Goal: Task Accomplishment & Management: Use online tool/utility

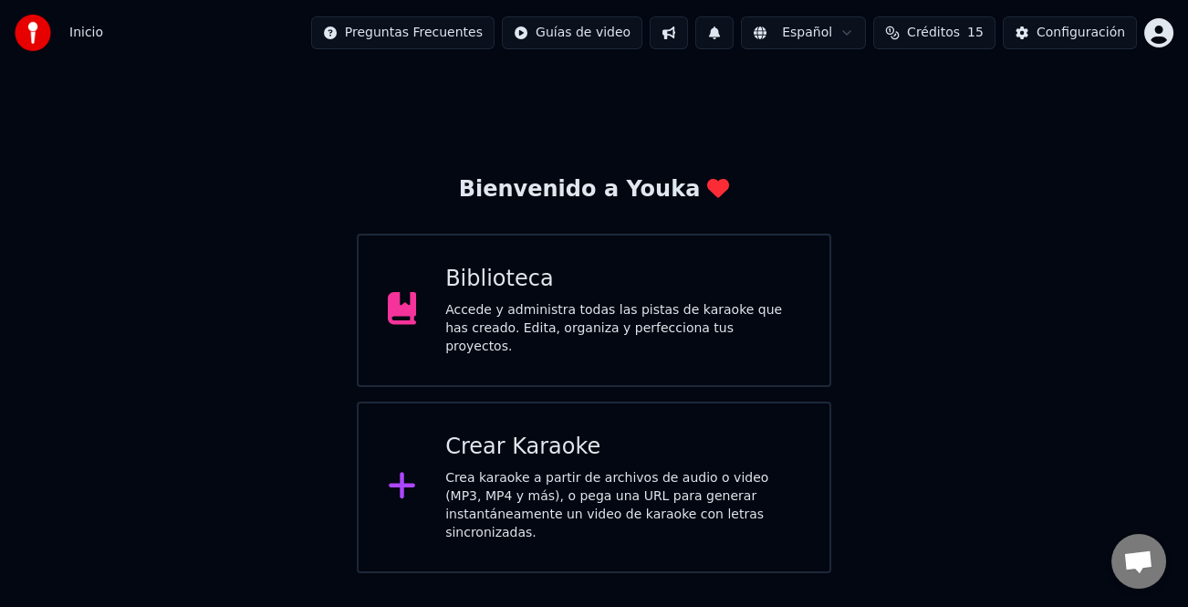
click at [614, 452] on div "Crear Karaoke" at bounding box center [622, 446] width 355 height 29
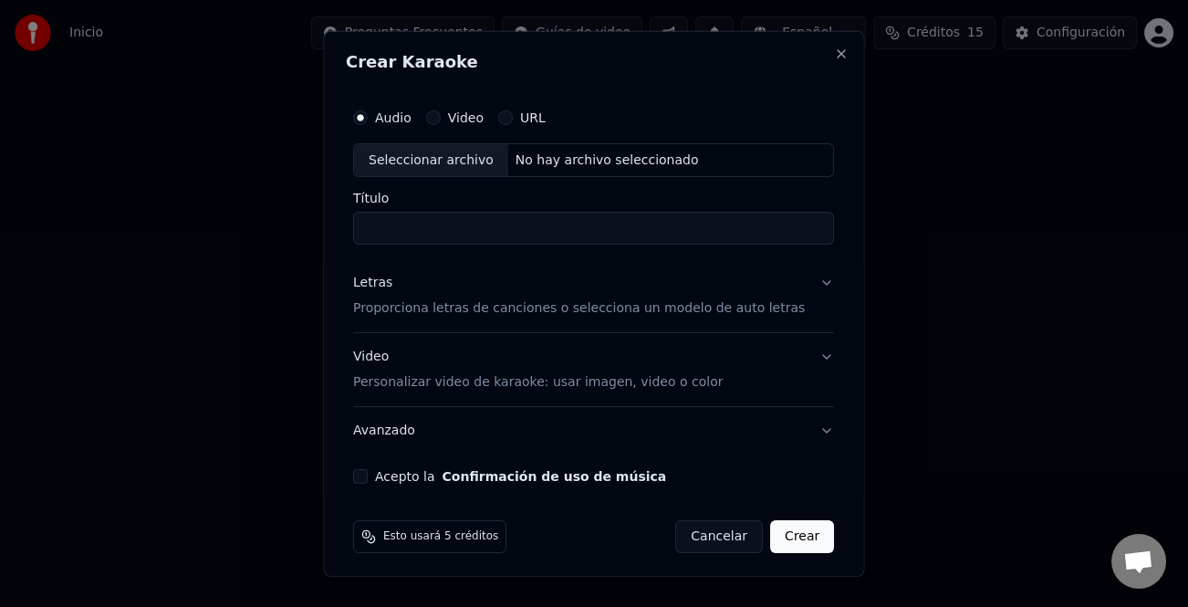
click at [421, 160] on div "Seleccionar archivo" at bounding box center [431, 159] width 154 height 33
type input "**********"
click at [383, 290] on div "Letras" at bounding box center [372, 283] width 39 height 18
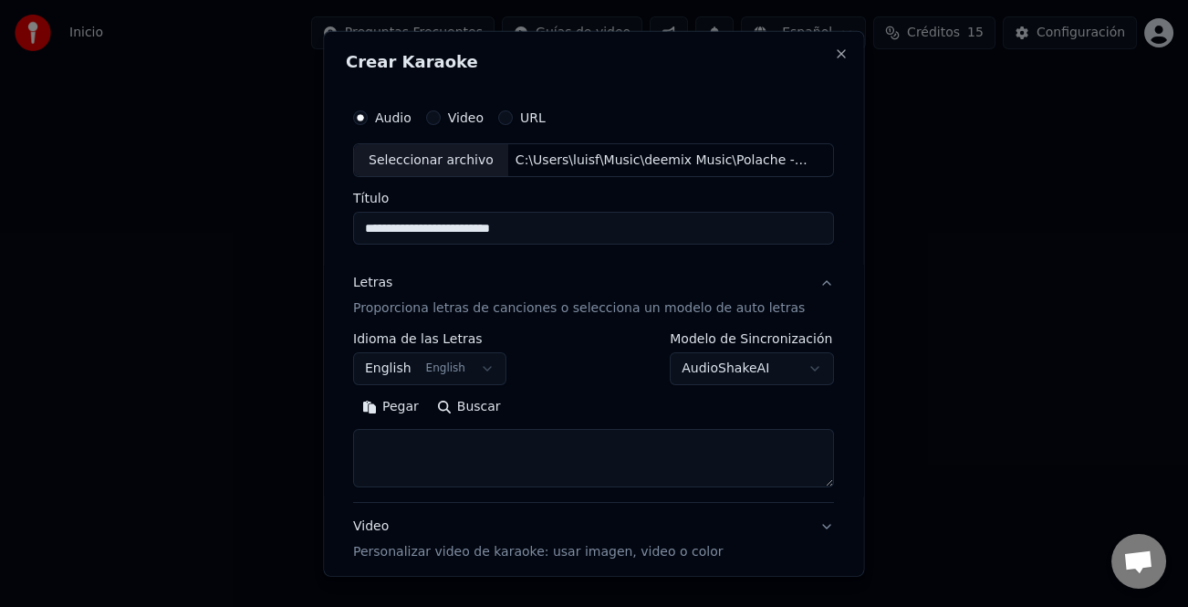
click at [417, 411] on button "Pegar" at bounding box center [390, 406] width 75 height 29
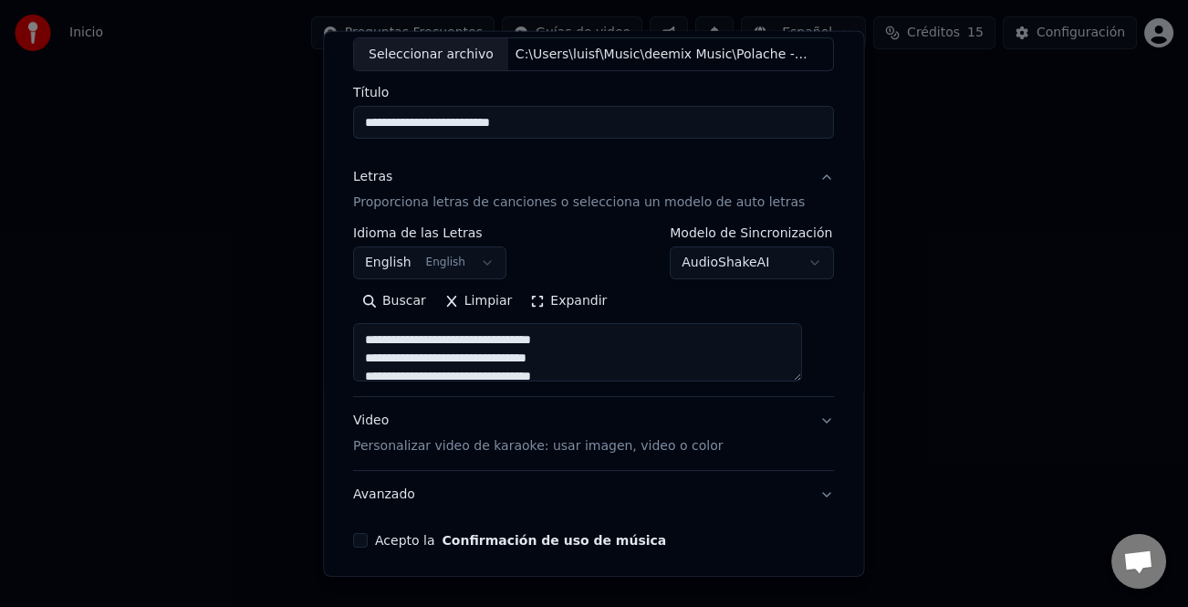
scroll to position [176, 0]
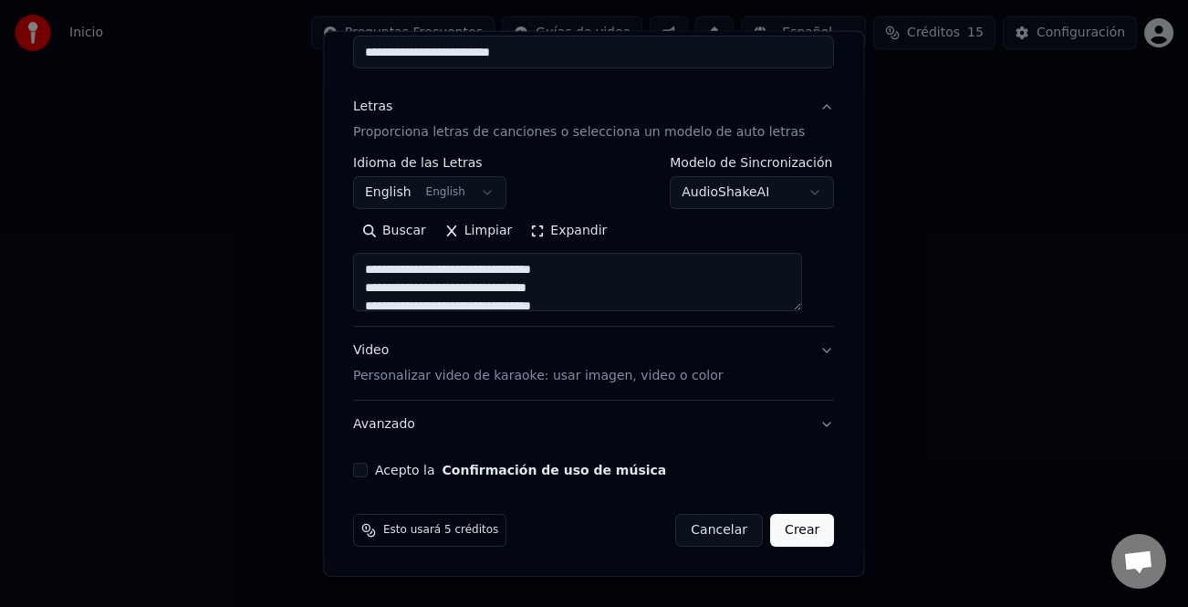
click at [368, 464] on button "Acepto la Confirmación de uso de música" at bounding box center [360, 470] width 15 height 15
type textarea "**********"
click at [780, 522] on button "Crear" at bounding box center [802, 530] width 64 height 33
select select "**"
type textarea "**********"
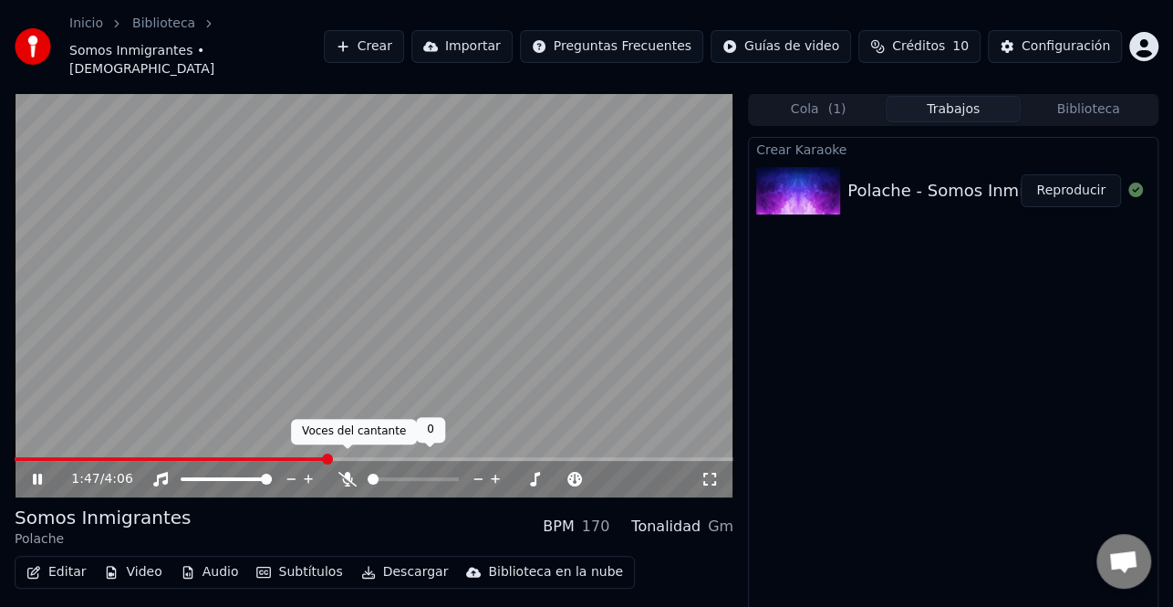
click at [341, 472] on icon at bounding box center [347, 479] width 18 height 15
click at [45, 437] on video at bounding box center [374, 295] width 719 height 404
click at [33, 472] on icon at bounding box center [50, 479] width 42 height 15
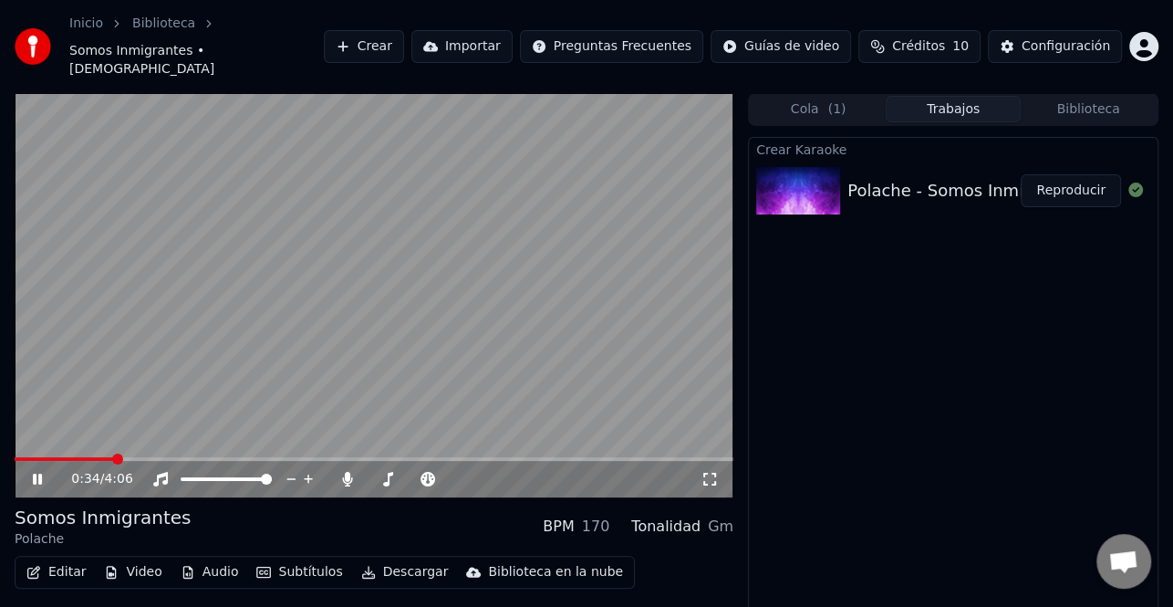
click at [114, 457] on span at bounding box center [64, 459] width 99 height 4
click at [37, 472] on icon at bounding box center [50, 479] width 42 height 15
click at [57, 559] on button "Editar" at bounding box center [56, 572] width 74 height 26
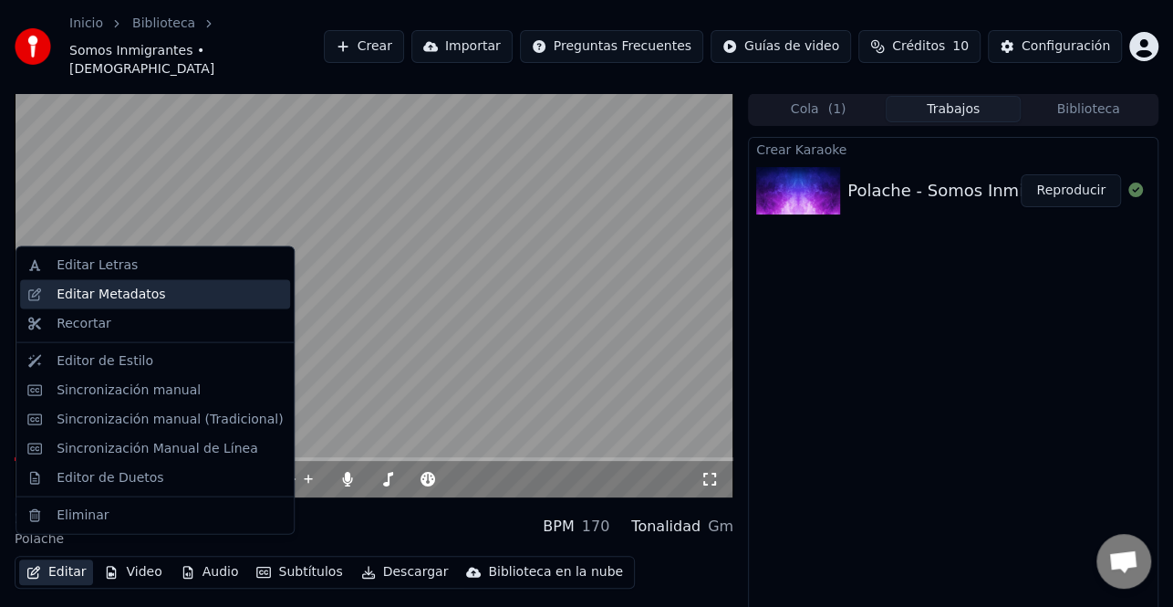
click at [140, 297] on div "Editar Metadatos" at bounding box center [111, 295] width 109 height 18
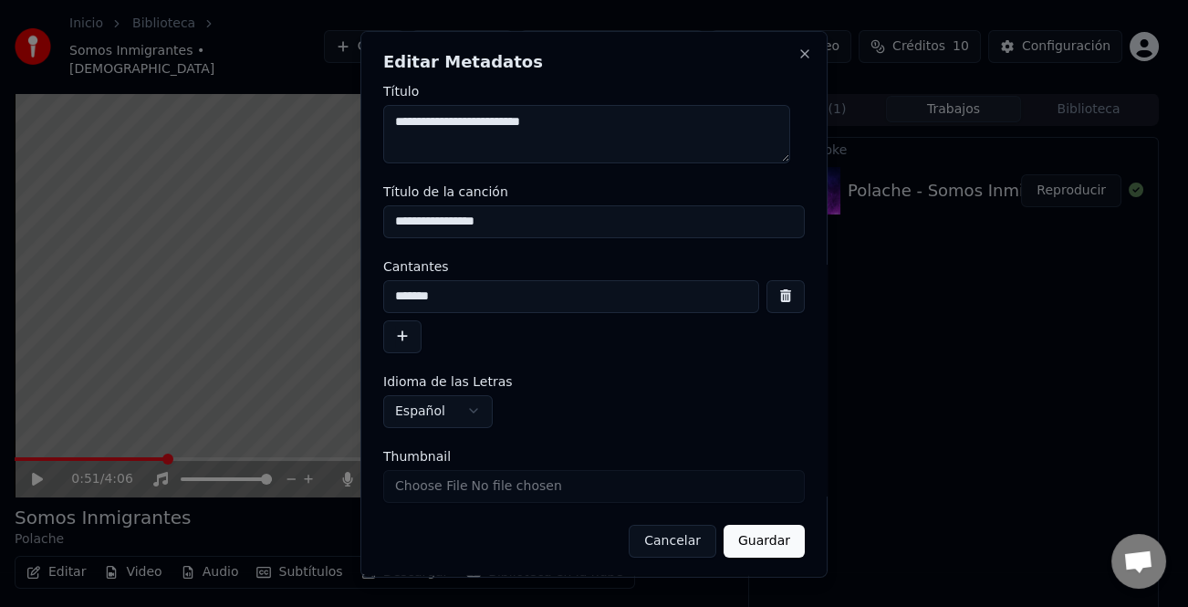
click at [417, 344] on button "button" at bounding box center [402, 335] width 38 height 33
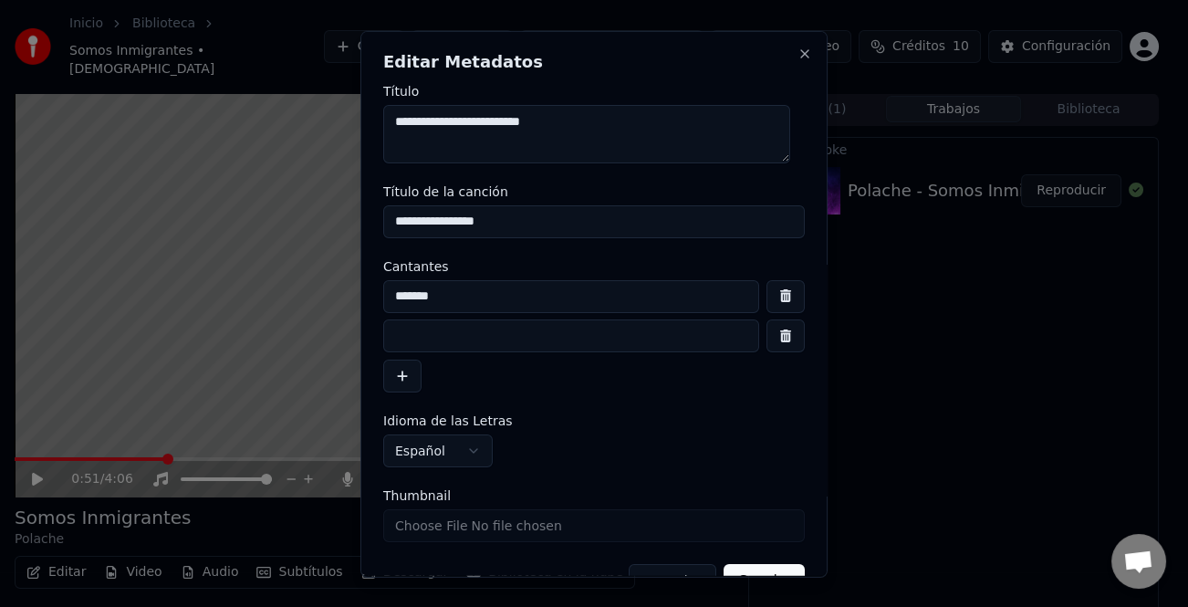
click at [438, 339] on input at bounding box center [571, 335] width 376 height 33
click at [389, 328] on input "**********" at bounding box center [571, 335] width 376 height 33
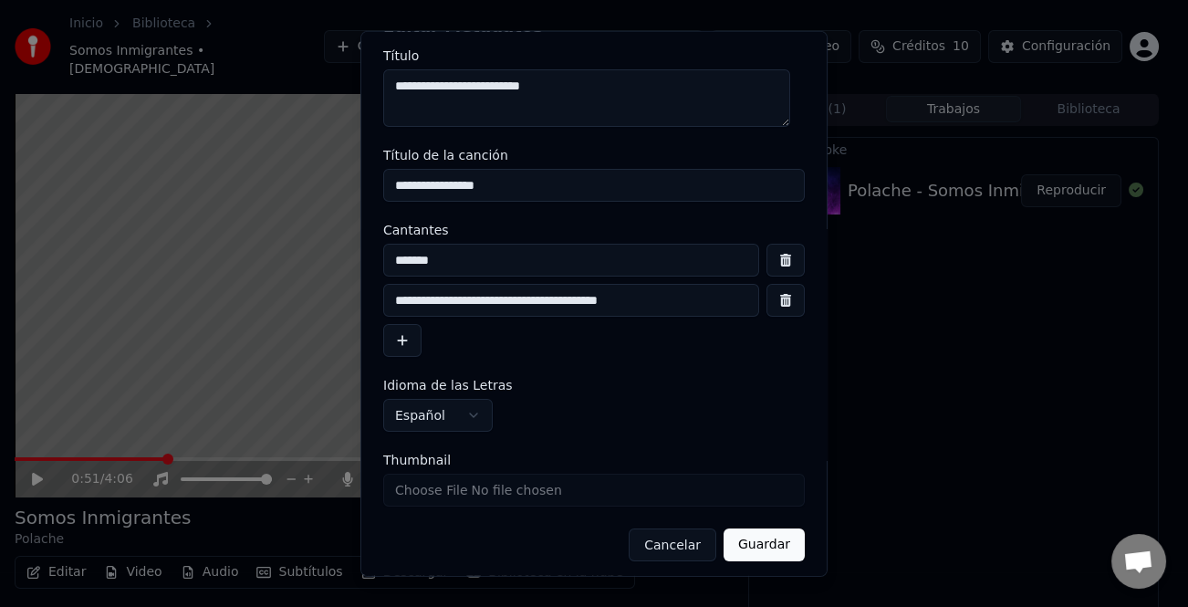
scroll to position [43, 0]
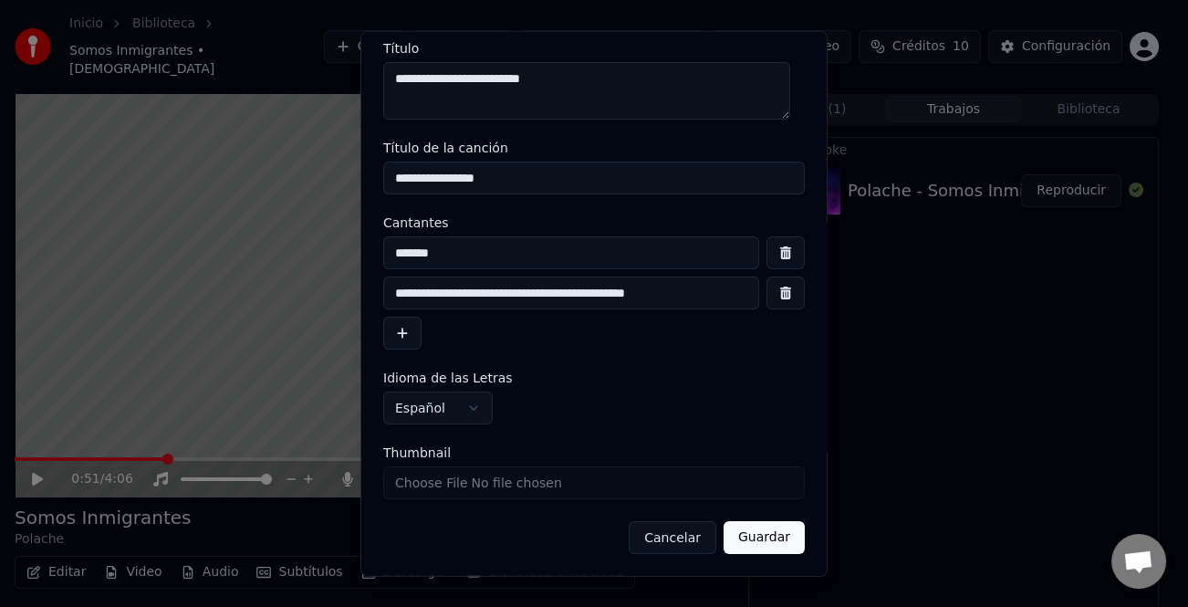
type input "**********"
click at [764, 529] on button "Guardar" at bounding box center [764, 537] width 81 height 33
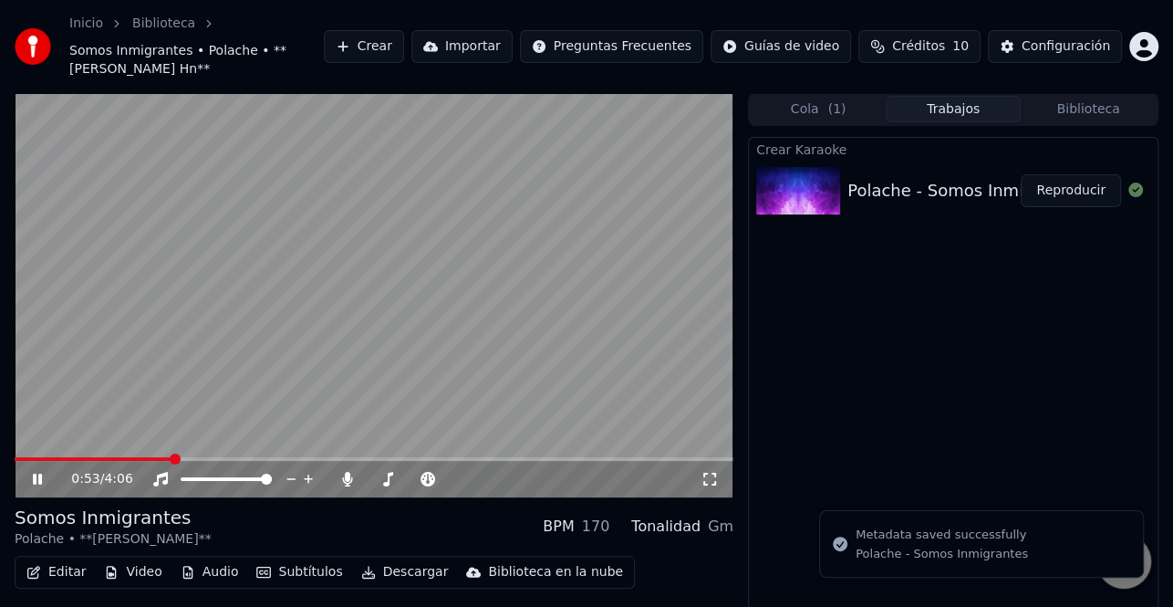
click at [1074, 185] on button "Reproducir" at bounding box center [1071, 190] width 100 height 33
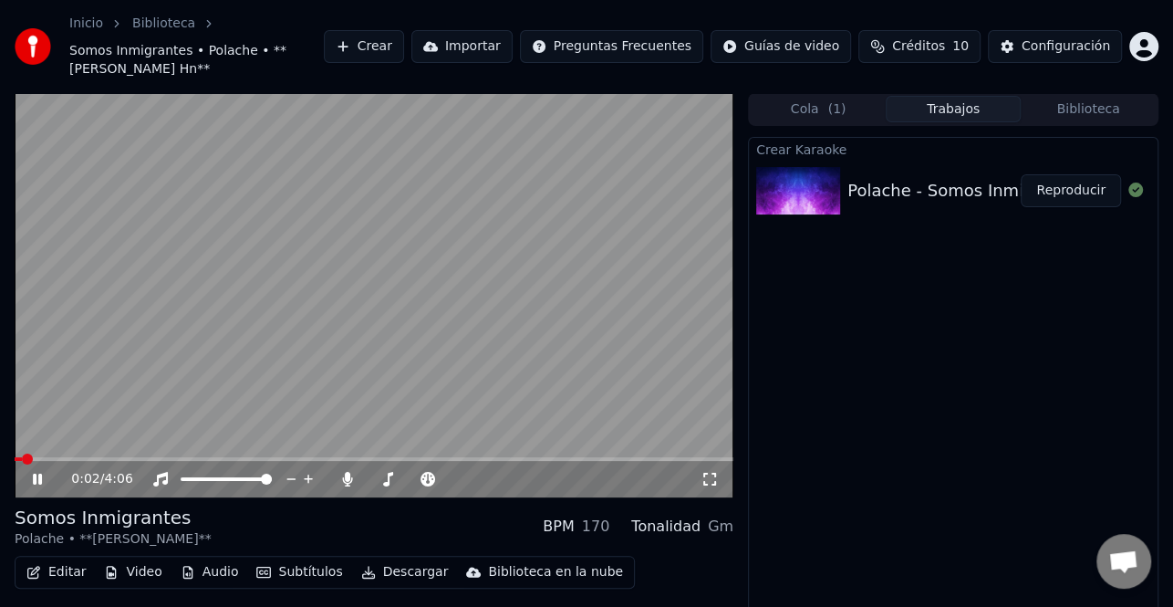
click at [35, 476] on icon at bounding box center [37, 479] width 9 height 11
click at [49, 572] on button "Editar" at bounding box center [56, 572] width 74 height 26
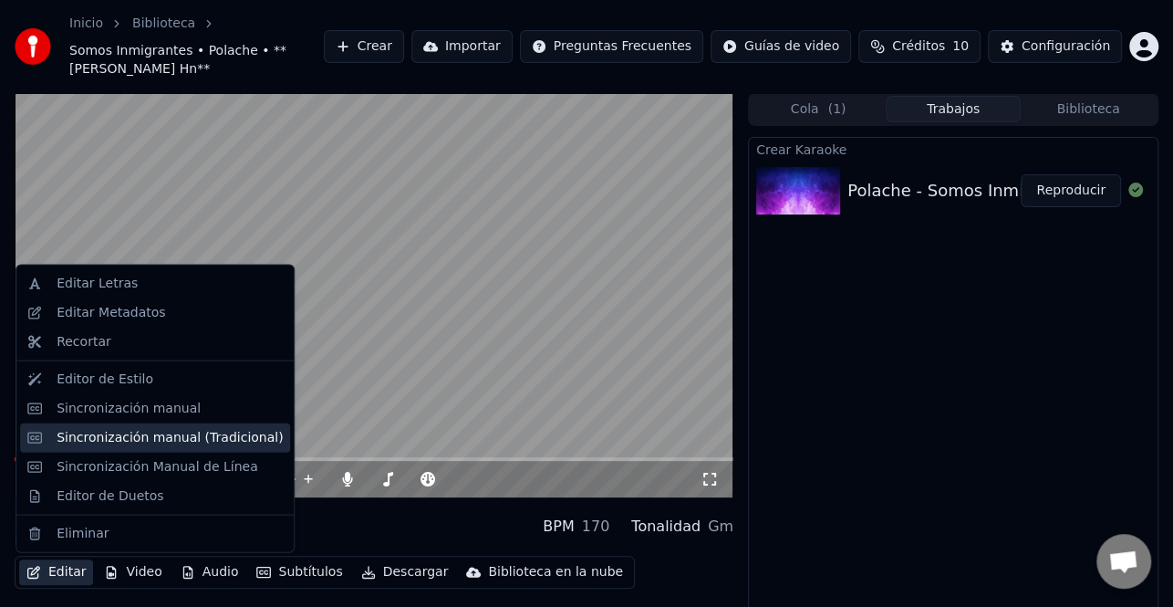
click at [144, 440] on div "Sincronización manual (Tradicional)" at bounding box center [170, 437] width 226 height 18
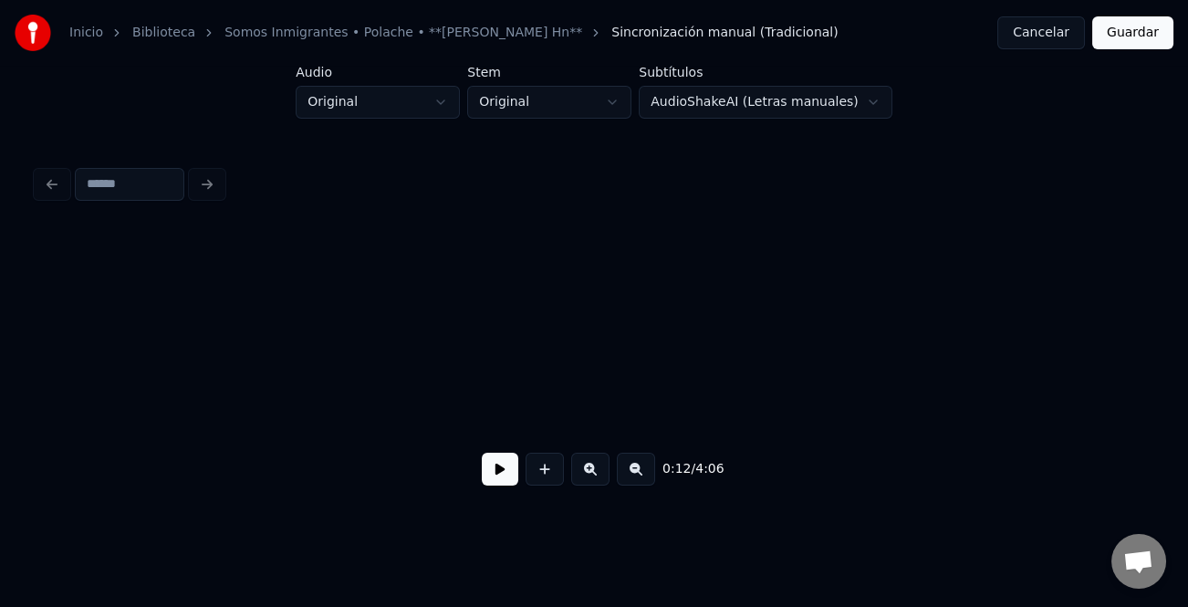
scroll to position [0, 2782]
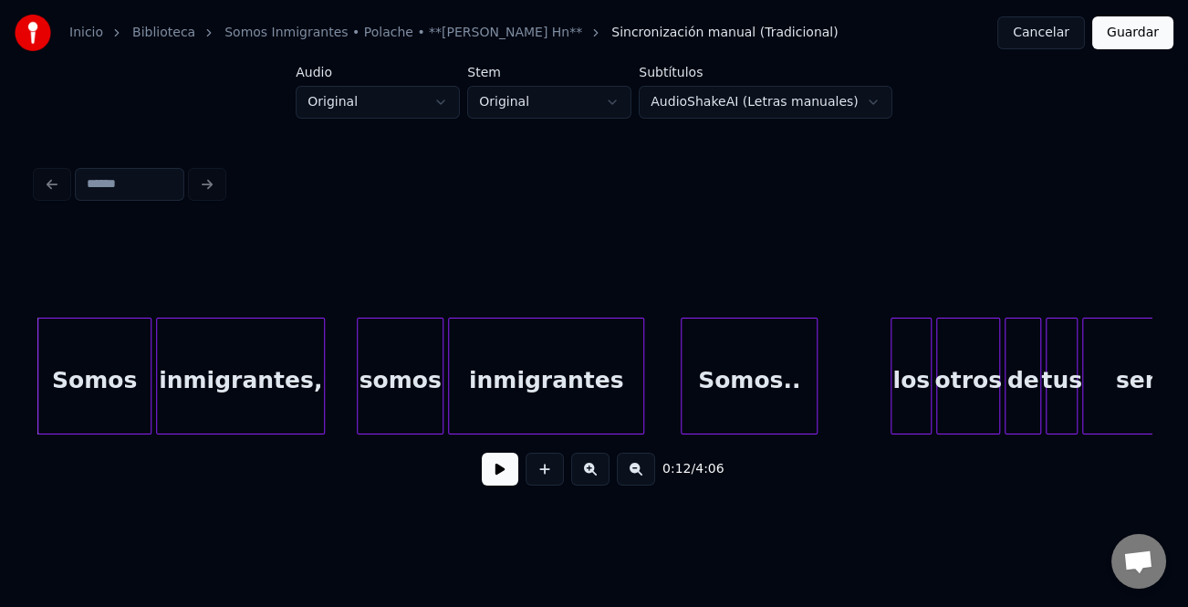
click at [505, 474] on button at bounding box center [500, 469] width 36 height 33
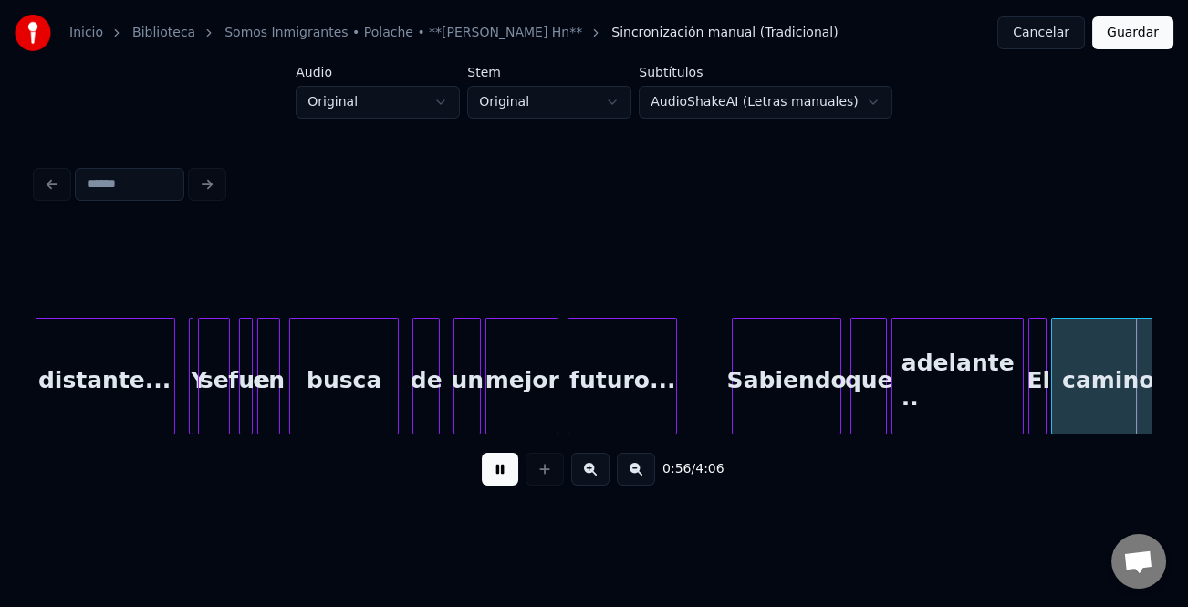
scroll to position [0, 12824]
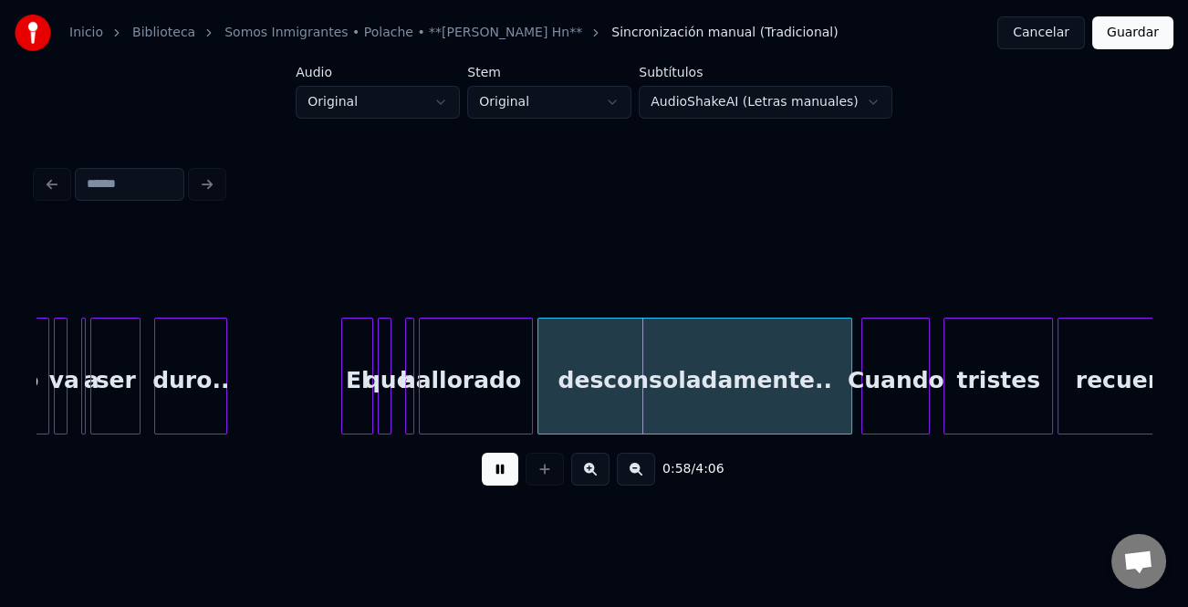
click at [609, 477] on button at bounding box center [590, 469] width 38 height 33
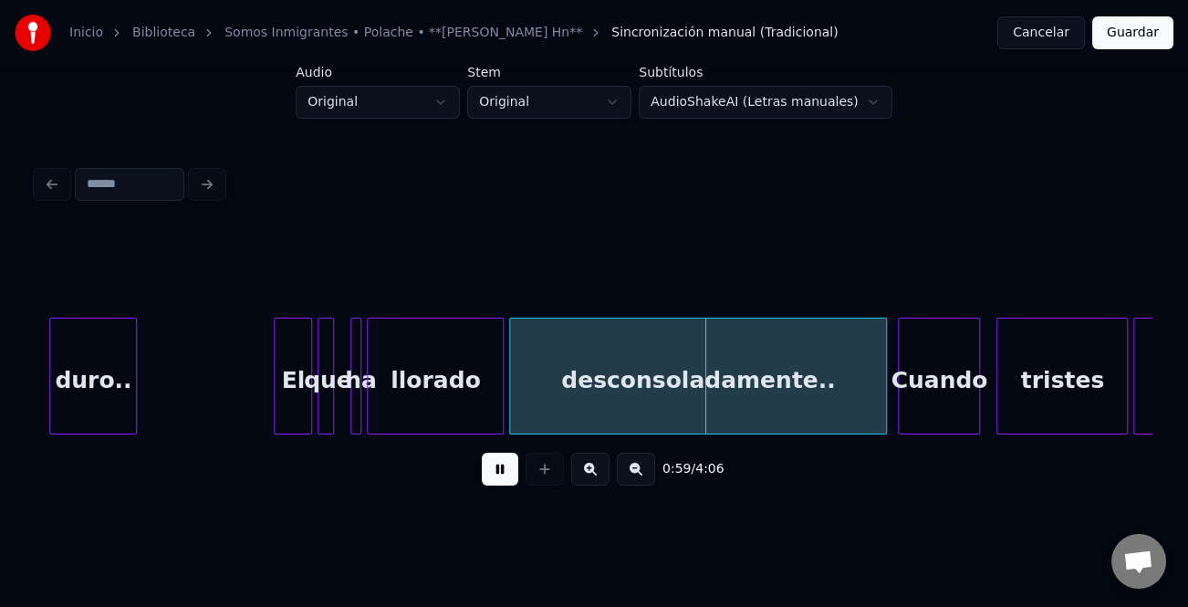
click at [609, 477] on button at bounding box center [590, 469] width 38 height 33
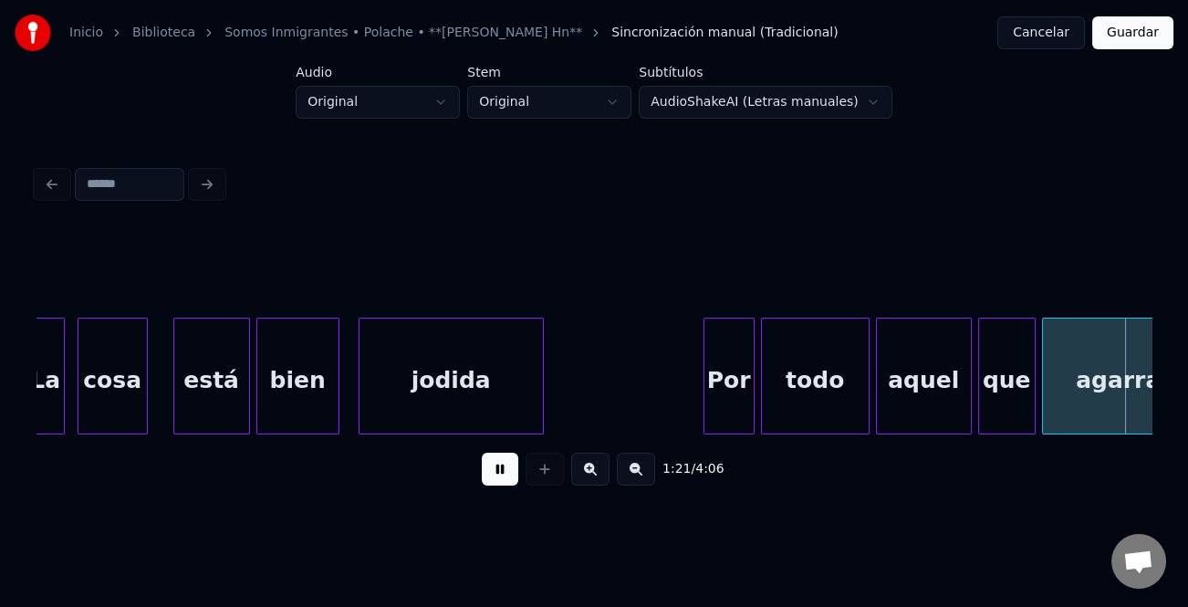
scroll to position [0, 26039]
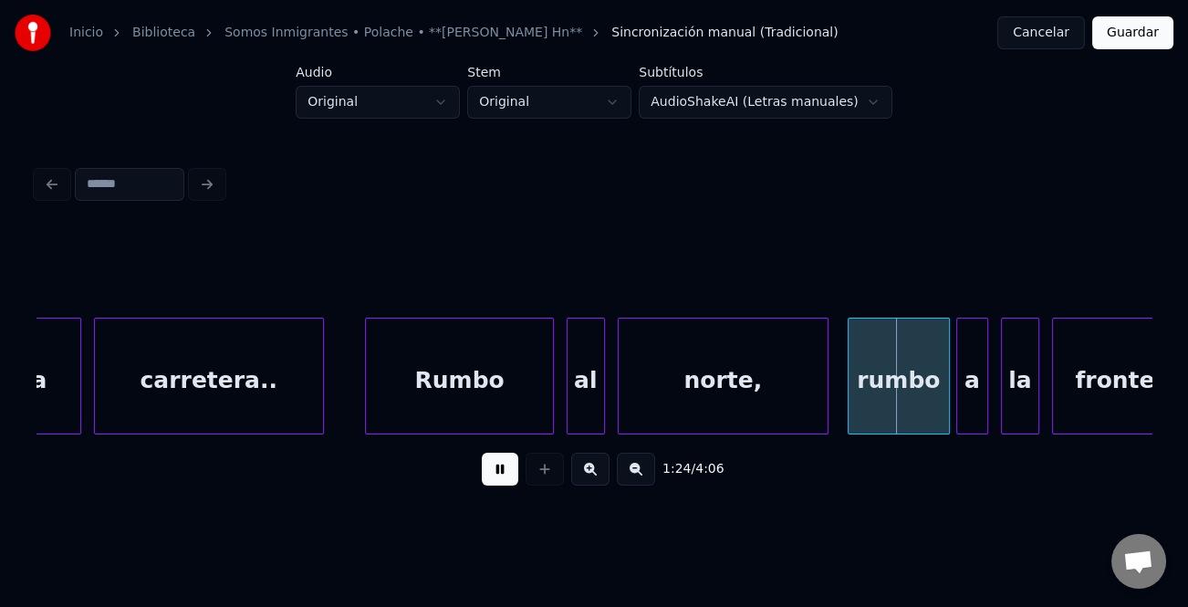
click at [367, 401] on div at bounding box center [368, 375] width 5 height 115
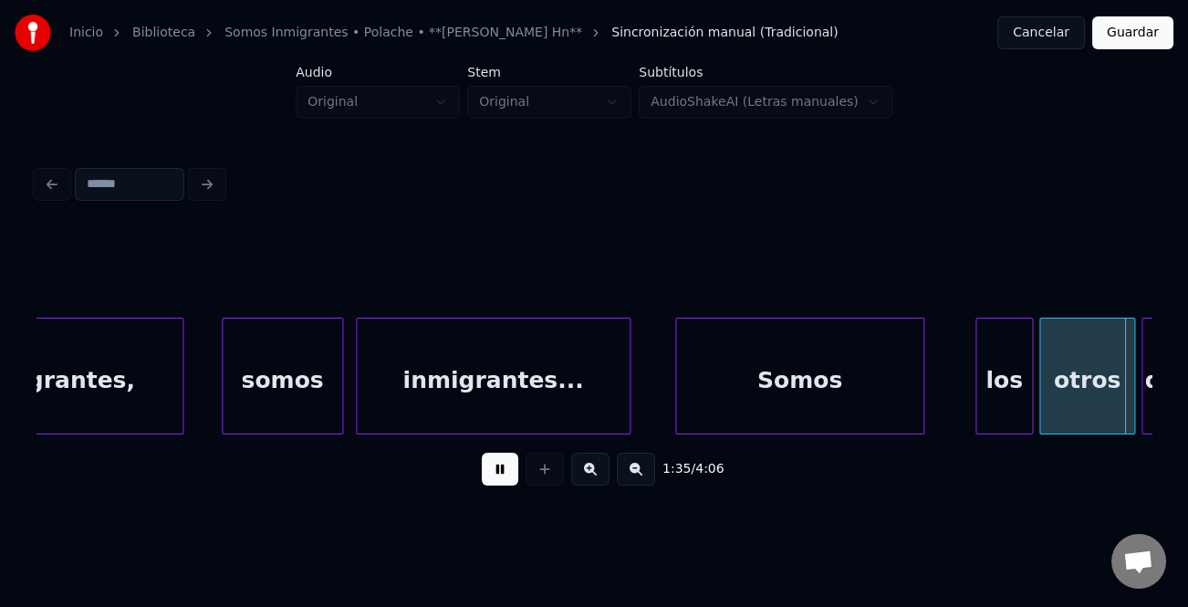
scroll to position [0, 30520]
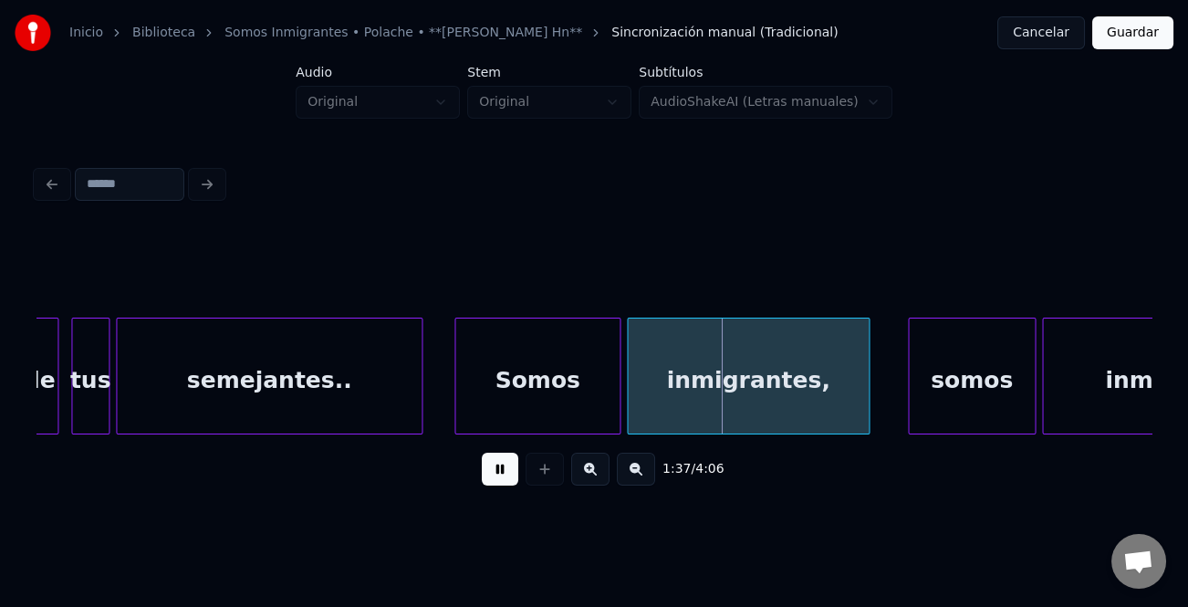
drag, startPoint x: 511, startPoint y: 475, endPoint x: 482, endPoint y: 452, distance: 37.6
click at [511, 476] on button at bounding box center [500, 469] width 36 height 33
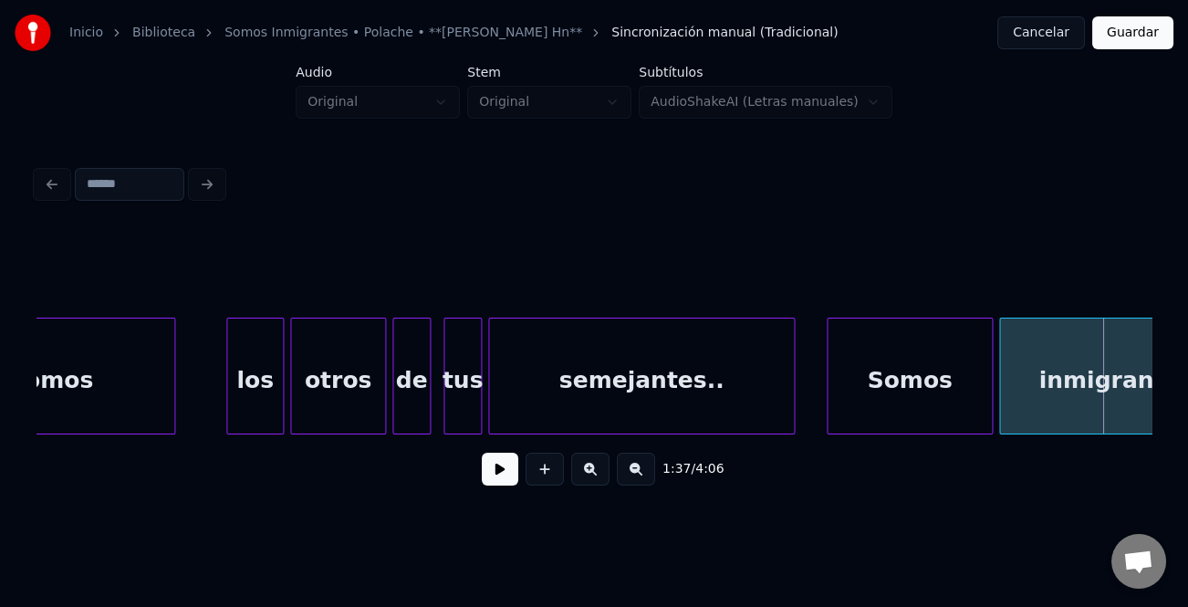
click at [79, 399] on div "Somos" at bounding box center [50, 380] width 247 height 124
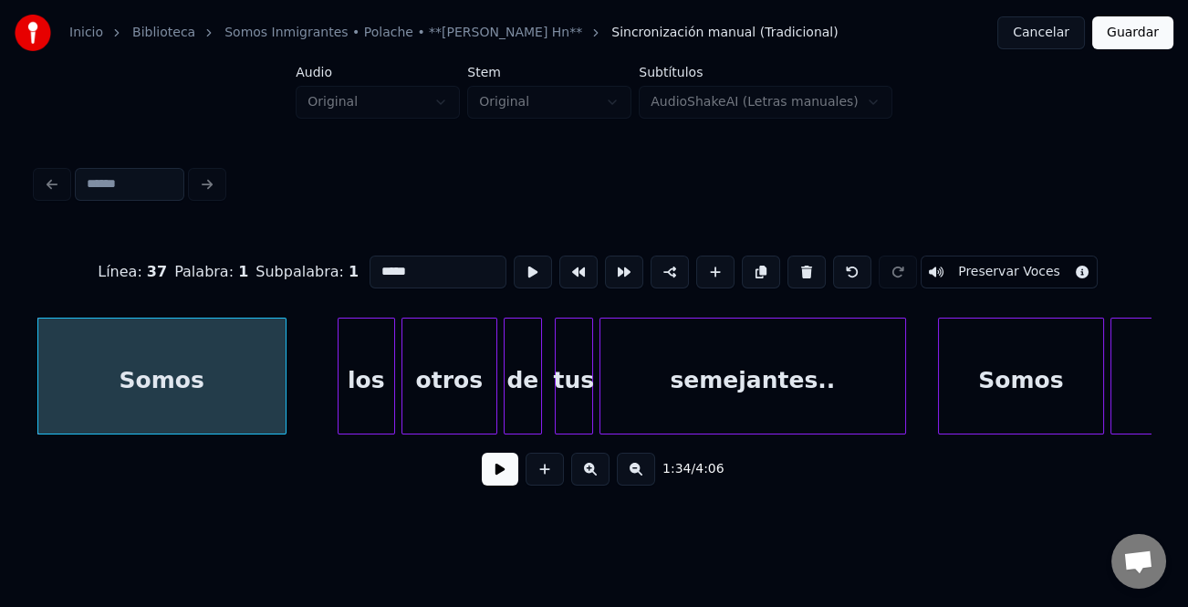
click at [495, 474] on button at bounding box center [500, 469] width 36 height 33
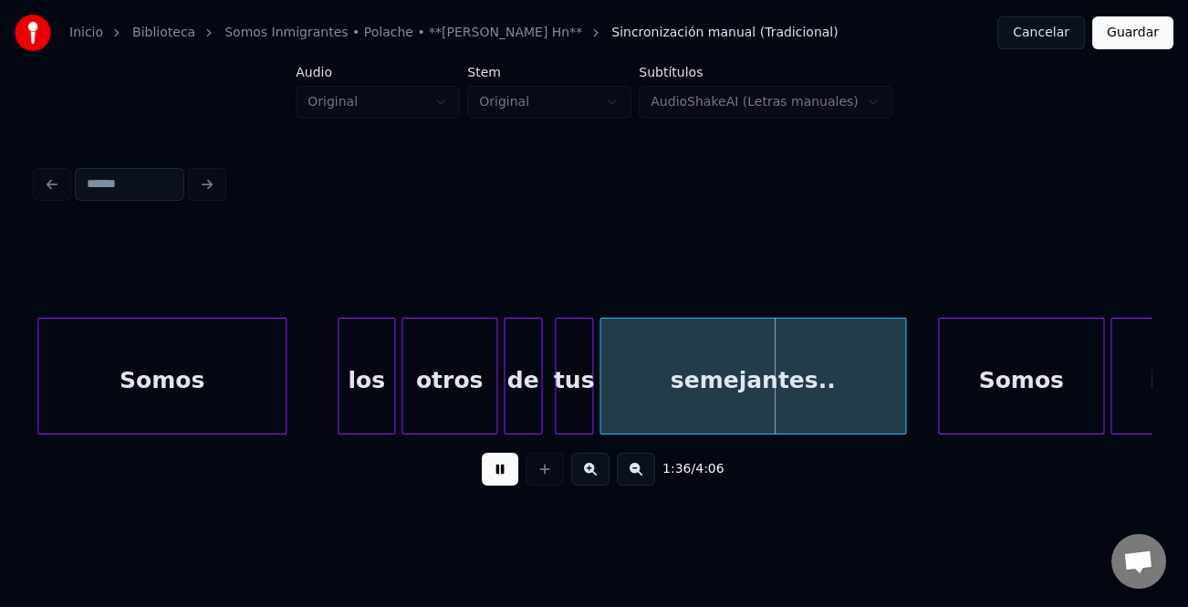
click at [493, 474] on button at bounding box center [500, 469] width 36 height 33
click at [451, 395] on div "otros" at bounding box center [449, 380] width 94 height 124
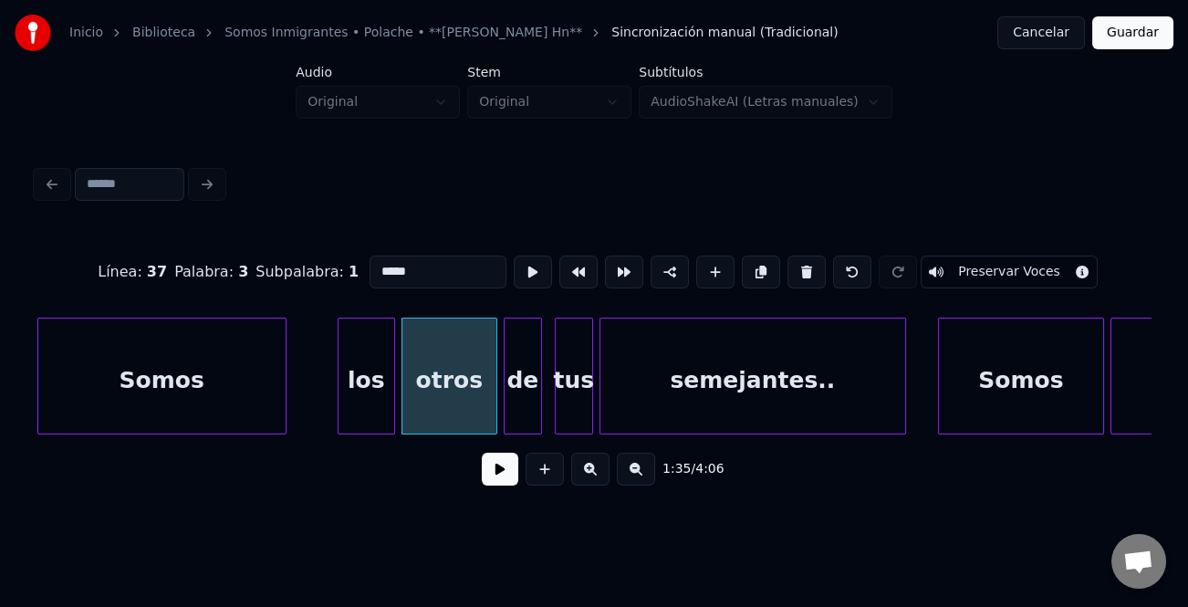
drag, startPoint x: 368, startPoint y: 259, endPoint x: 366, endPoint y: 303, distance: 43.8
click at [370, 261] on input "*****" at bounding box center [438, 271] width 137 height 33
click at [379, 263] on input "******" at bounding box center [438, 271] width 137 height 33
click at [247, 390] on div at bounding box center [249, 375] width 5 height 115
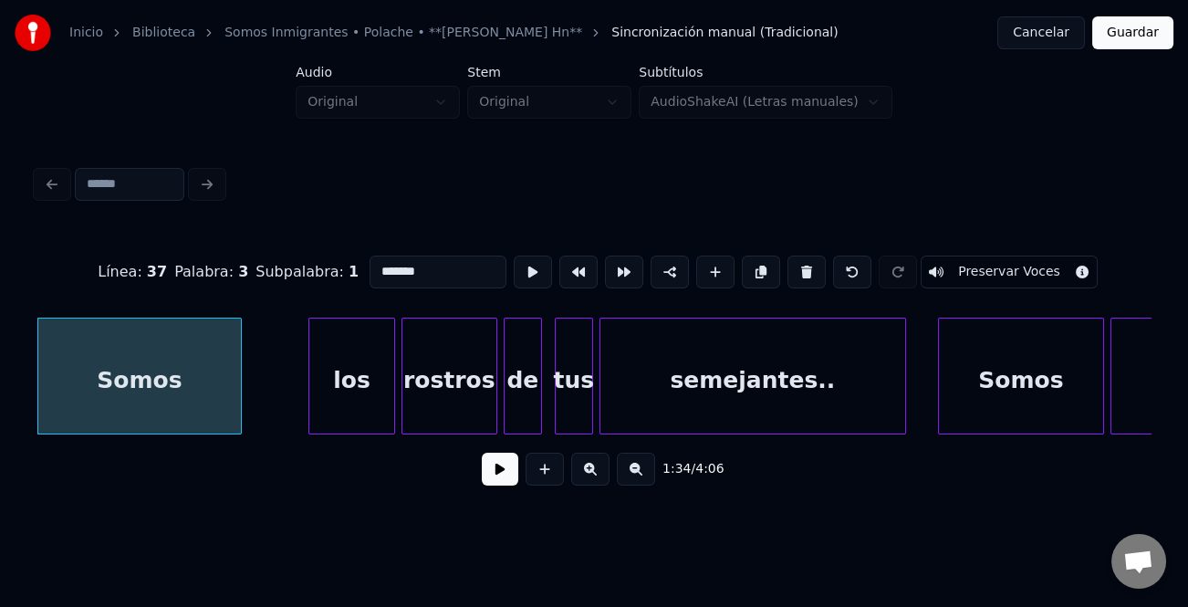
click at [309, 393] on div at bounding box center [311, 375] width 5 height 115
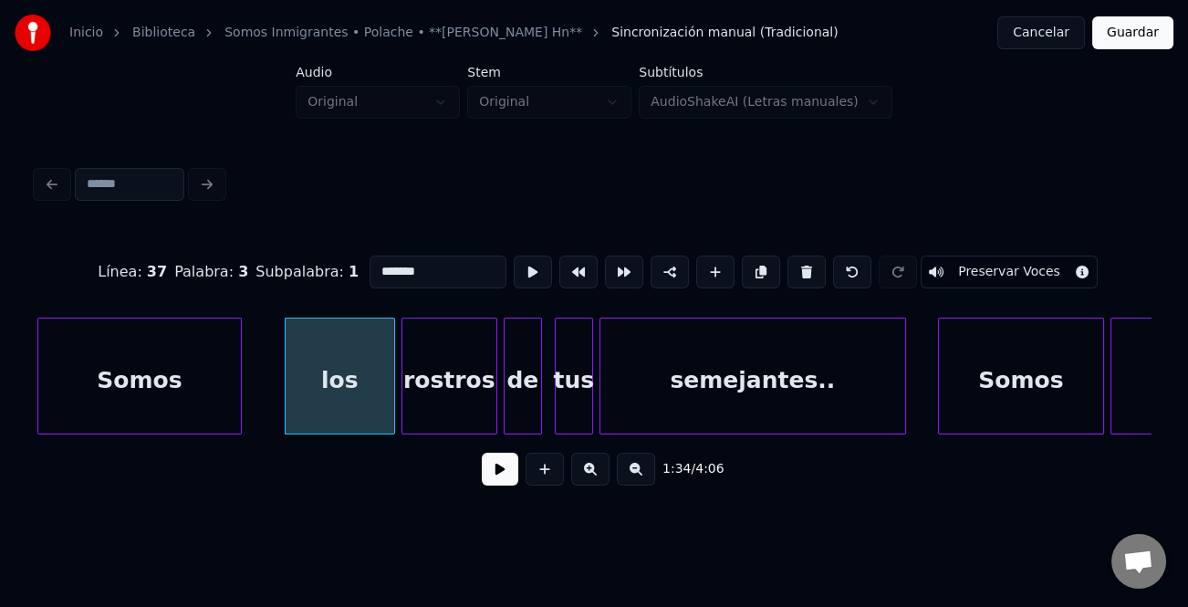
type input "*******"
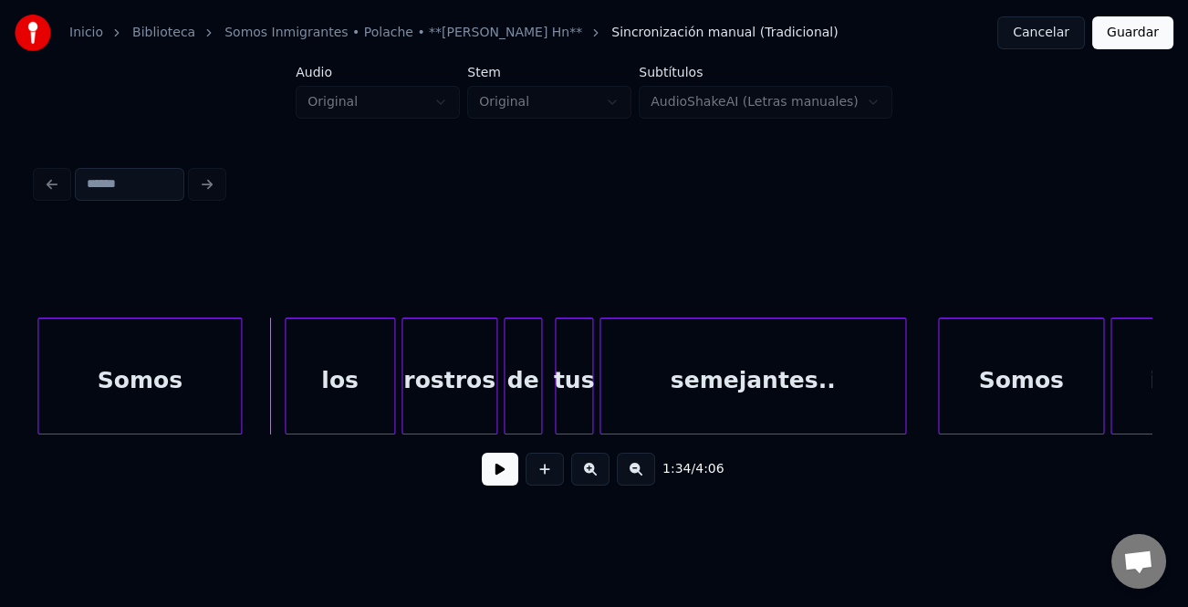
click at [497, 475] on button at bounding box center [500, 469] width 36 height 33
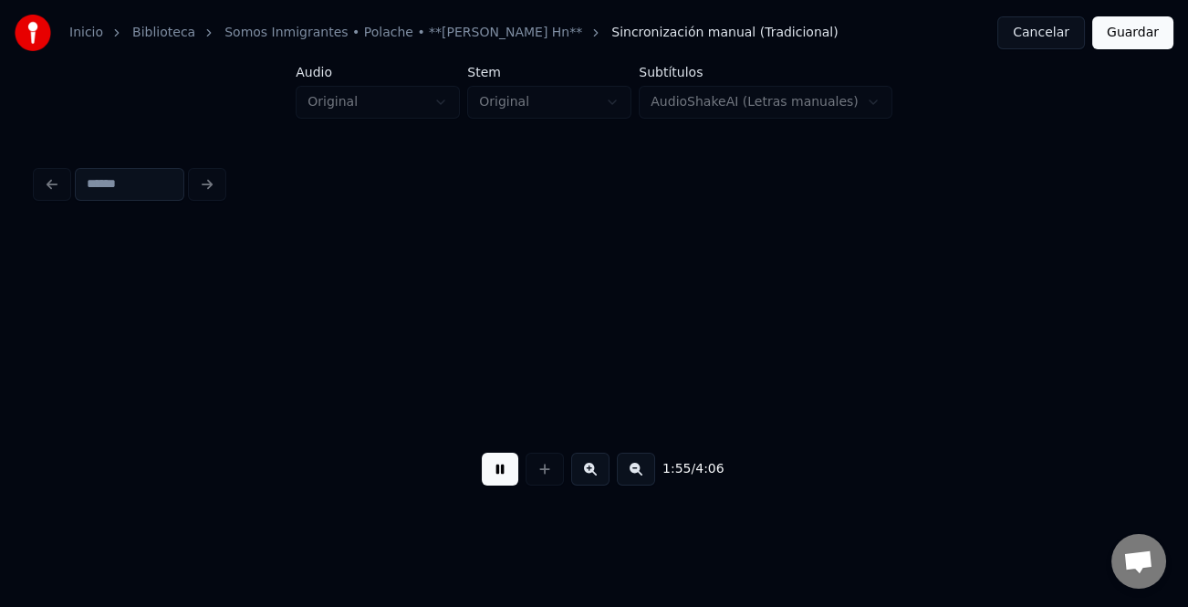
scroll to position [0, 36749]
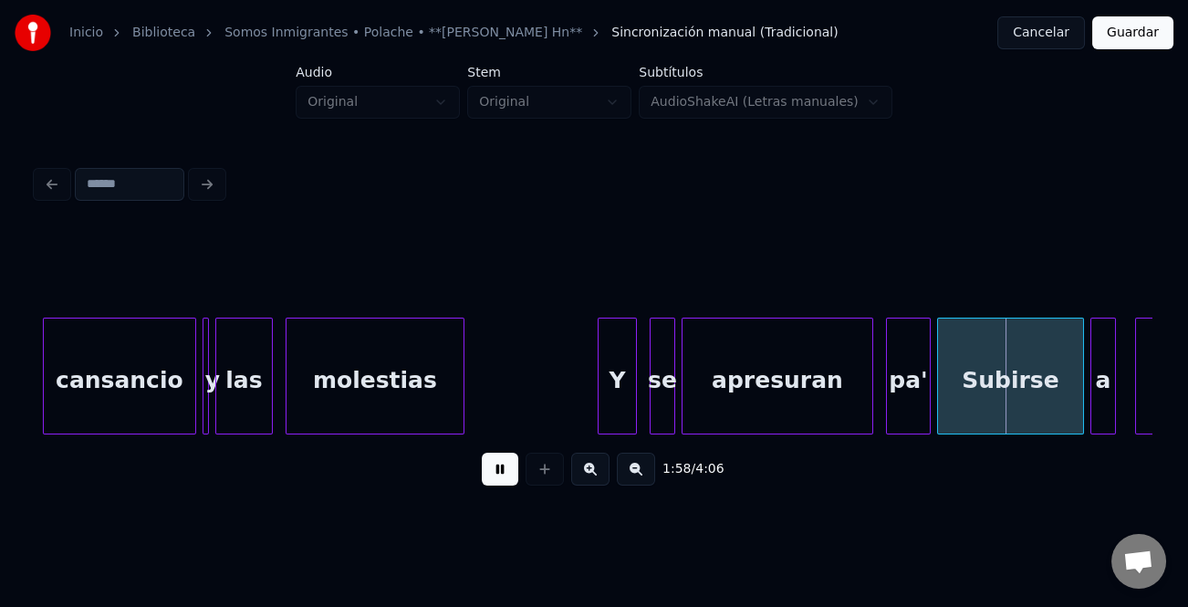
click at [599, 390] on div at bounding box center [601, 375] width 5 height 115
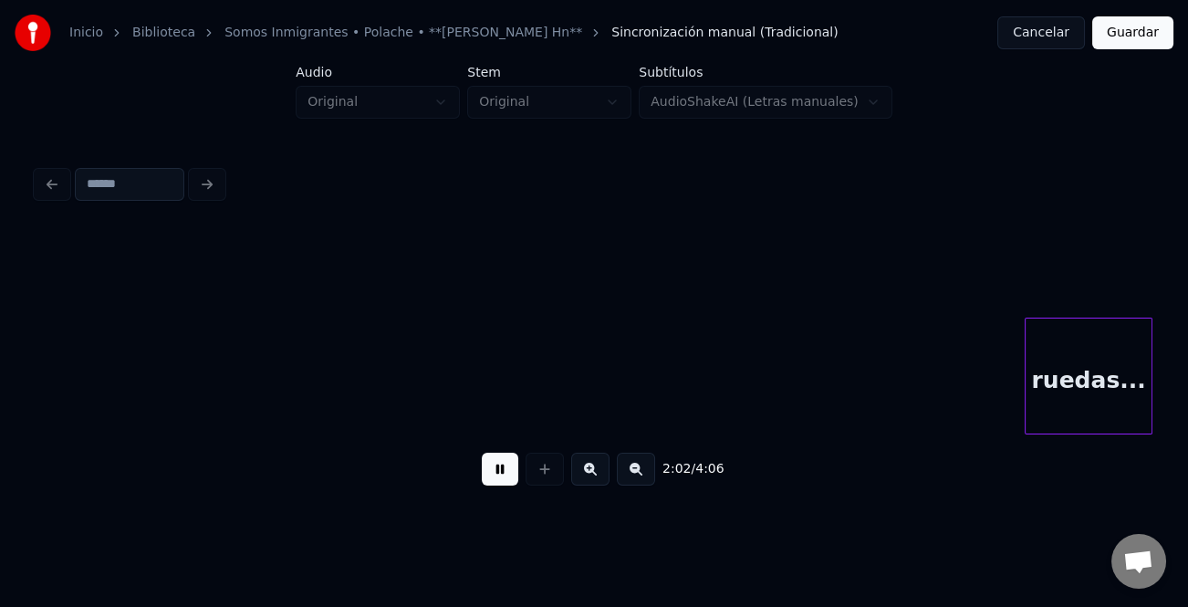
scroll to position [0, 38984]
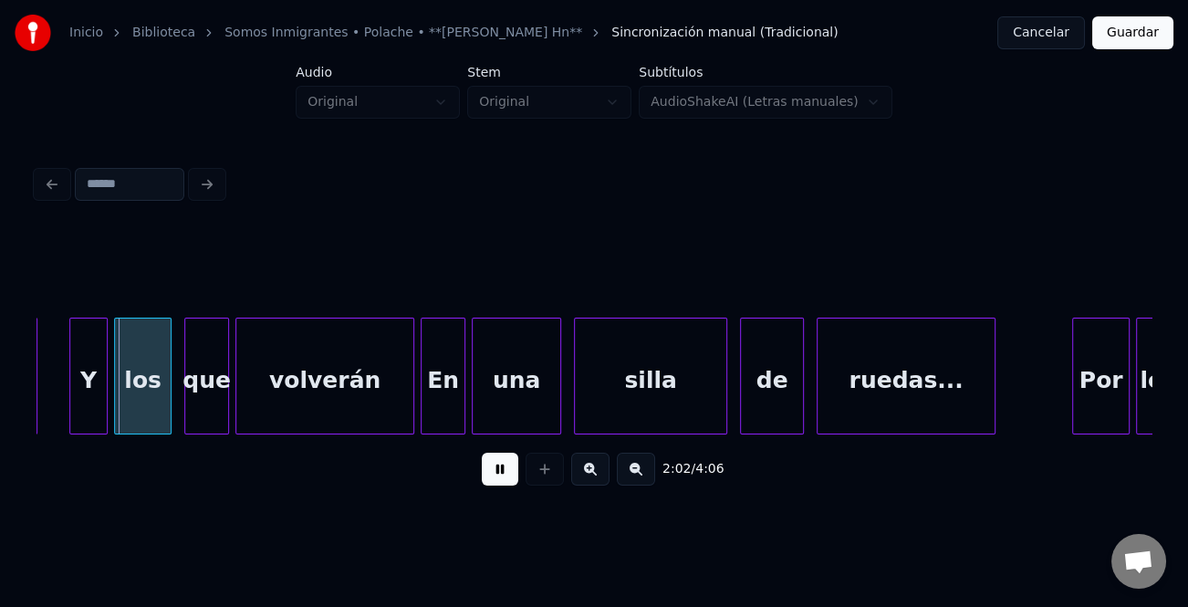
click at [519, 463] on div "2:02 / 4:06" at bounding box center [594, 469] width 1086 height 40
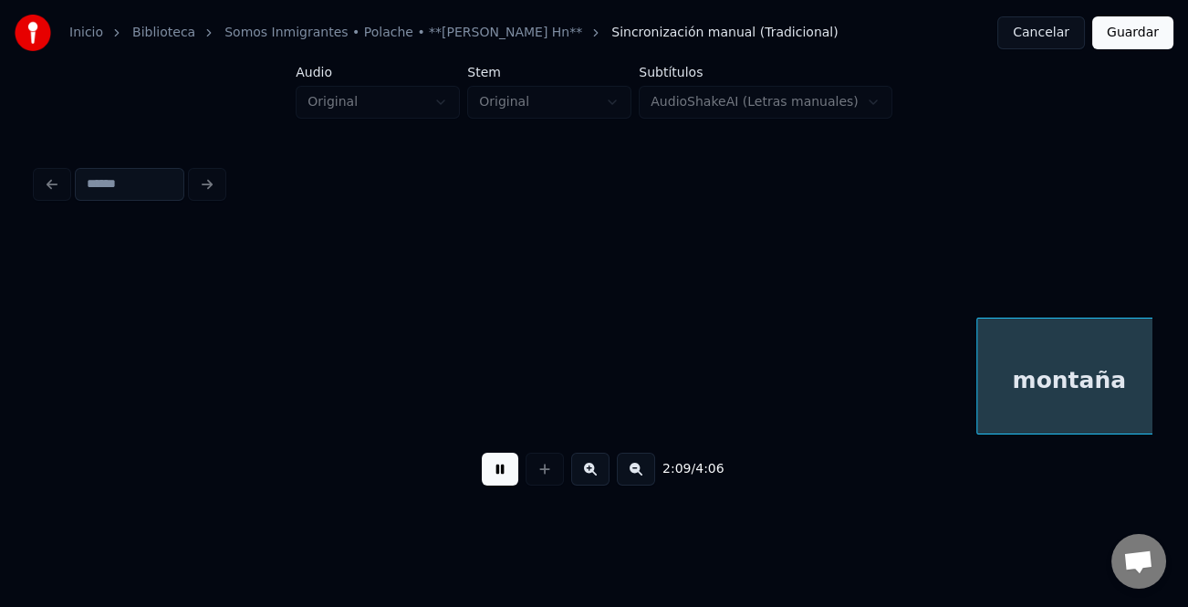
scroll to position [0, 41222]
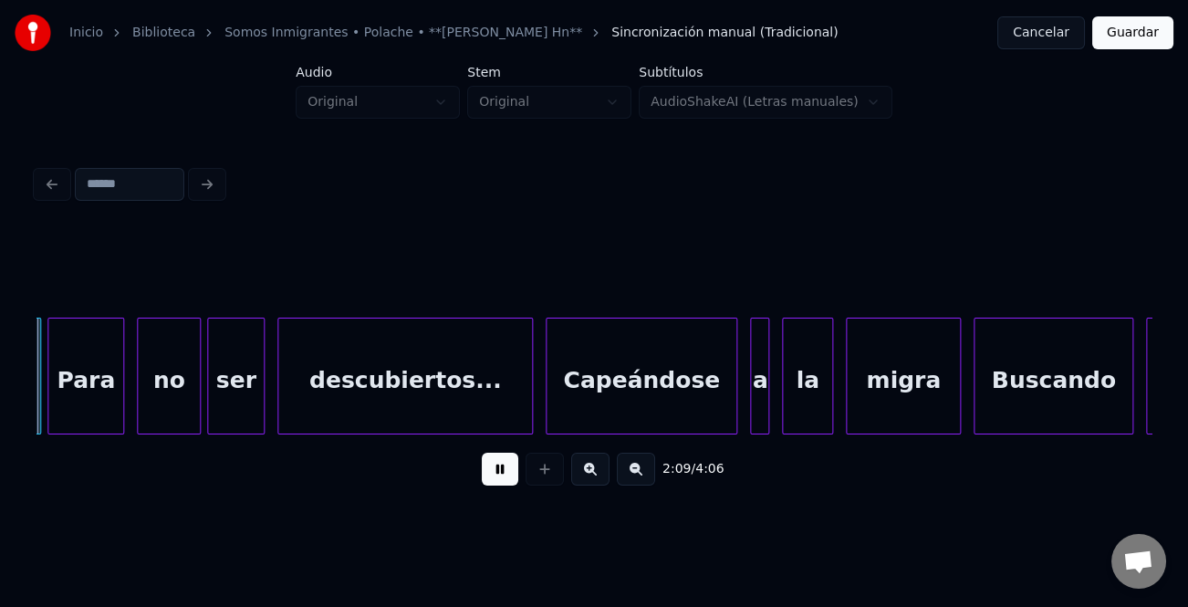
click at [500, 472] on button at bounding box center [500, 469] width 36 height 33
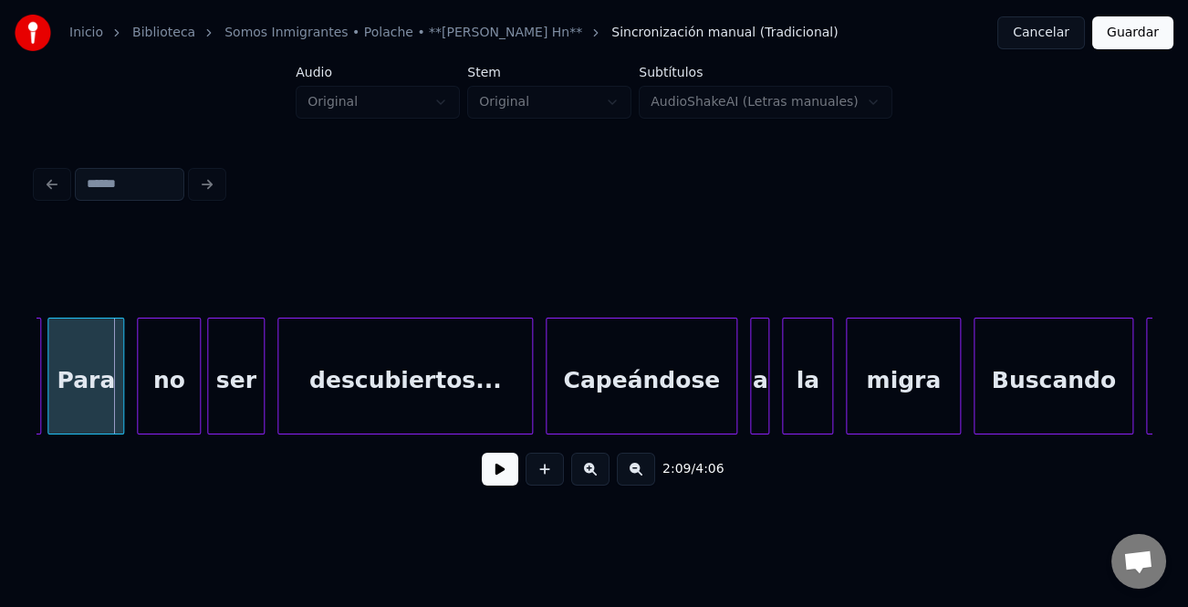
click at [495, 484] on button at bounding box center [500, 469] width 36 height 33
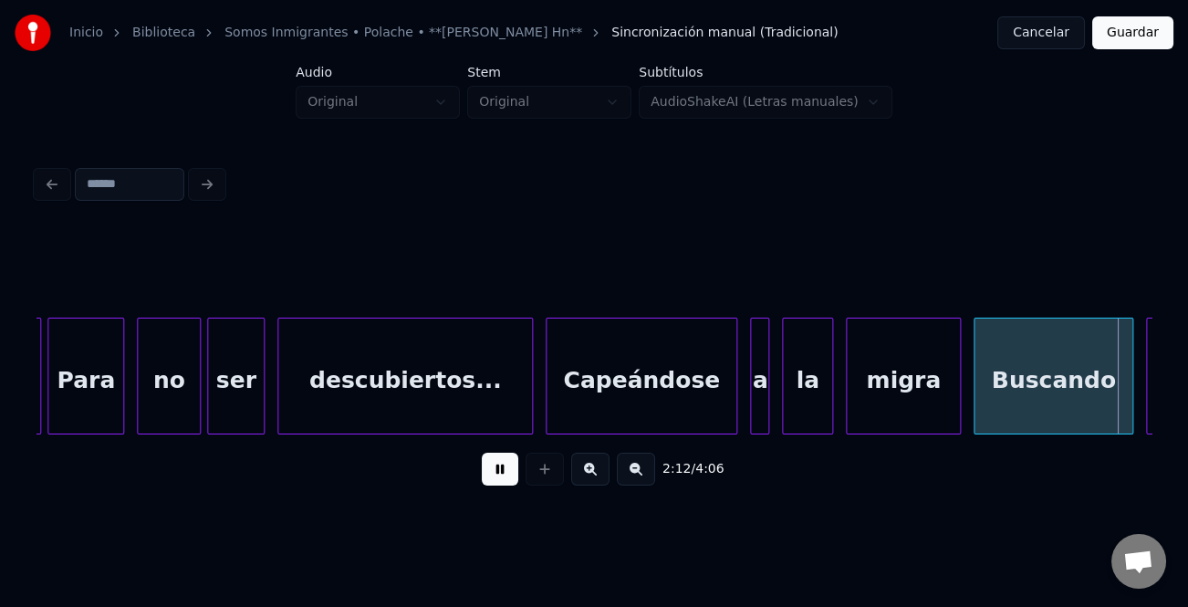
scroll to position [0, 42342]
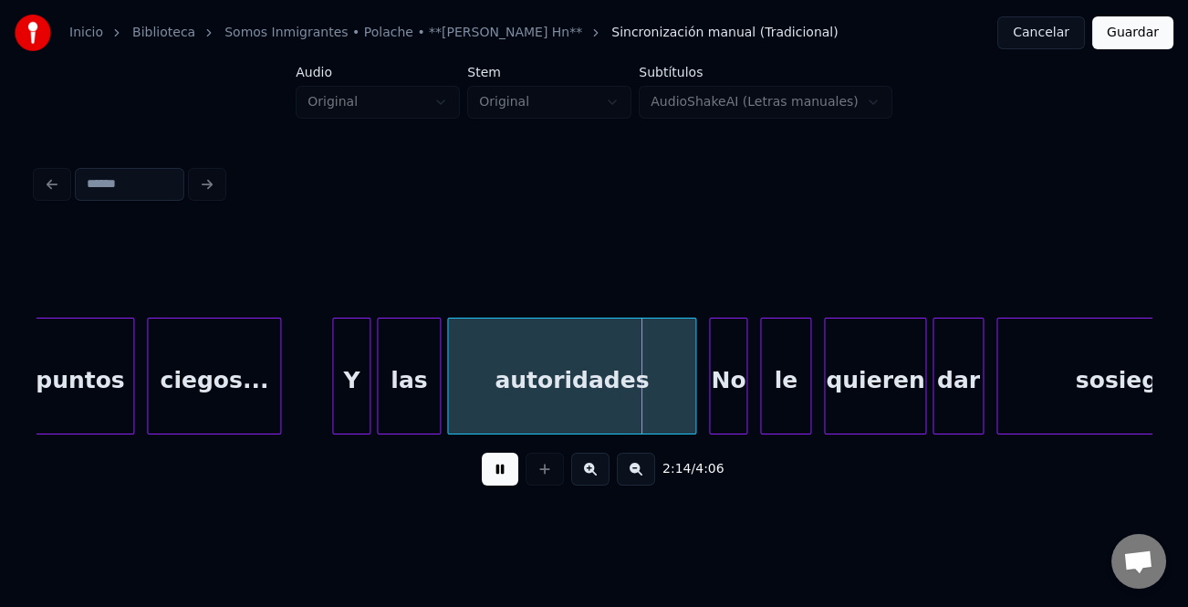
click at [493, 469] on button at bounding box center [500, 469] width 36 height 33
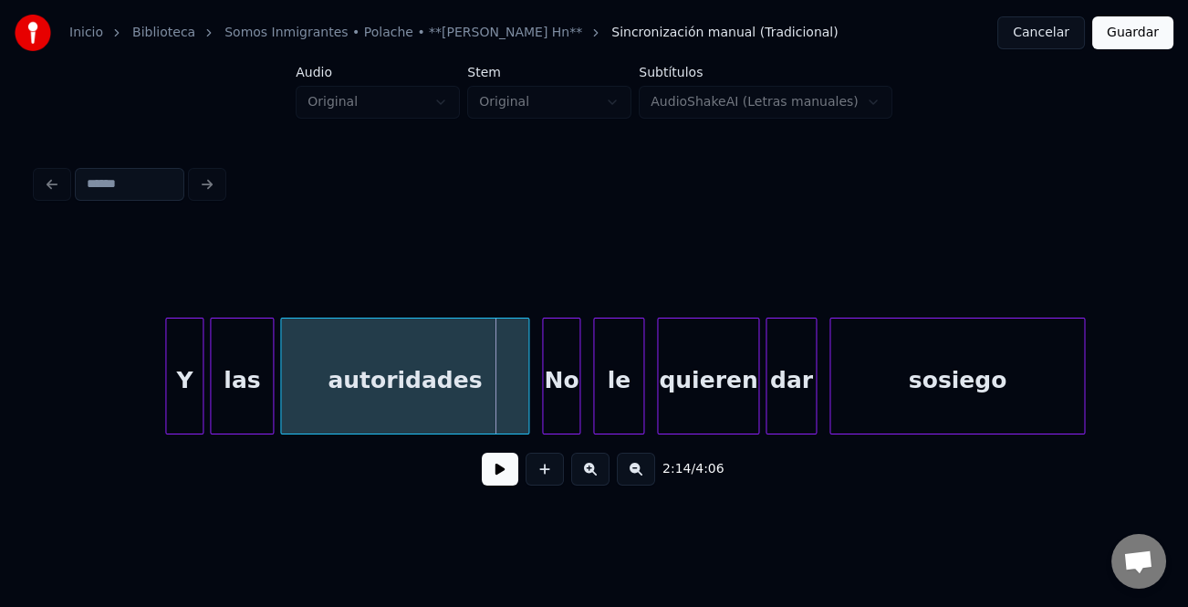
scroll to position [0, 42636]
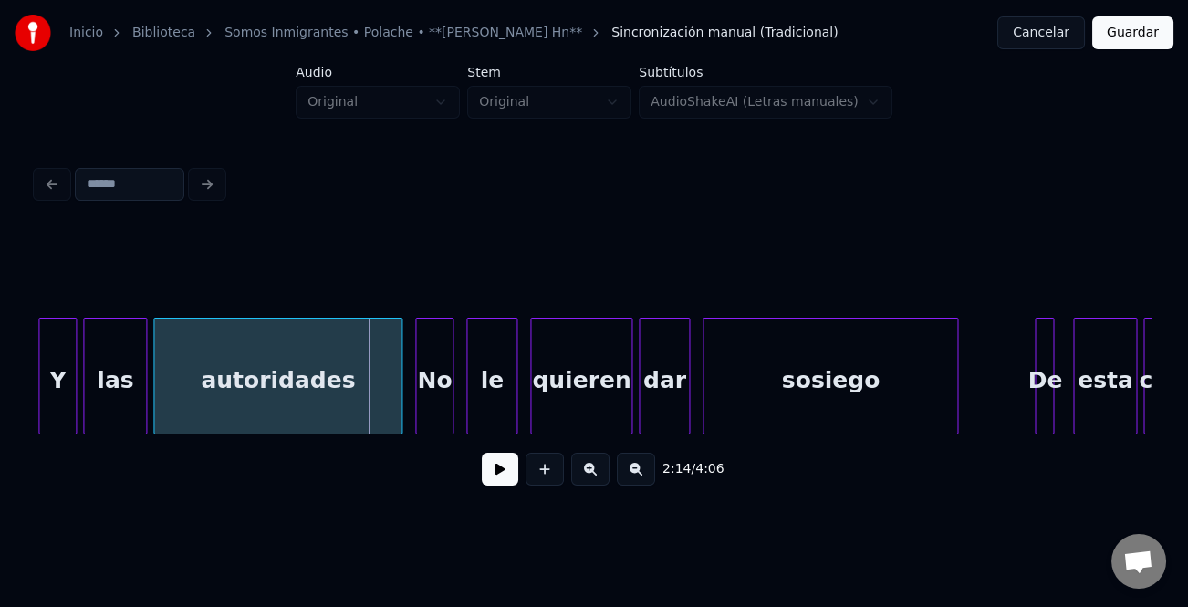
click at [499, 475] on button at bounding box center [500, 469] width 36 height 33
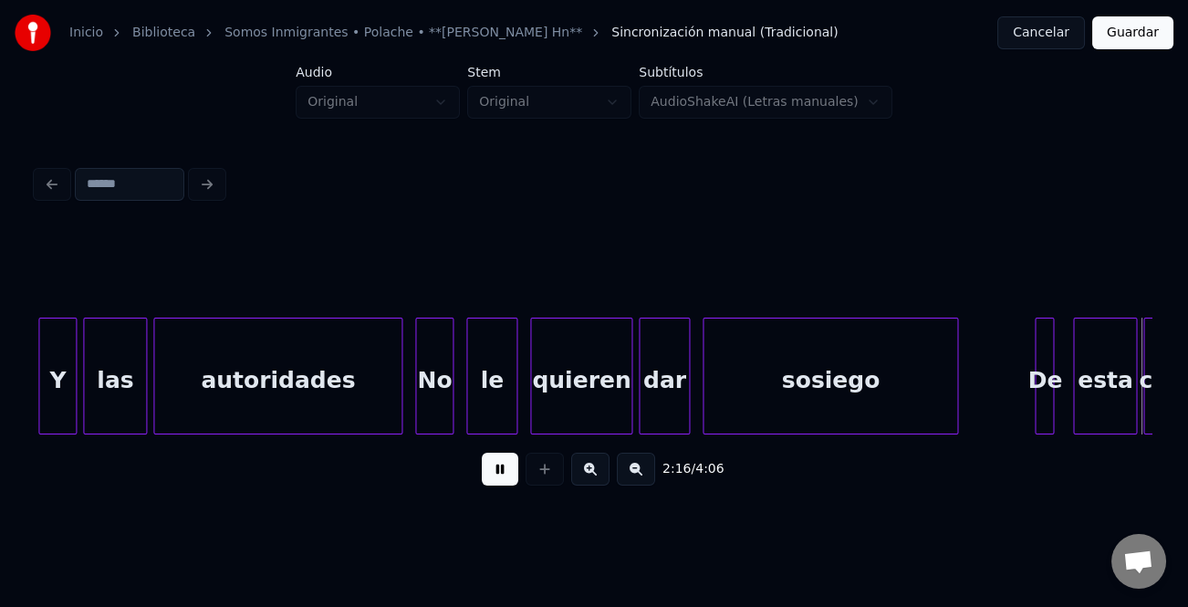
scroll to position [0, 43754]
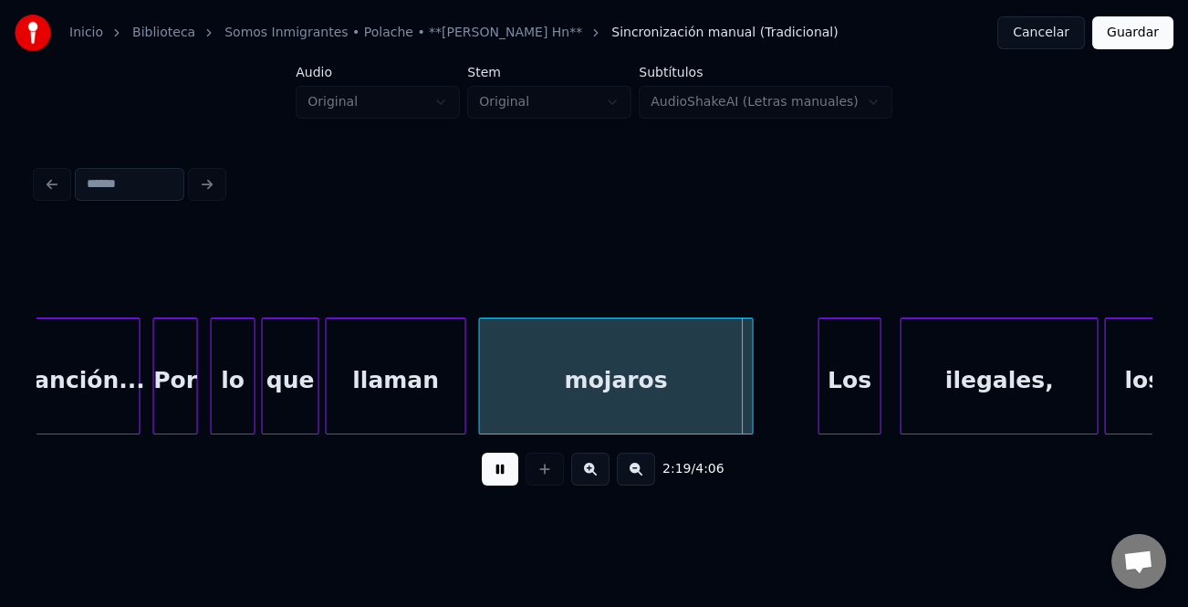
click at [819, 387] on div at bounding box center [821, 375] width 5 height 115
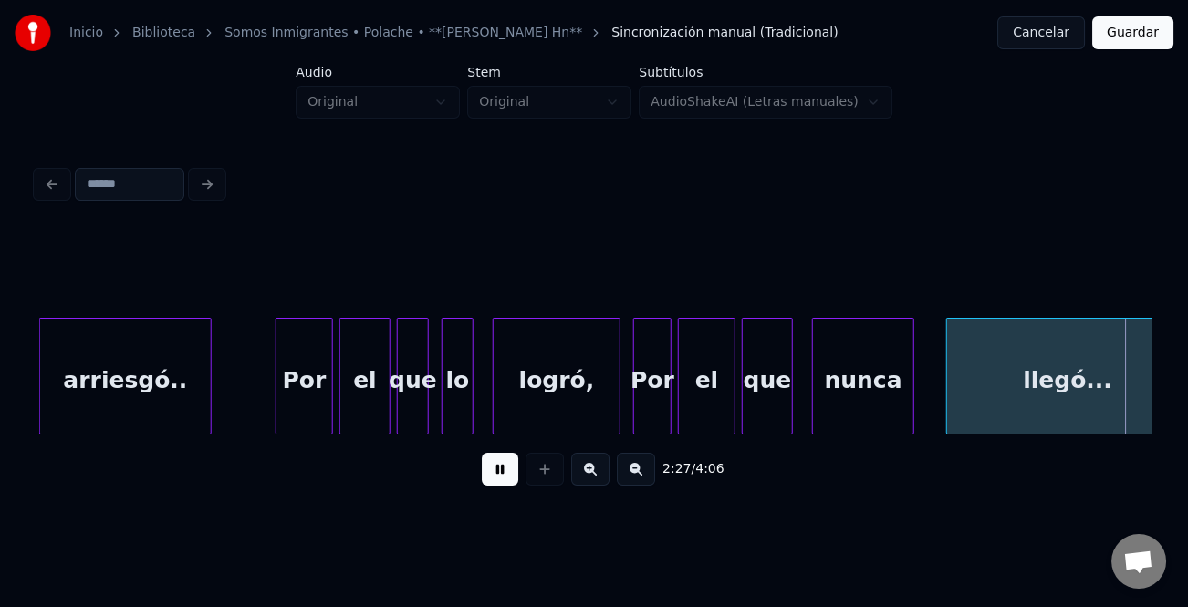
scroll to position [0, 47103]
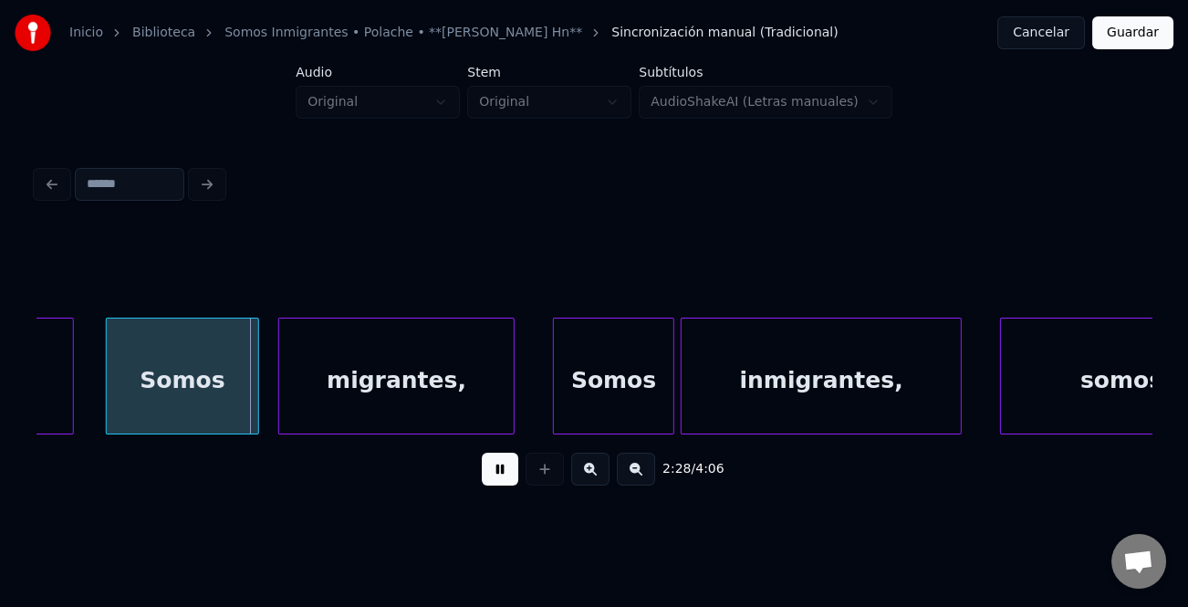
click at [504, 469] on button at bounding box center [500, 469] width 36 height 33
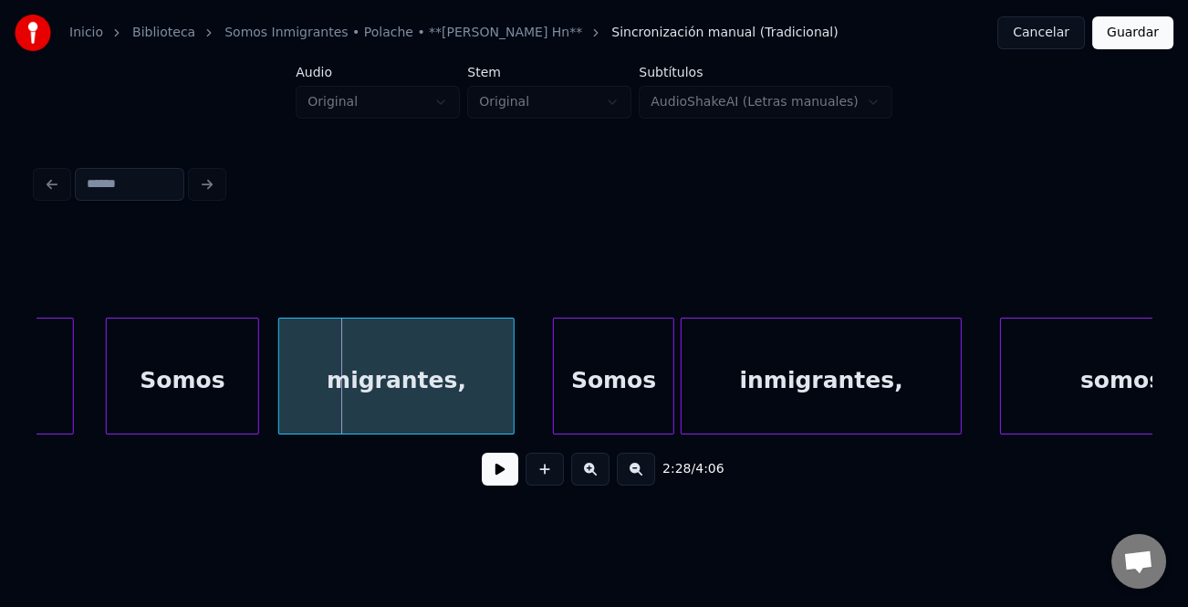
click at [505, 485] on button at bounding box center [500, 469] width 36 height 33
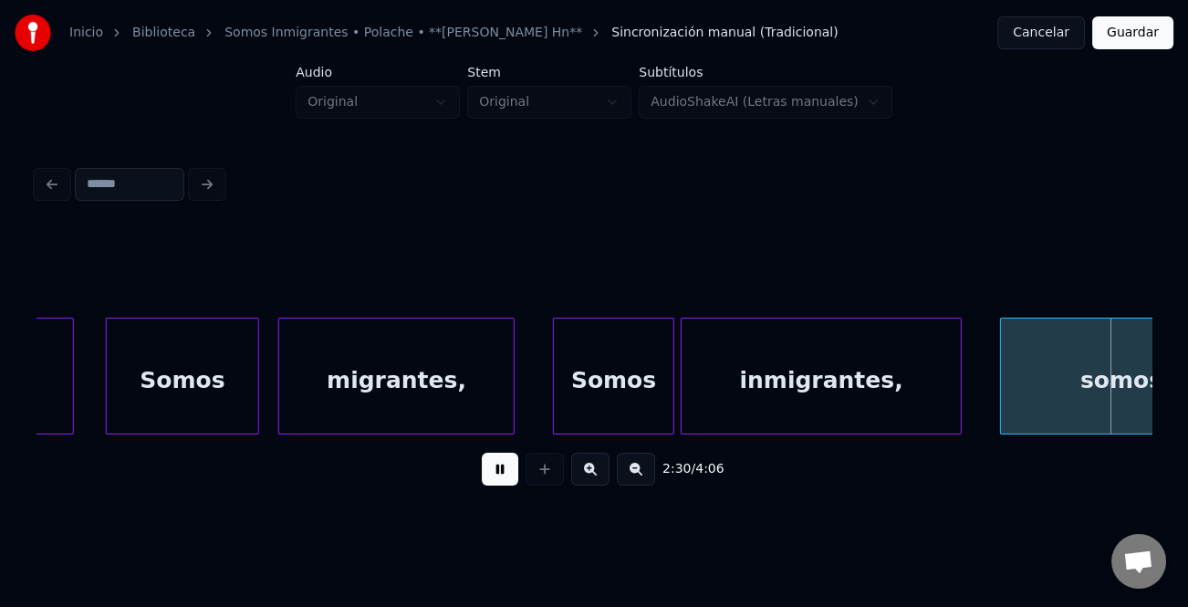
scroll to position [0, 48218]
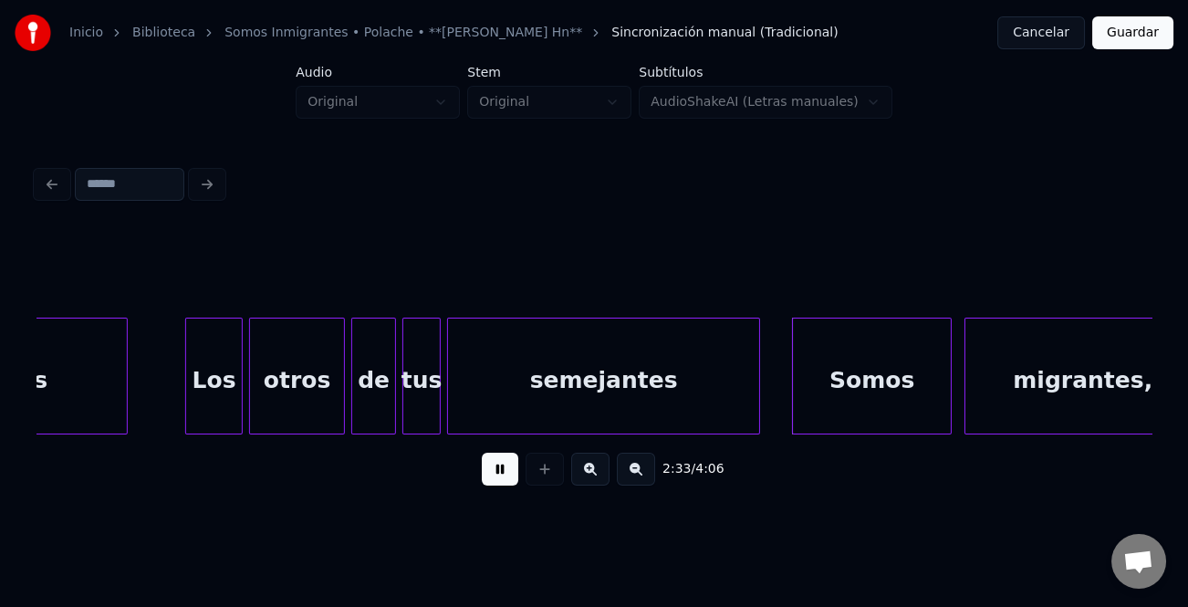
click at [488, 481] on button at bounding box center [500, 469] width 36 height 33
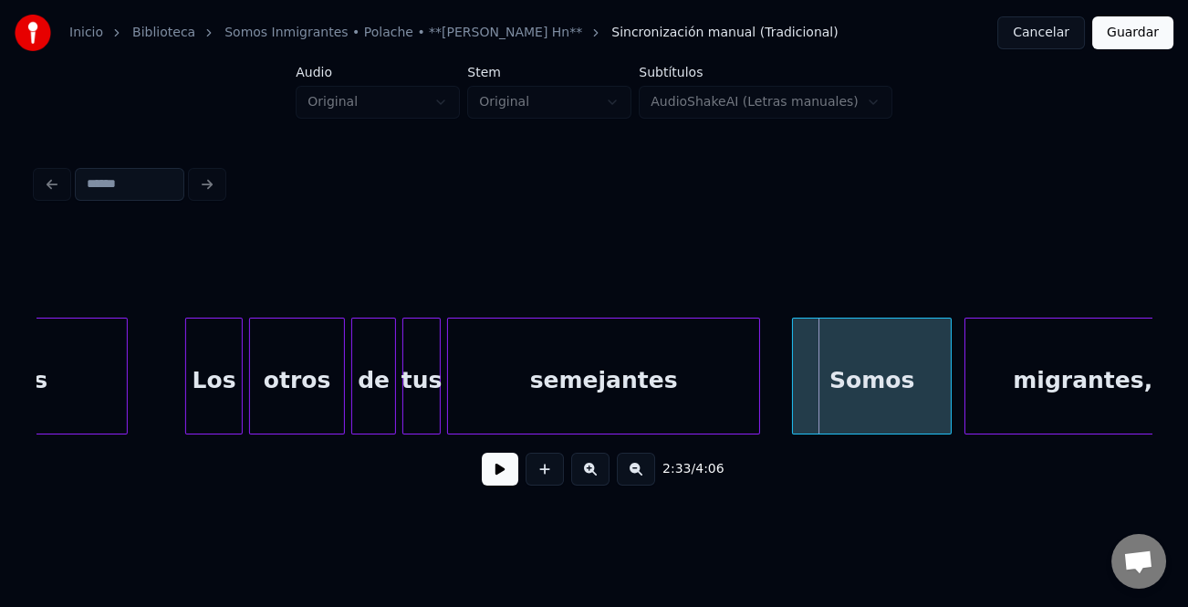
click at [286, 375] on div "otros" at bounding box center [297, 380] width 94 height 124
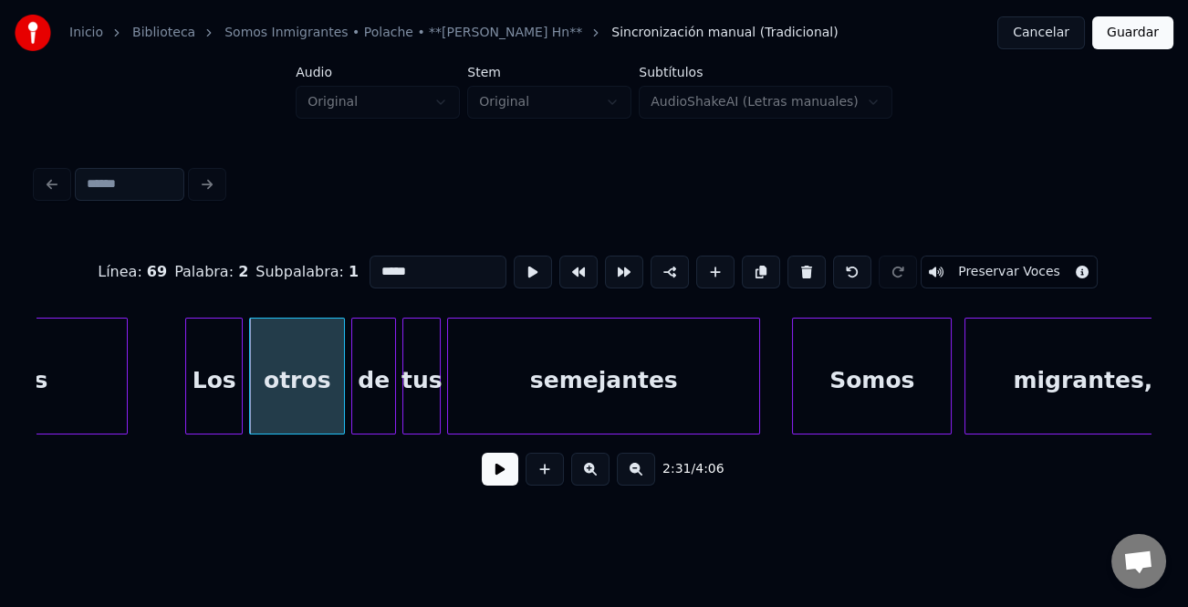
click at [372, 265] on input "*****" at bounding box center [438, 271] width 137 height 33
click at [370, 268] on input "*****" at bounding box center [438, 271] width 137 height 33
type input "*******"
click at [508, 466] on button at bounding box center [500, 469] width 36 height 33
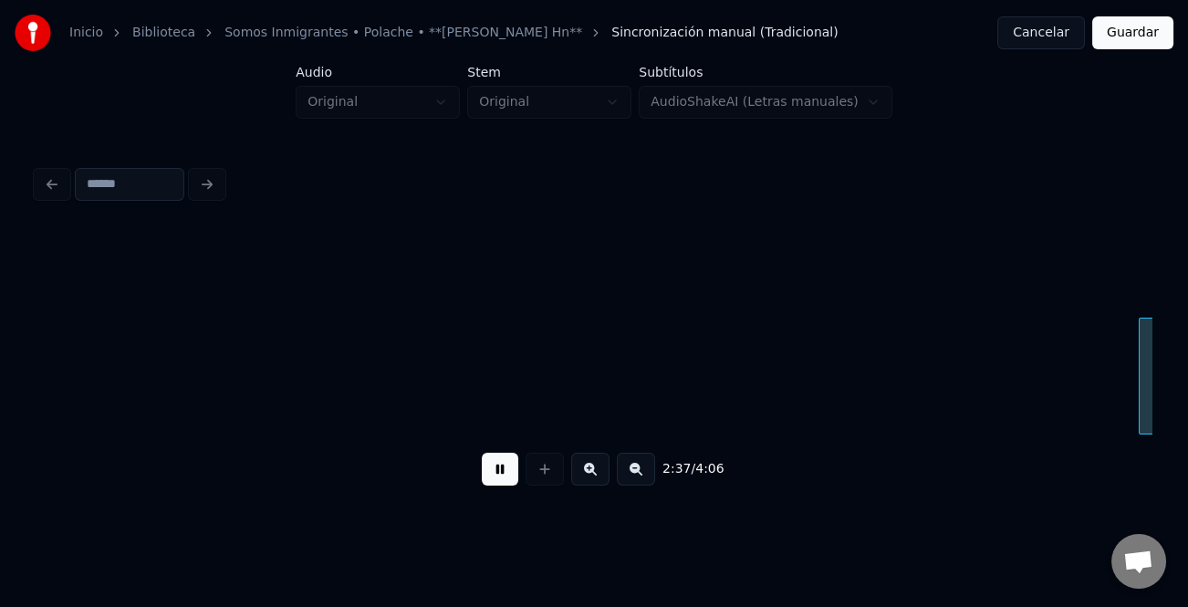
scroll to position [0, 50448]
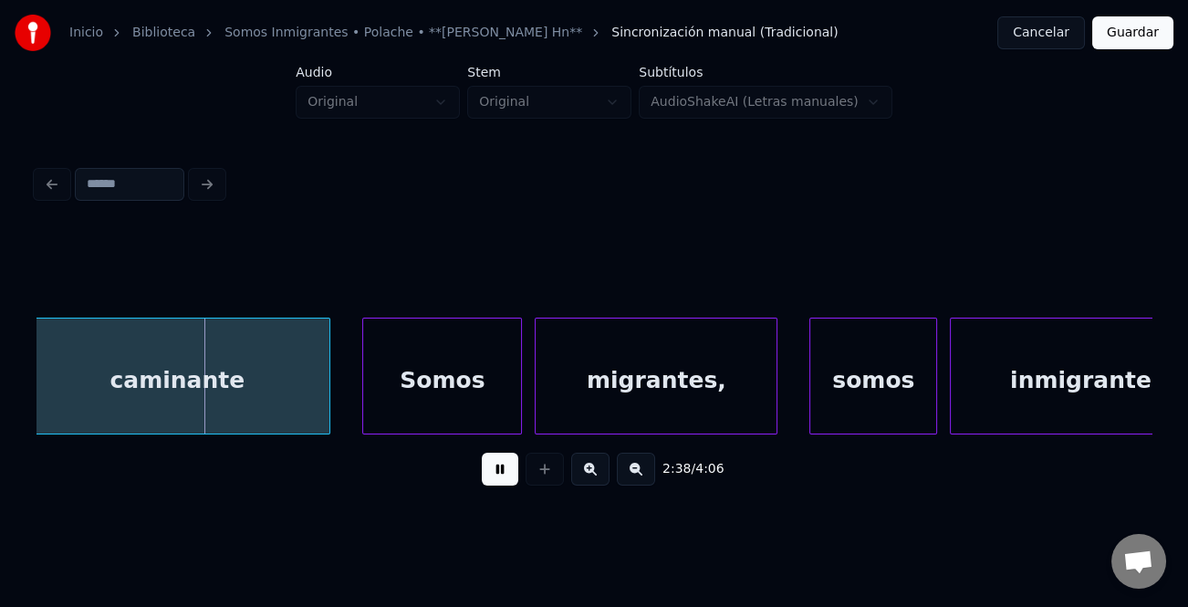
click at [499, 467] on button at bounding box center [500, 469] width 36 height 33
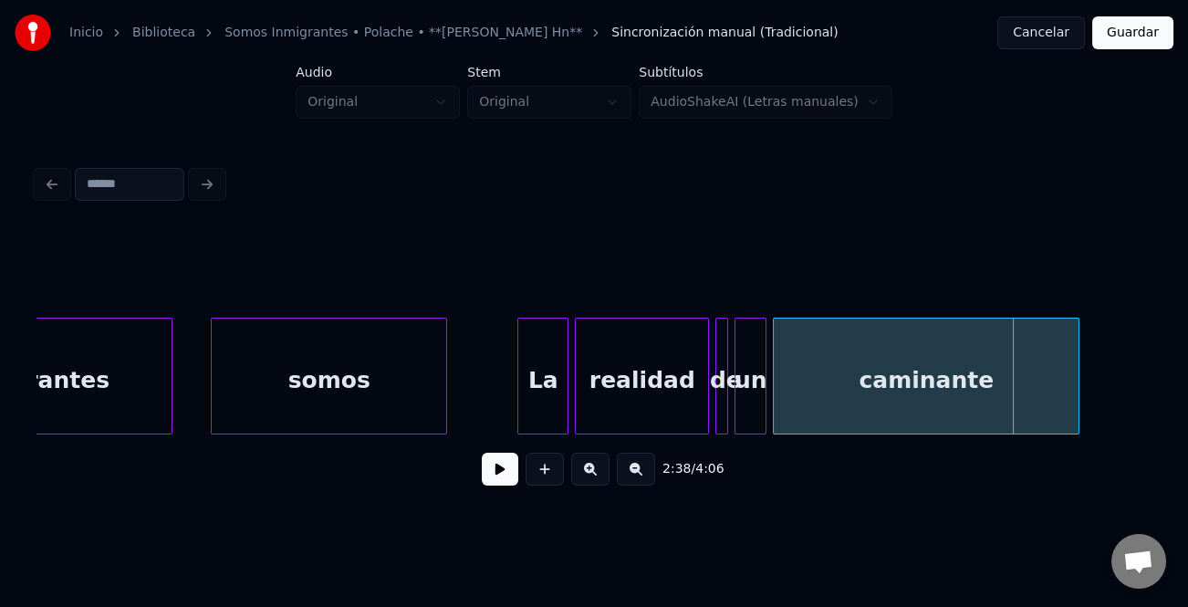
scroll to position [0, 49321]
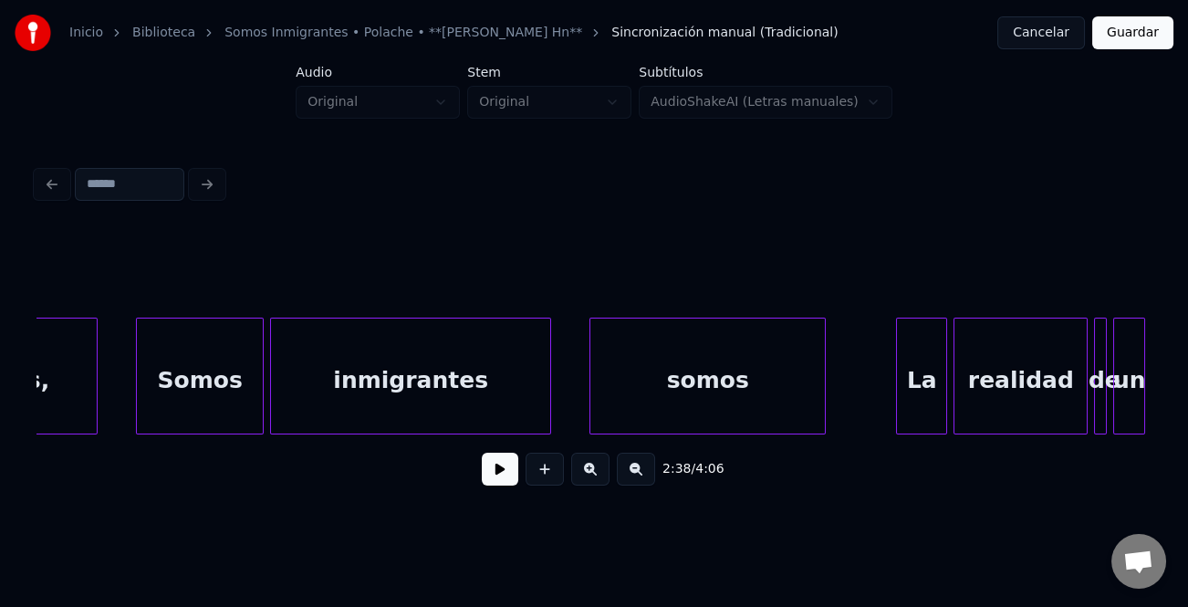
click at [210, 379] on div "Somos" at bounding box center [200, 380] width 126 height 124
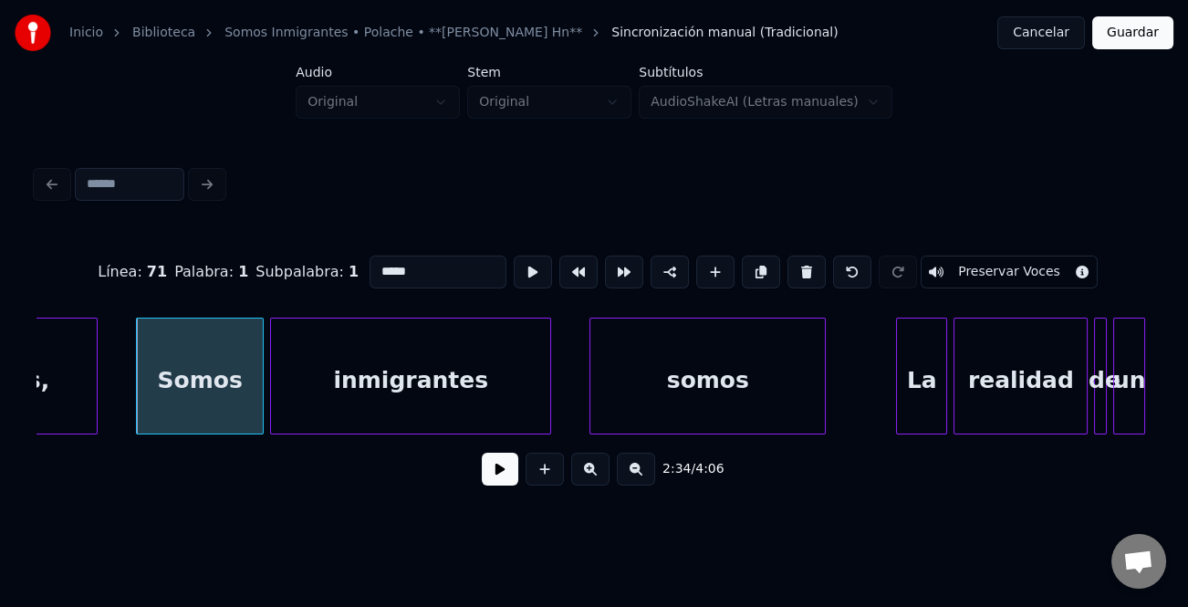
click at [510, 471] on button at bounding box center [500, 469] width 36 height 33
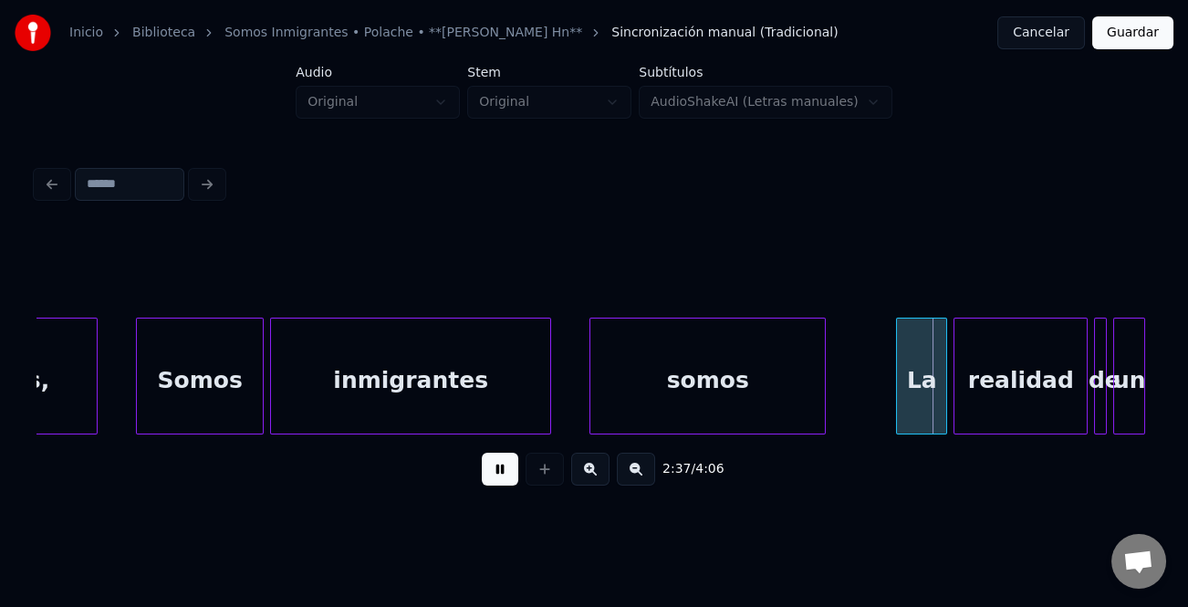
click at [511, 471] on button at bounding box center [500, 469] width 36 height 33
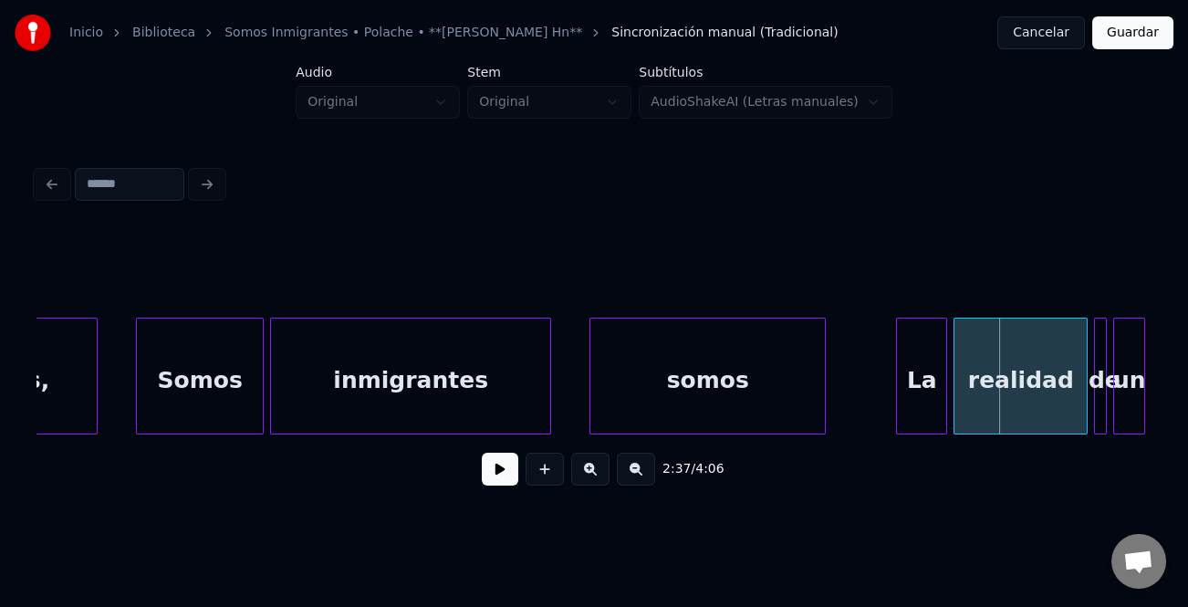
click at [825, 414] on div "somos" at bounding box center [707, 376] width 236 height 117
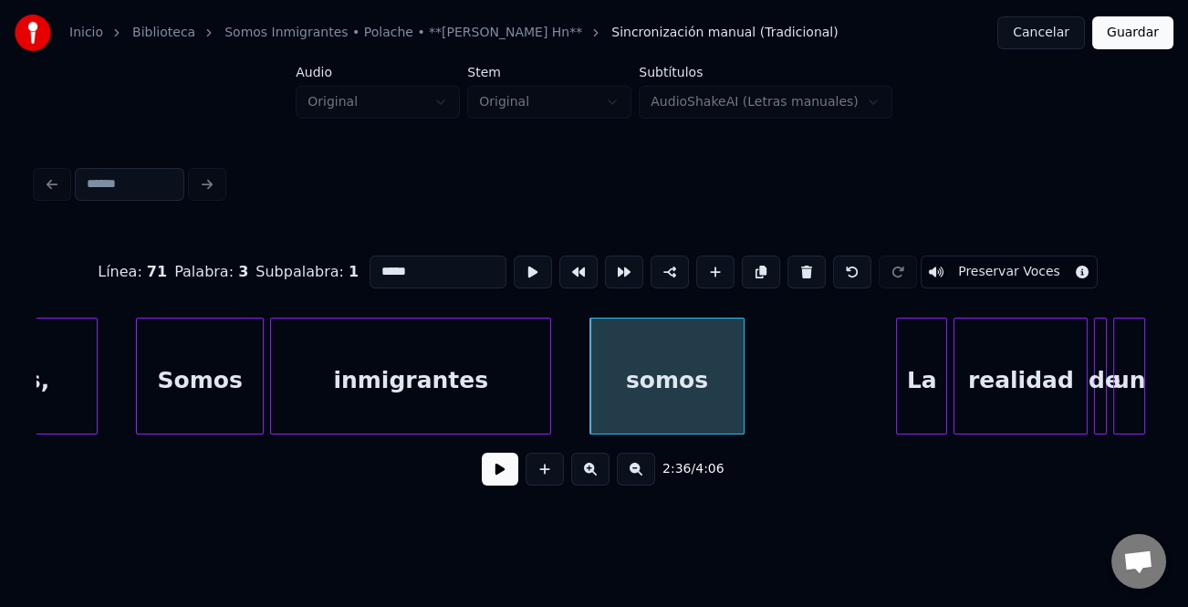
click at [739, 420] on div at bounding box center [740, 375] width 5 height 115
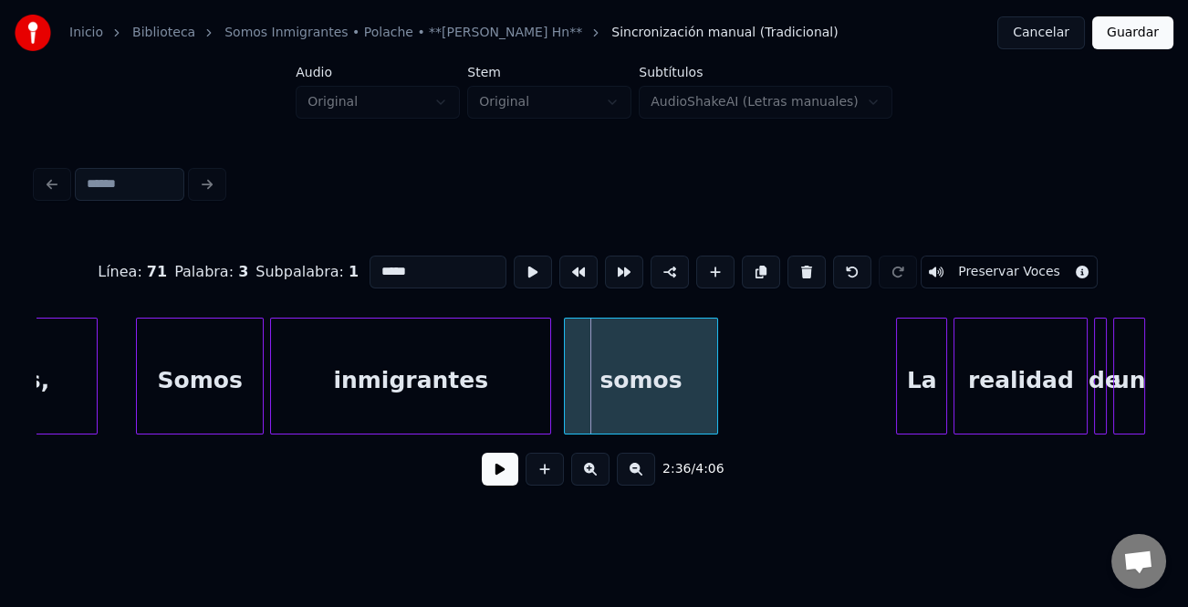
click at [666, 420] on div "somos" at bounding box center [641, 380] width 152 height 124
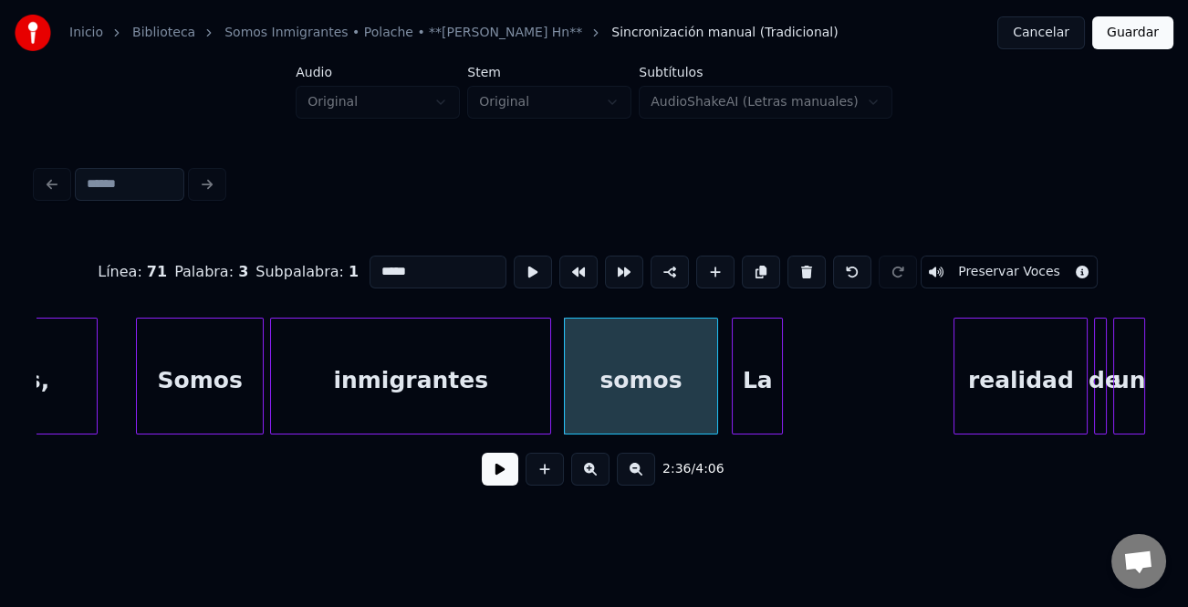
click at [758, 416] on div "La" at bounding box center [757, 380] width 49 height 124
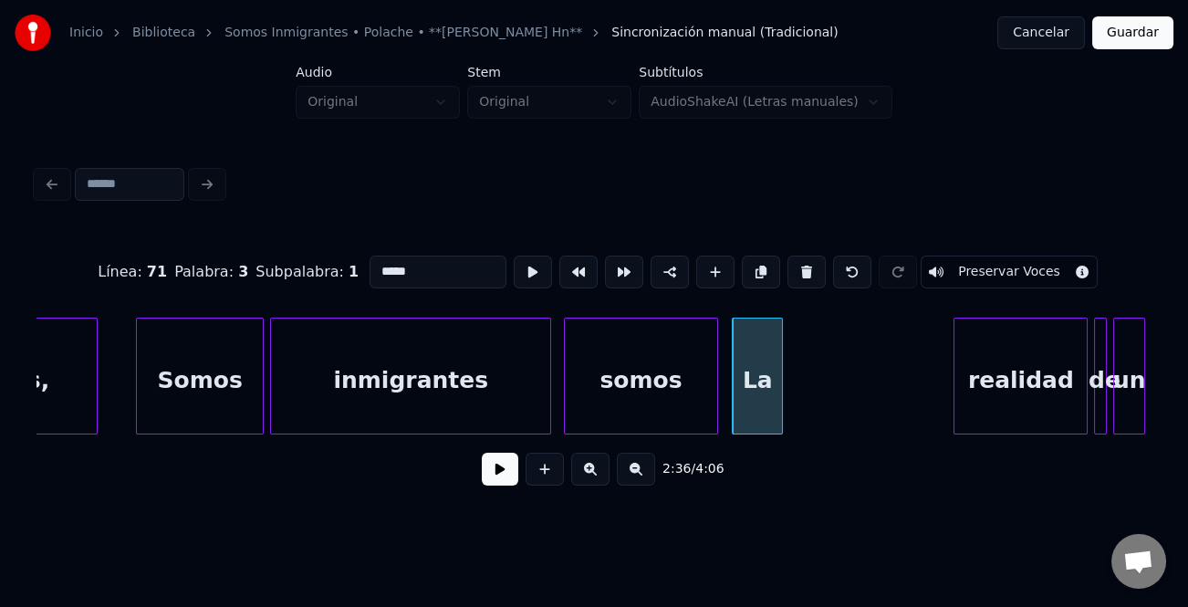
click at [760, 413] on div "La" at bounding box center [757, 380] width 49 height 124
click at [710, 269] on button at bounding box center [715, 271] width 38 height 33
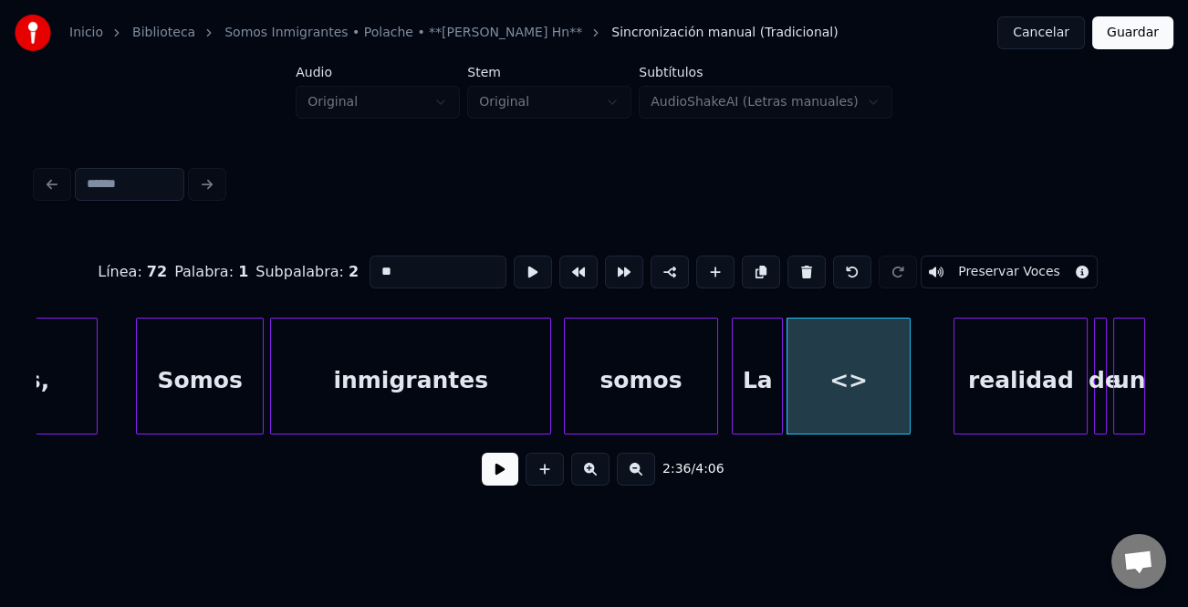
click at [813, 368] on div "<>" at bounding box center [848, 380] width 122 height 124
drag, startPoint x: 481, startPoint y: 273, endPoint x: 308, endPoint y: 255, distance: 173.4
click at [318, 255] on div "Línea : 72 Palabra : 1 Subpalabra : 2 ** Preservar Voces" at bounding box center [593, 271] width 1115 height 91
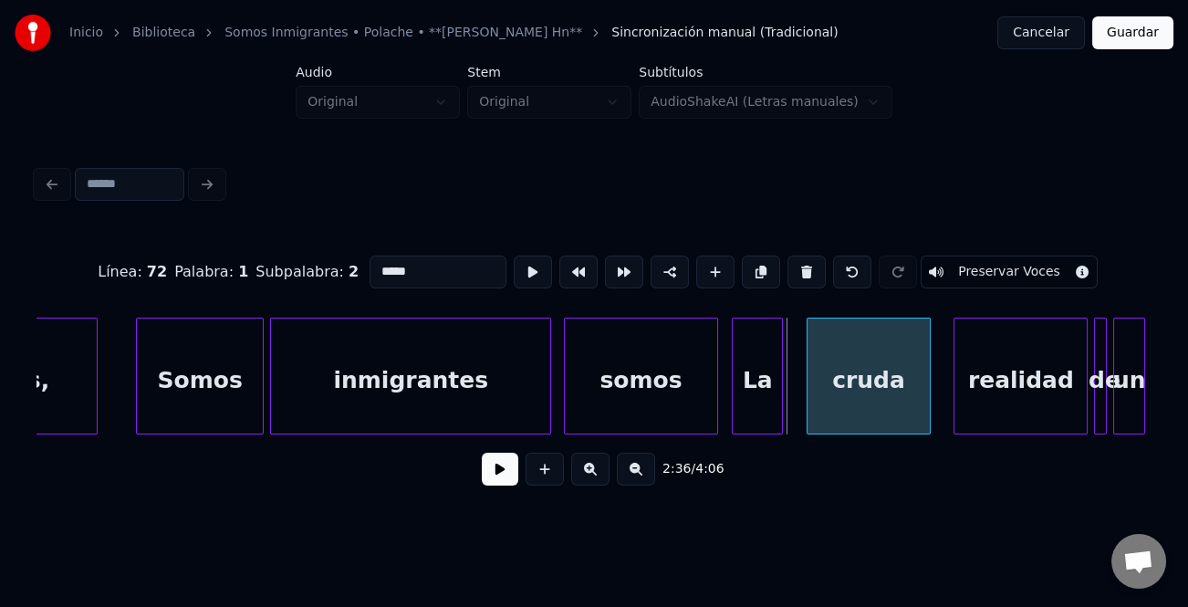
click at [882, 382] on div "cruda" at bounding box center [868, 380] width 123 height 124
type input "*****"
click at [475, 467] on div "2:36 / 4:06" at bounding box center [594, 469] width 1086 height 40
click at [491, 472] on button at bounding box center [500, 469] width 36 height 33
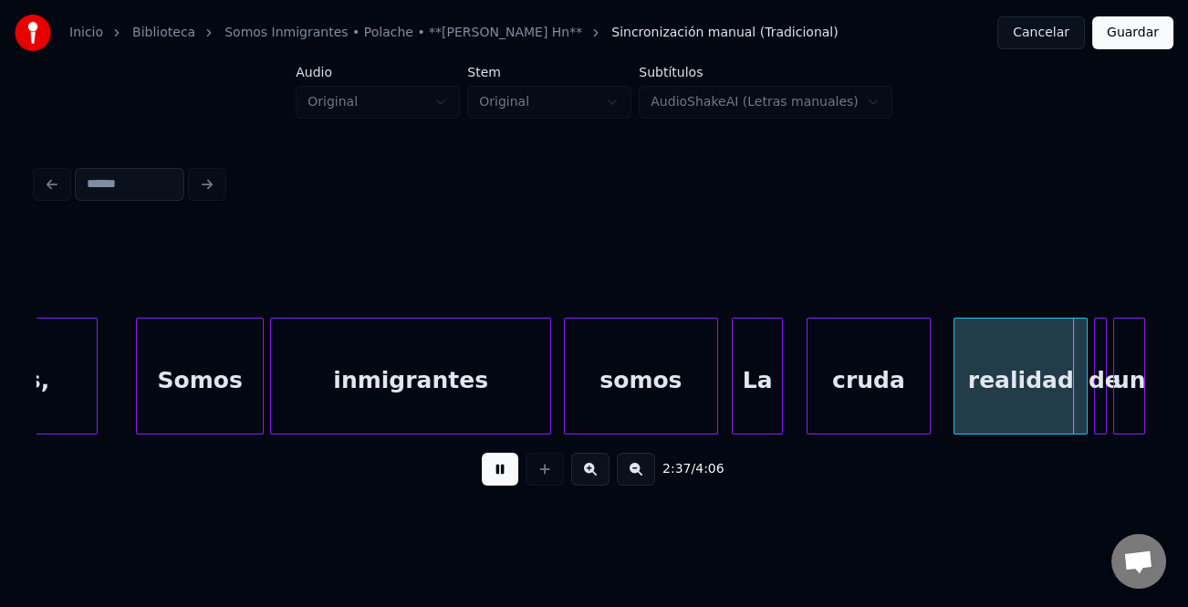
click at [491, 472] on button at bounding box center [500, 469] width 36 height 33
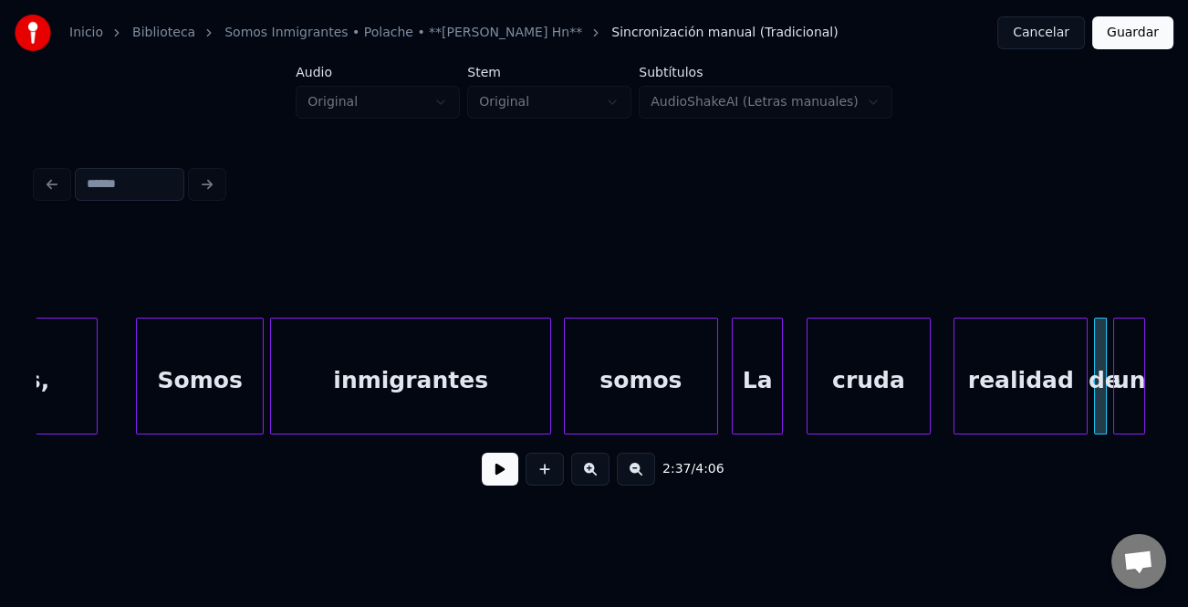
click at [502, 462] on button at bounding box center [500, 469] width 36 height 33
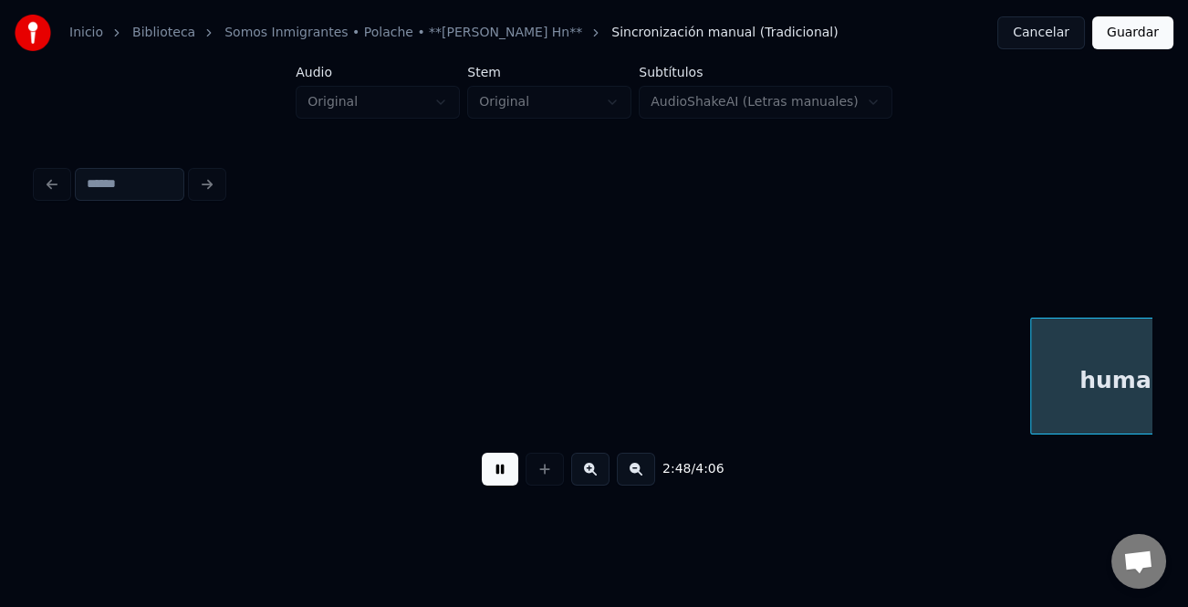
scroll to position [0, 53792]
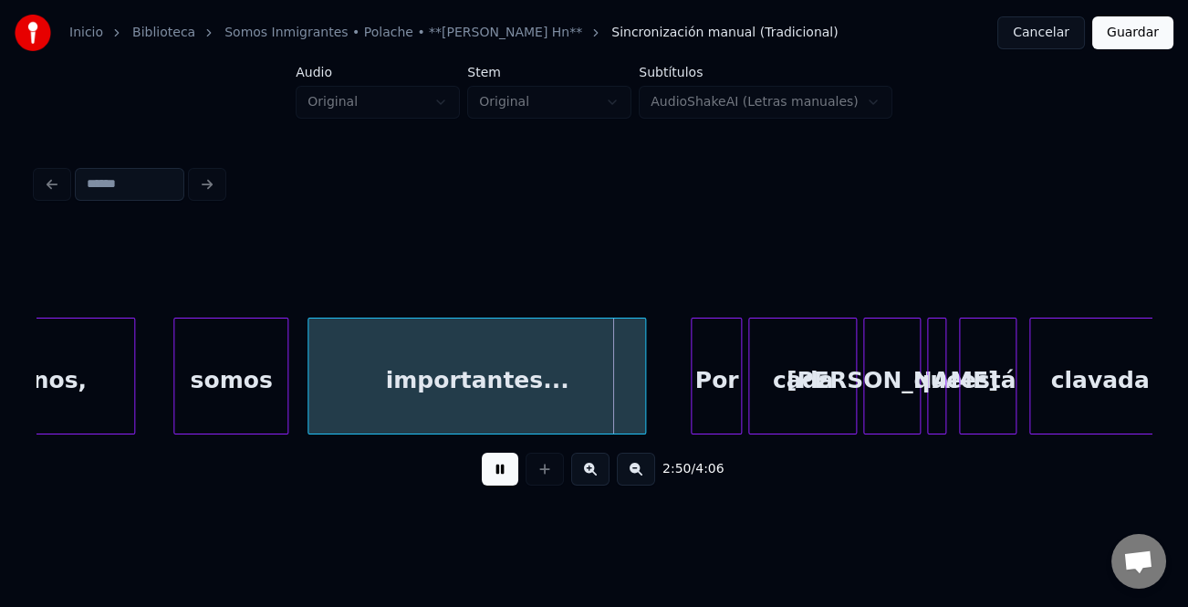
click at [501, 473] on button at bounding box center [500, 469] width 36 height 33
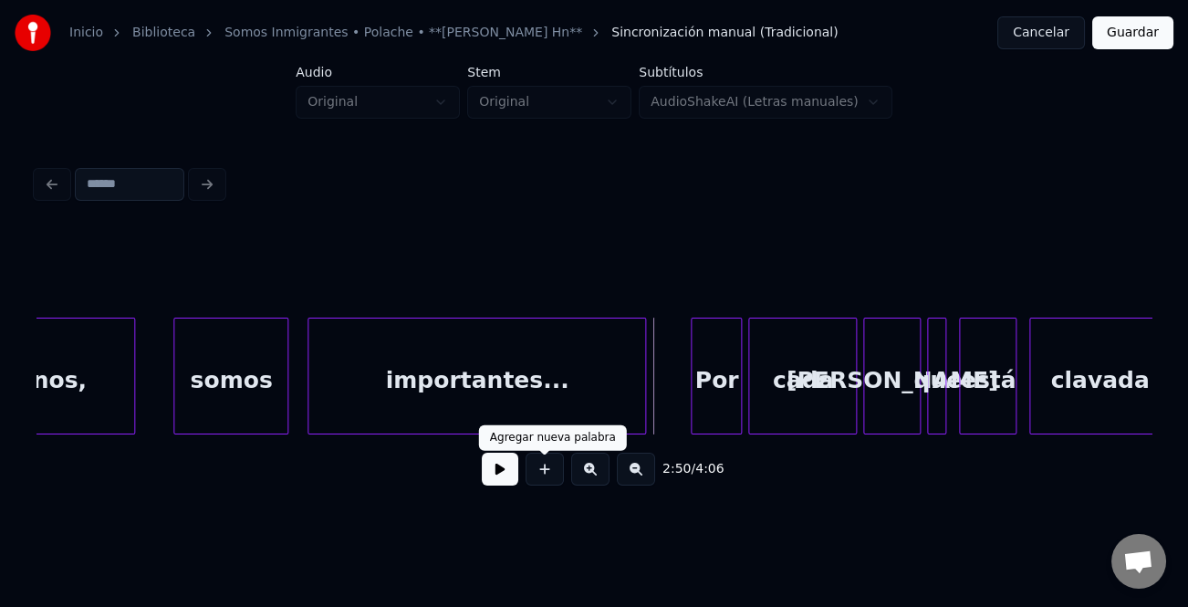
click at [504, 475] on button at bounding box center [500, 469] width 36 height 33
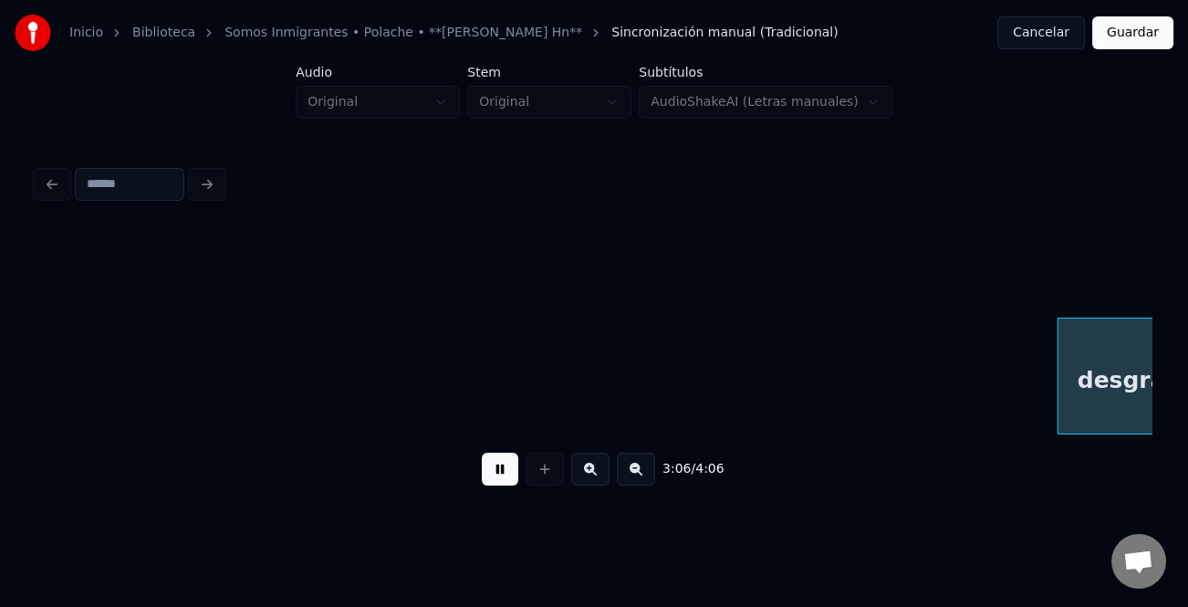
scroll to position [0, 59378]
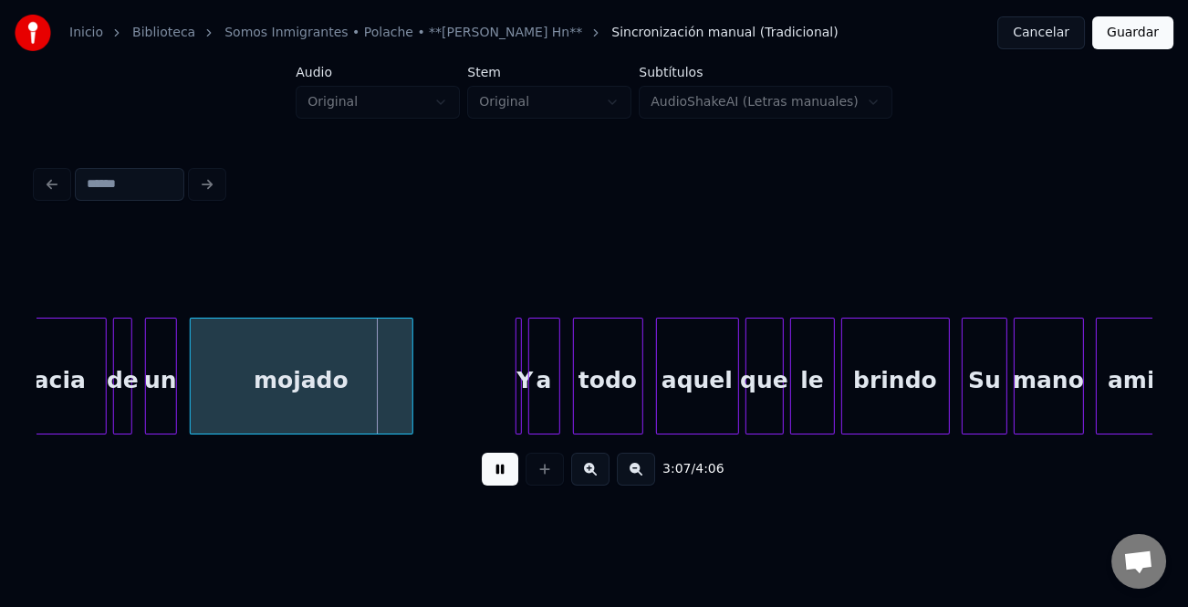
click at [520, 365] on div at bounding box center [518, 375] width 5 height 115
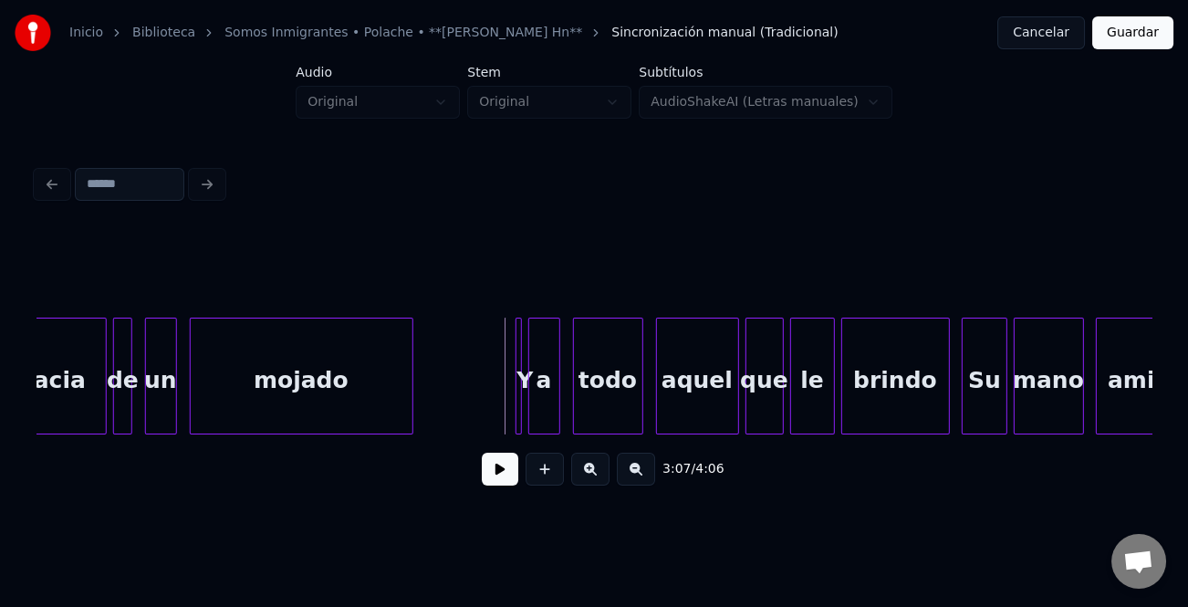
click at [503, 472] on button at bounding box center [500, 469] width 36 height 33
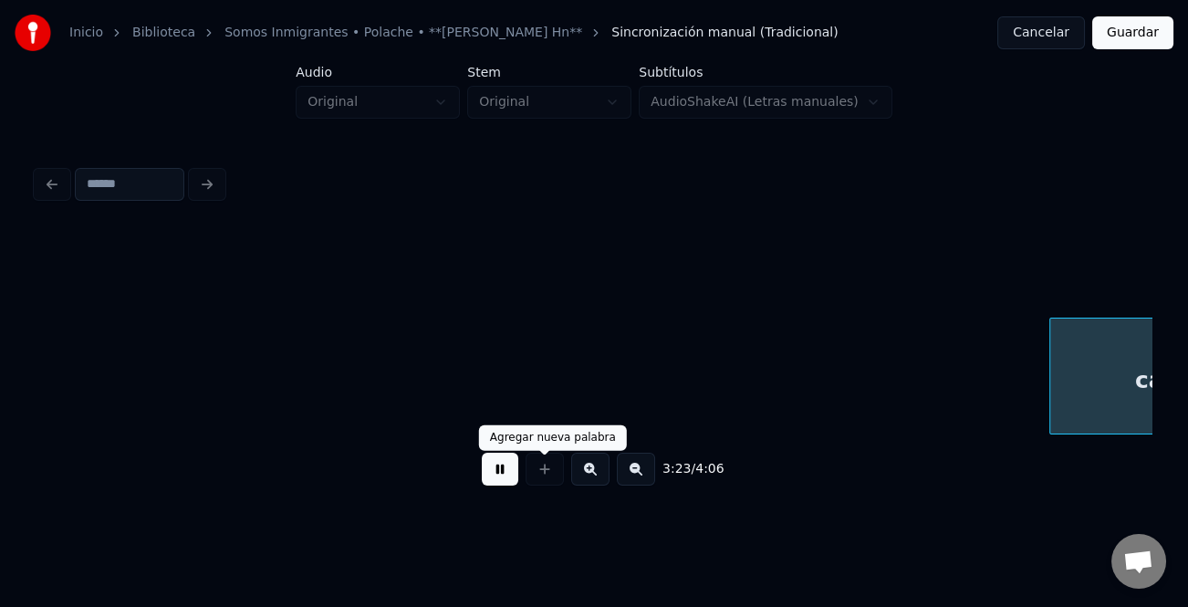
scroll to position [0, 64970]
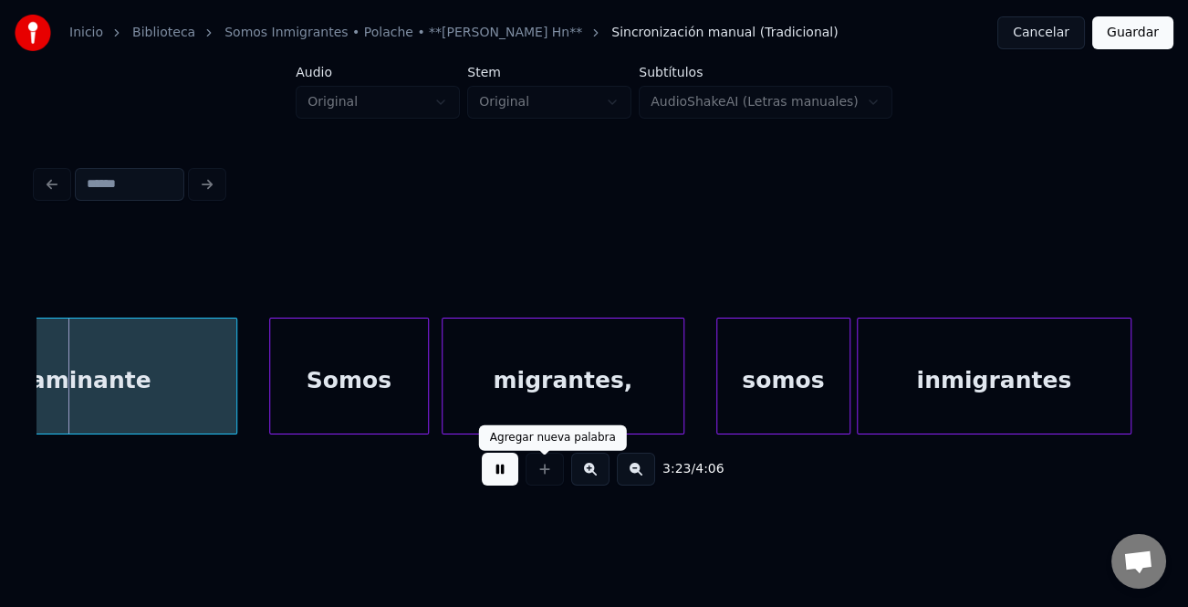
click at [503, 473] on button at bounding box center [500, 469] width 36 height 33
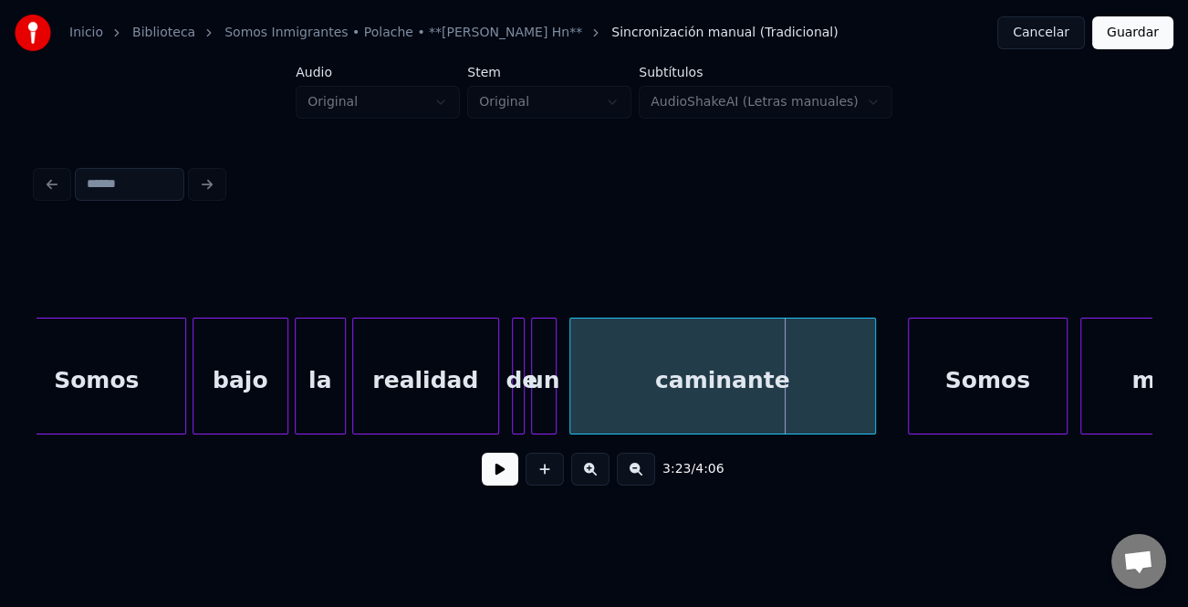
scroll to position [0, 64015]
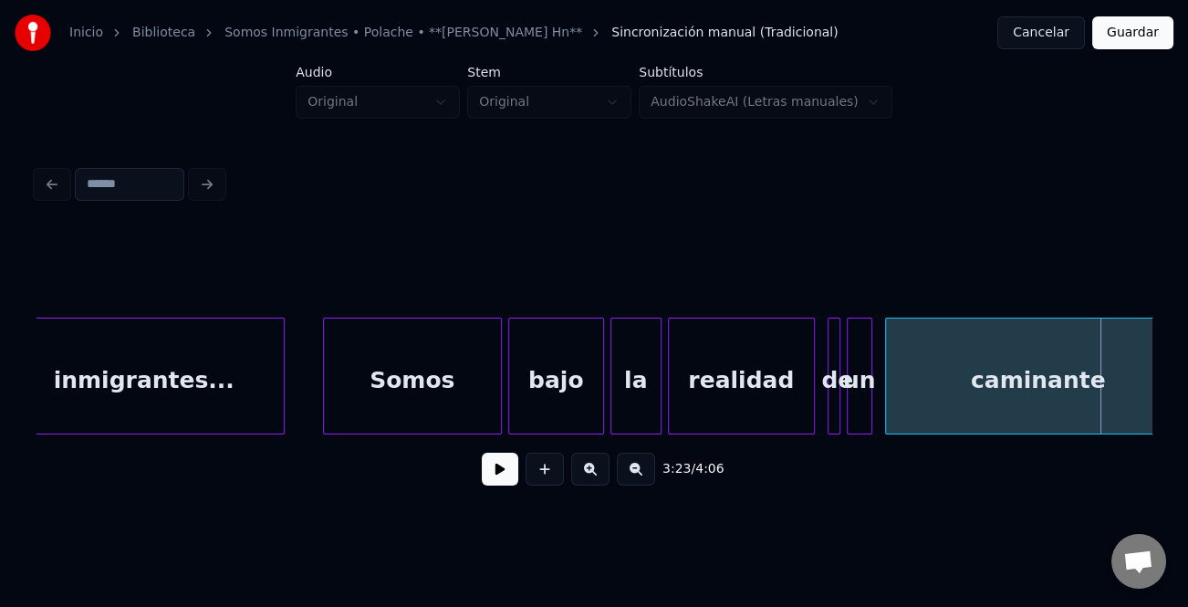
click at [557, 379] on div "bajo" at bounding box center [556, 380] width 94 height 124
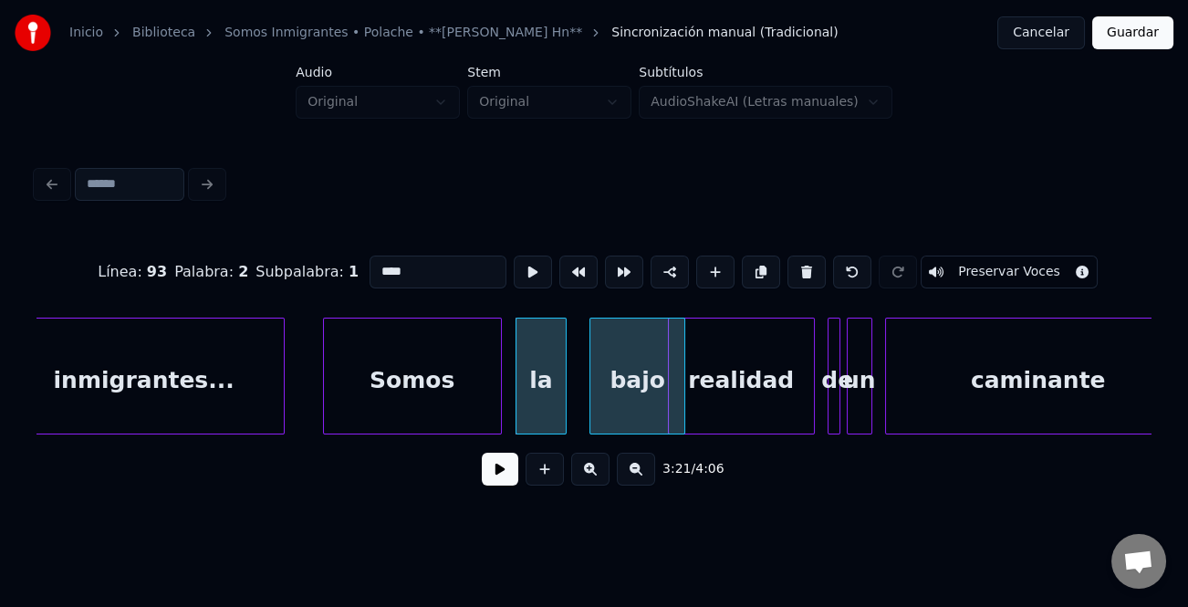
click at [661, 413] on div "bajo" at bounding box center [637, 380] width 94 height 124
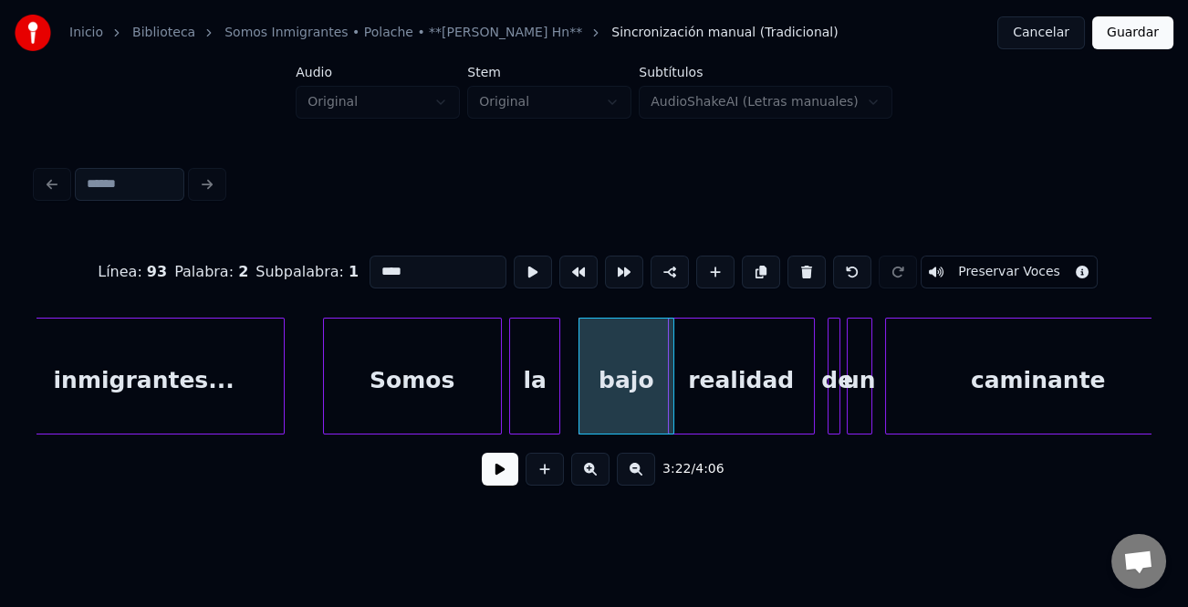
click at [549, 411] on div "la" at bounding box center [534, 380] width 49 height 124
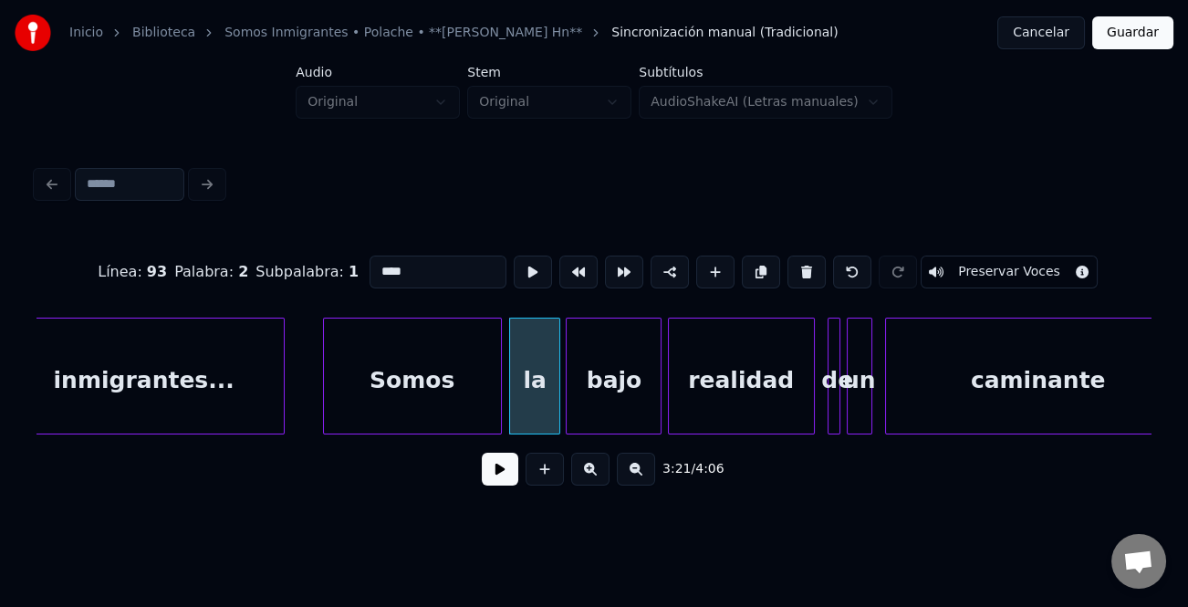
click at [606, 413] on div "bajo" at bounding box center [614, 380] width 94 height 124
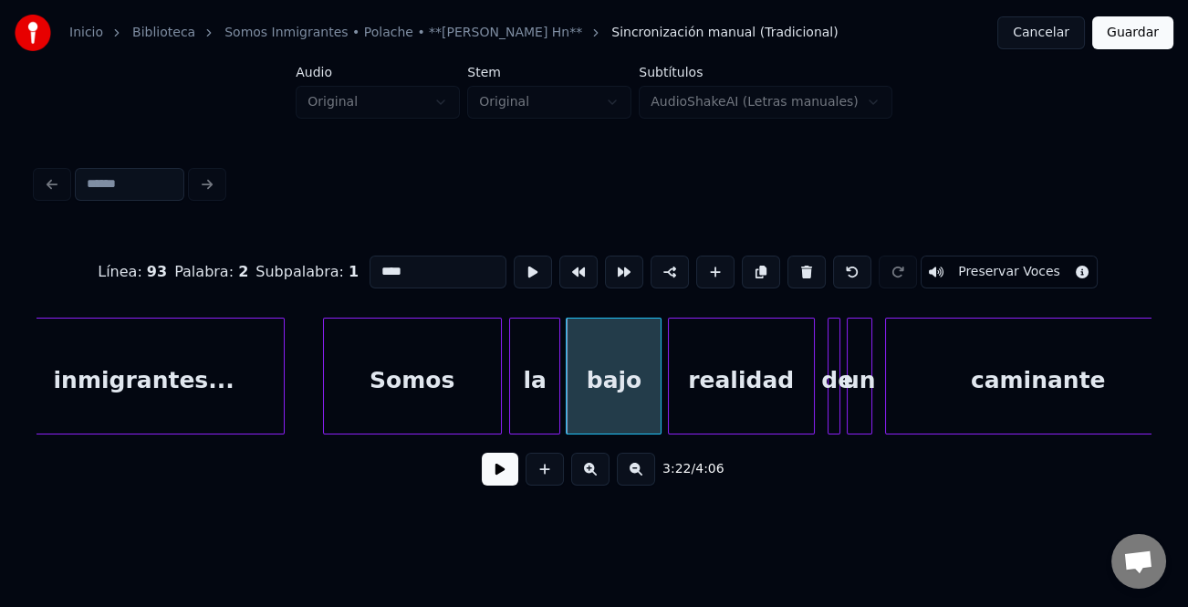
click at [646, 401] on div "bajo" at bounding box center [614, 380] width 94 height 124
drag, startPoint x: 470, startPoint y: 267, endPoint x: 293, endPoint y: 267, distance: 177.0
click at [293, 267] on div "Línea : 93 Palabra : 2 Subpalabra : 1 **** Preservar Voces" at bounding box center [593, 271] width 1115 height 91
click at [655, 373] on div at bounding box center [657, 375] width 5 height 115
drag, startPoint x: 457, startPoint y: 274, endPoint x: 301, endPoint y: 274, distance: 156.0
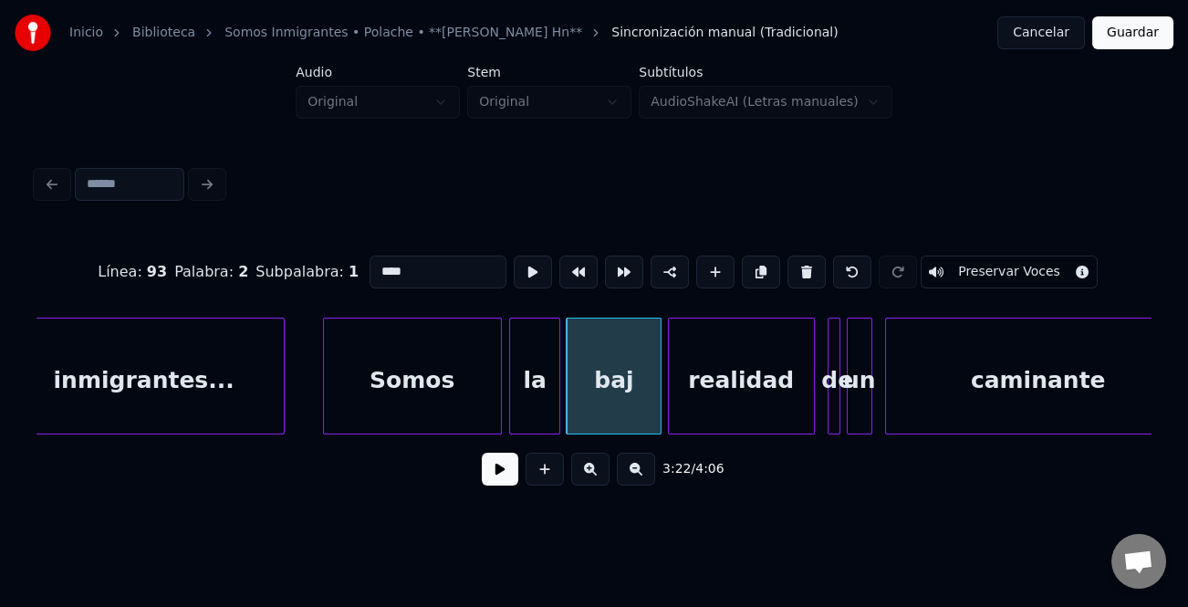
click at [301, 274] on div "Línea : 93 Palabra : 2 Subpalabra : 1 **** Preservar Voces" at bounding box center [593, 271] width 1115 height 91
click at [798, 271] on button at bounding box center [806, 271] width 38 height 33
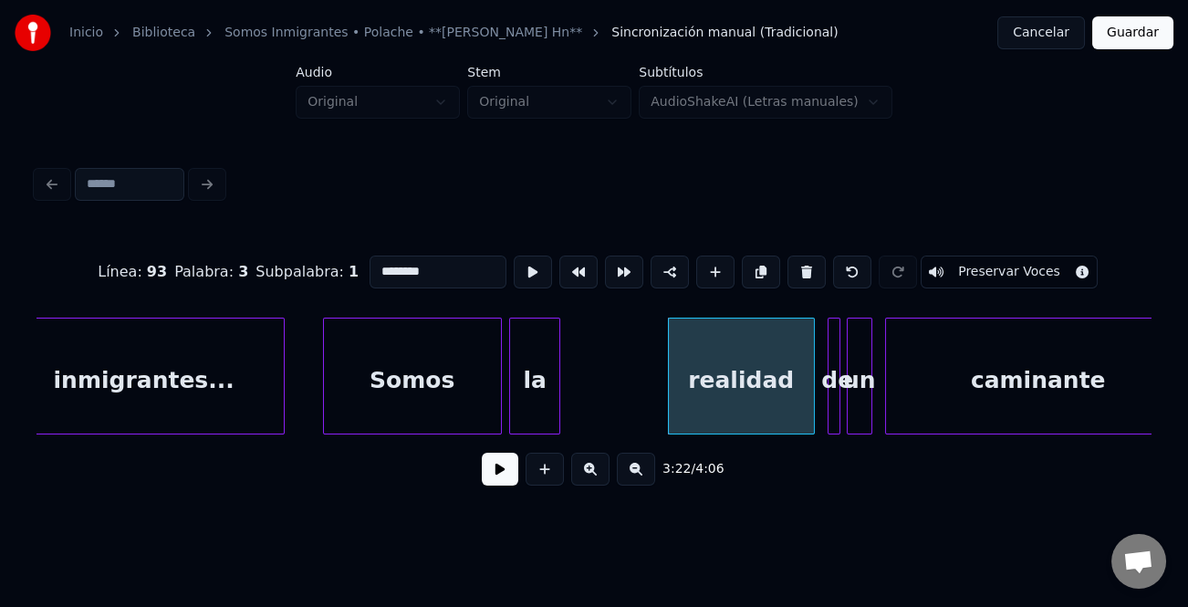
click at [535, 365] on div "la" at bounding box center [534, 380] width 49 height 124
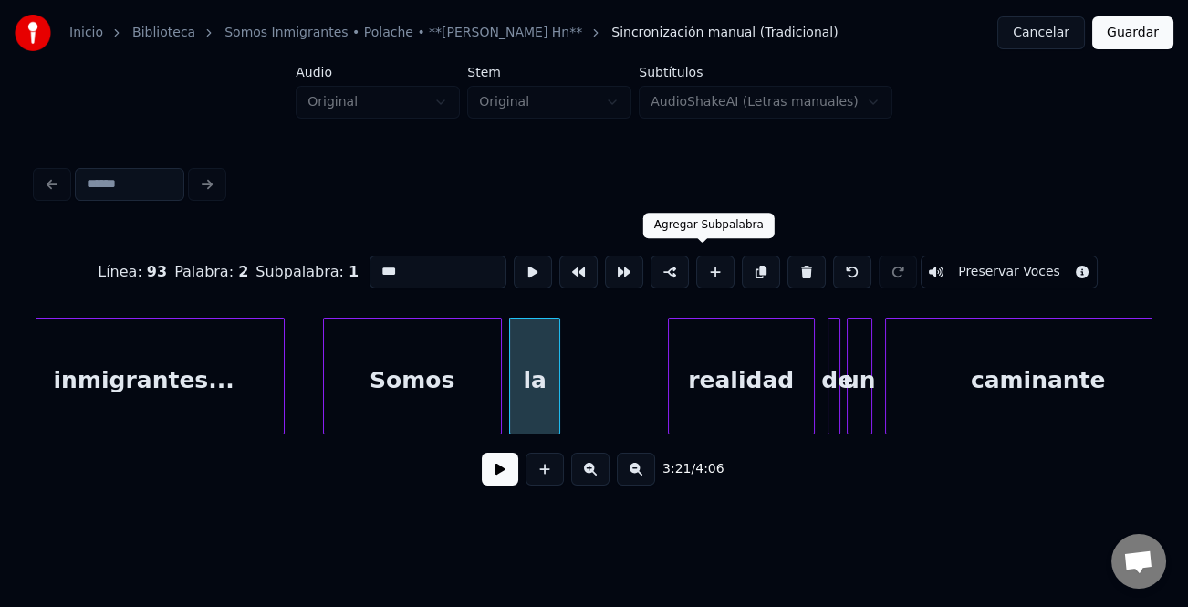
click at [704, 266] on button at bounding box center [715, 271] width 38 height 33
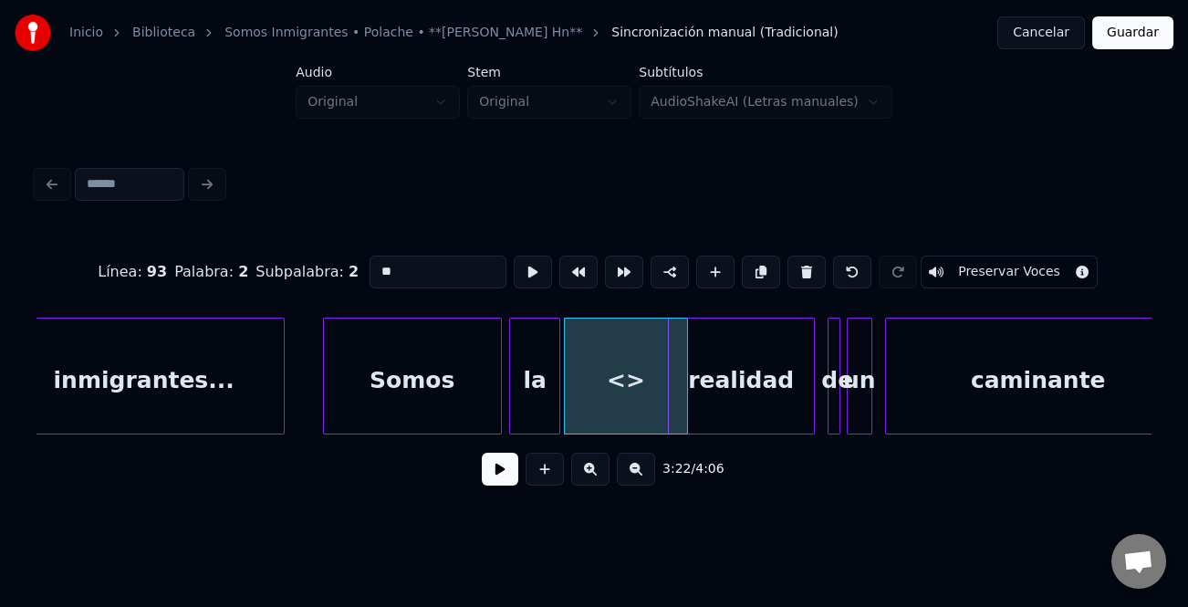
click at [608, 359] on div "<>" at bounding box center [626, 380] width 122 height 124
click at [787, 271] on button at bounding box center [806, 271] width 38 height 33
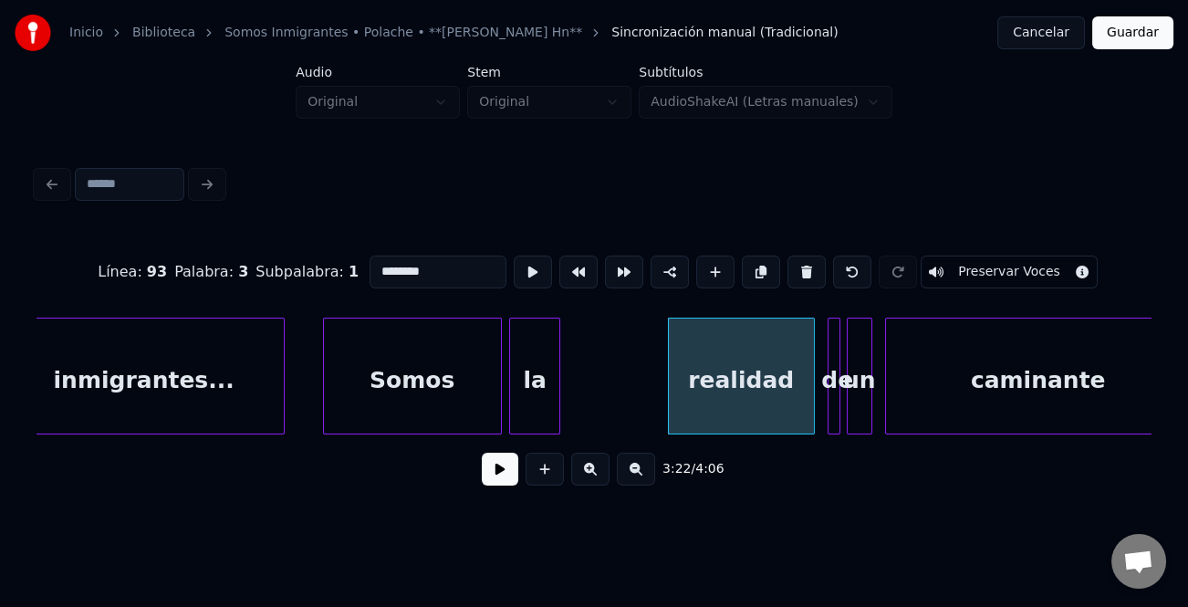
click at [538, 385] on div "la" at bounding box center [534, 380] width 49 height 124
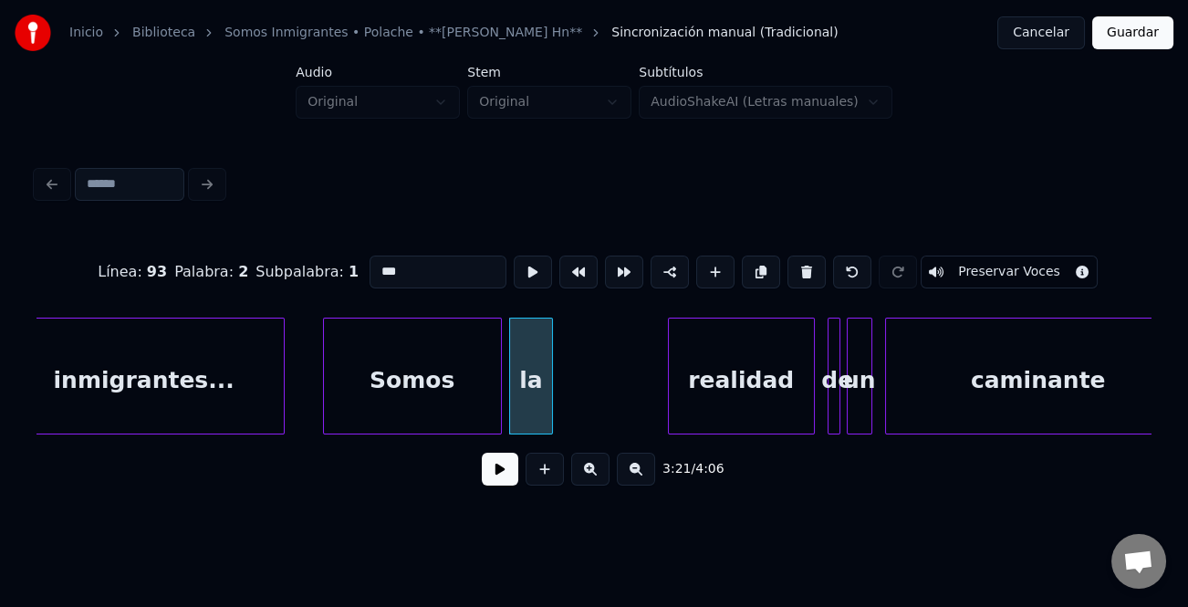
click at [547, 387] on div at bounding box center [549, 375] width 5 height 115
click at [537, 390] on div "la" at bounding box center [530, 380] width 41 height 124
click at [708, 269] on button at bounding box center [715, 271] width 38 height 33
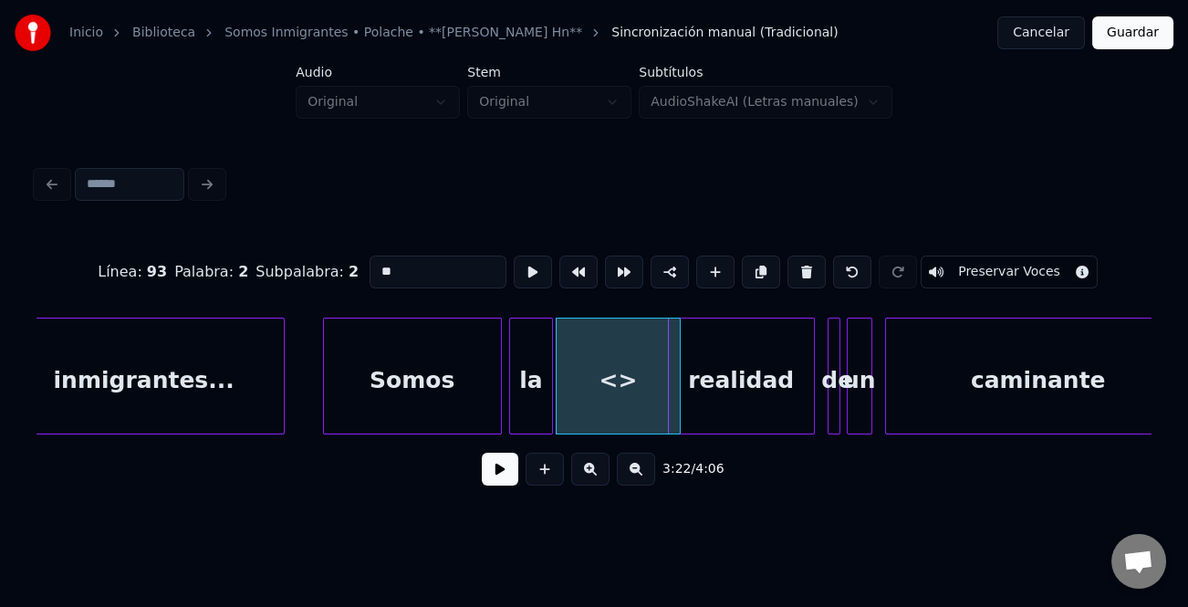
drag, startPoint x: 410, startPoint y: 272, endPoint x: 323, endPoint y: 276, distance: 86.8
click at [323, 276] on div "Línea : 93 Palabra : 2 Subpalabra : 2 ** Preservar Voces" at bounding box center [593, 271] width 1115 height 91
click at [680, 351] on div "realidad" at bounding box center [741, 380] width 145 height 124
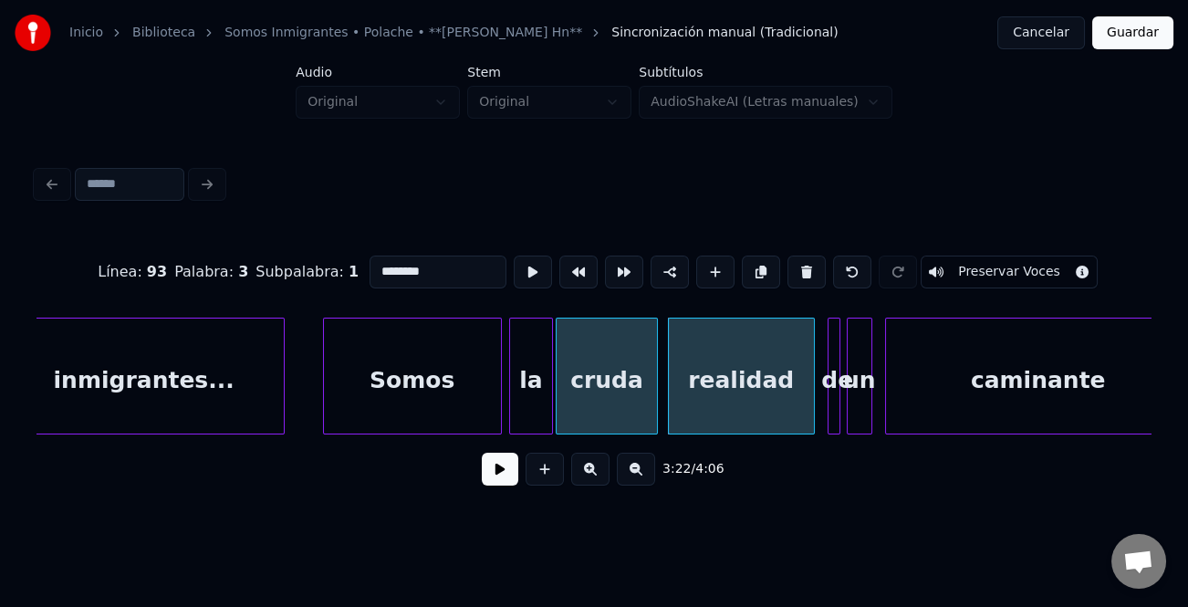
click at [651, 364] on div at bounding box center [653, 375] width 5 height 115
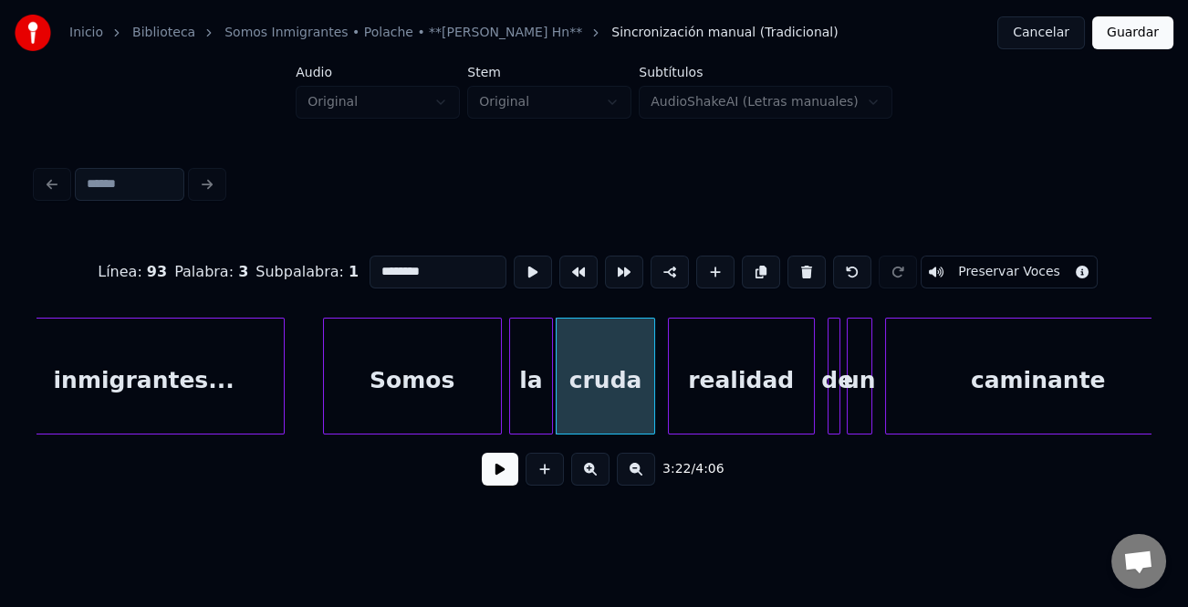
type input "********"
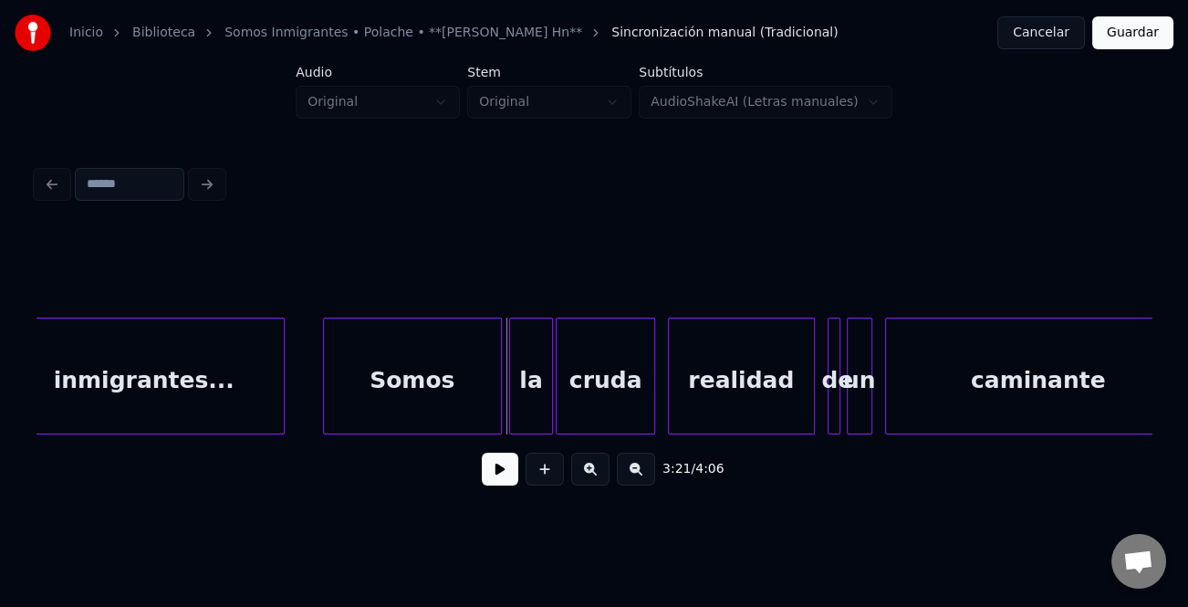
click at [468, 394] on div "Somos" at bounding box center [412, 380] width 177 height 124
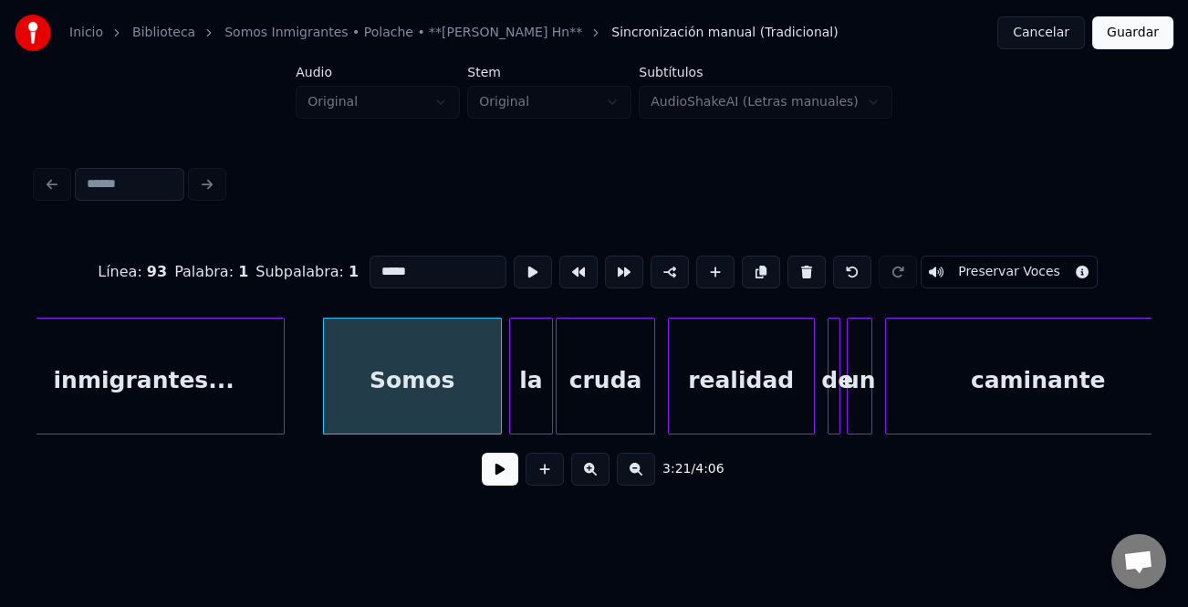
click at [490, 478] on button at bounding box center [500, 469] width 36 height 33
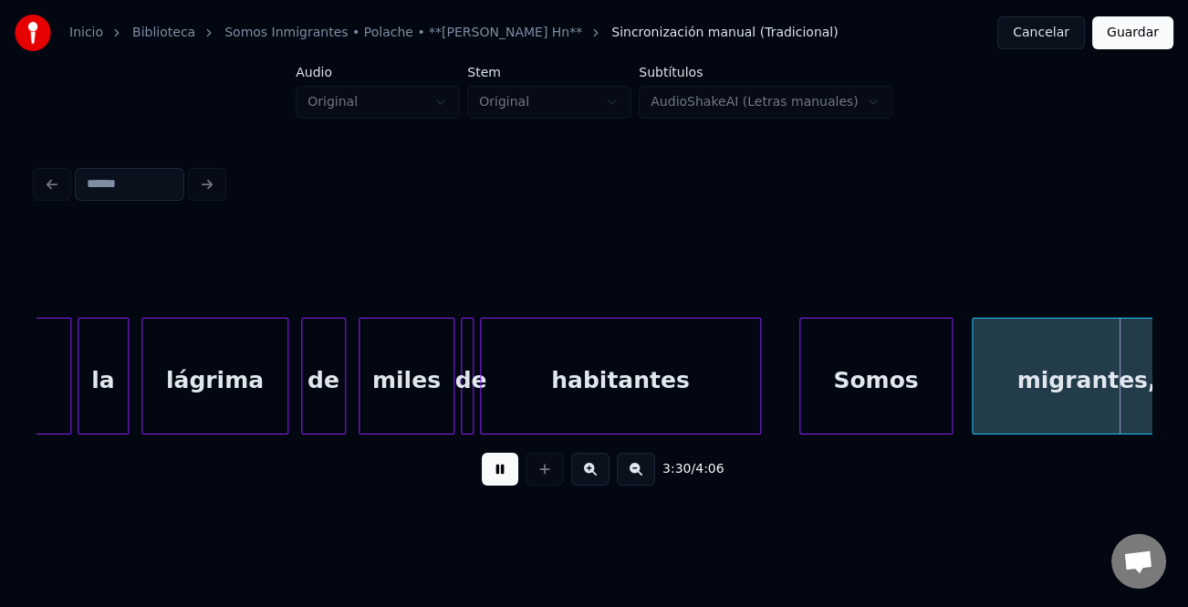
scroll to position [0, 67366]
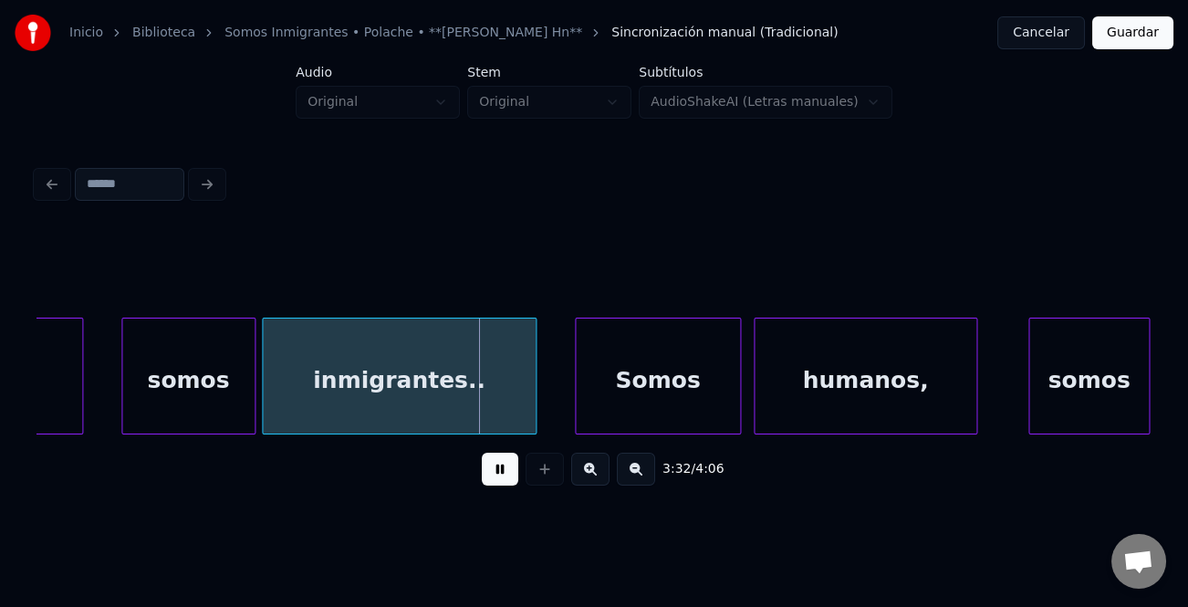
click at [1029, 376] on div at bounding box center [1031, 375] width 5 height 115
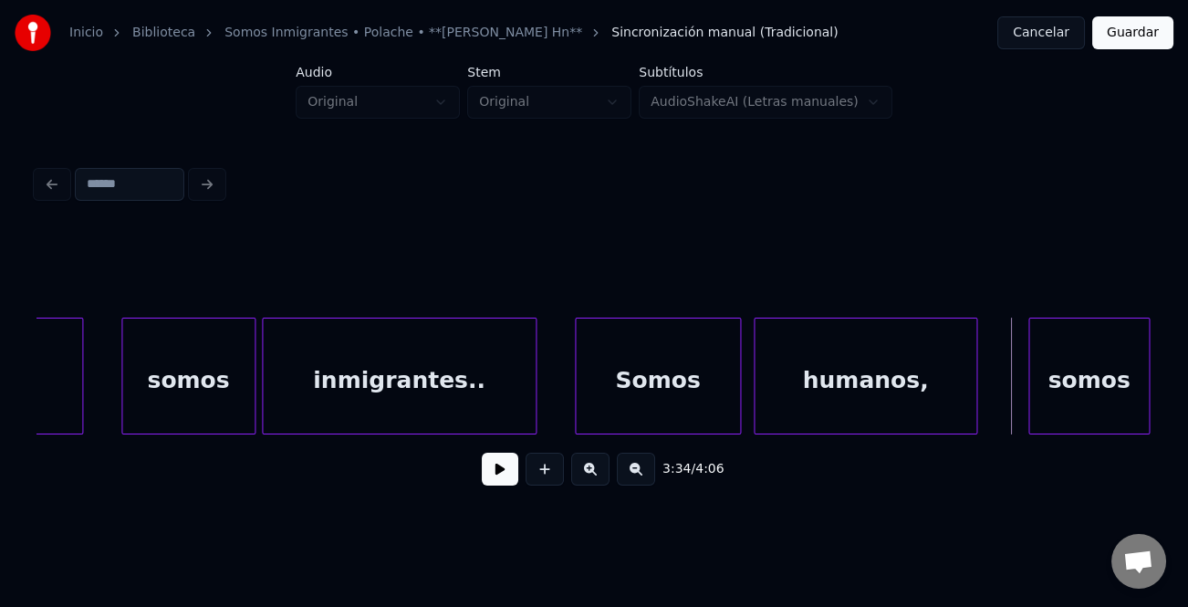
click at [495, 470] on button at bounding box center [500, 469] width 36 height 33
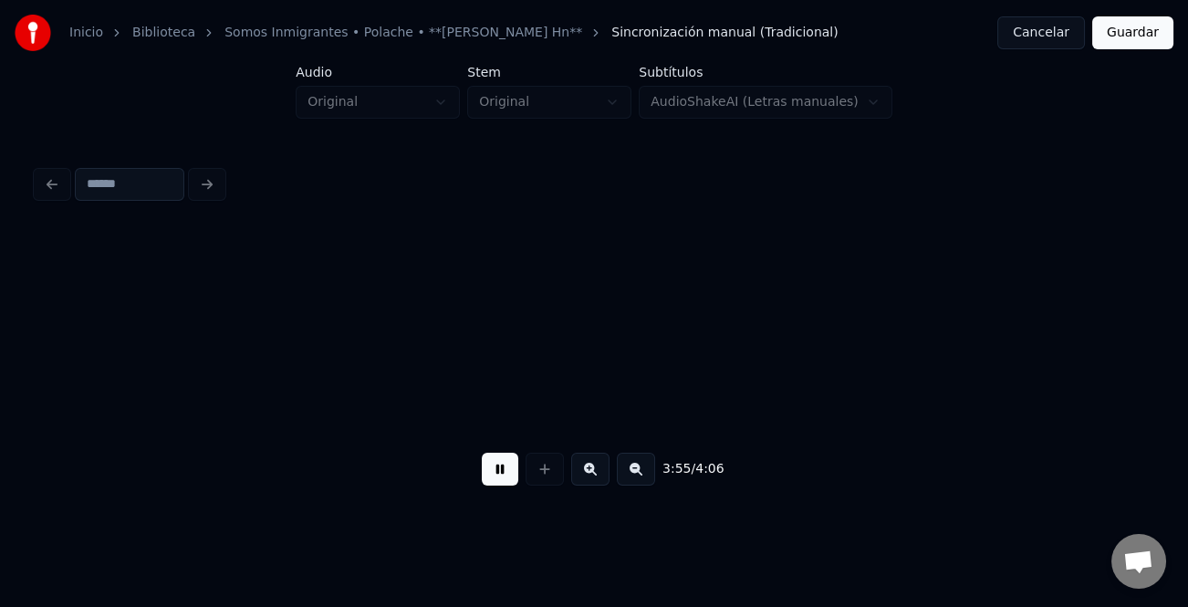
scroll to position [0, 75190]
click at [1152, 34] on button "Guardar" at bounding box center [1132, 32] width 81 height 33
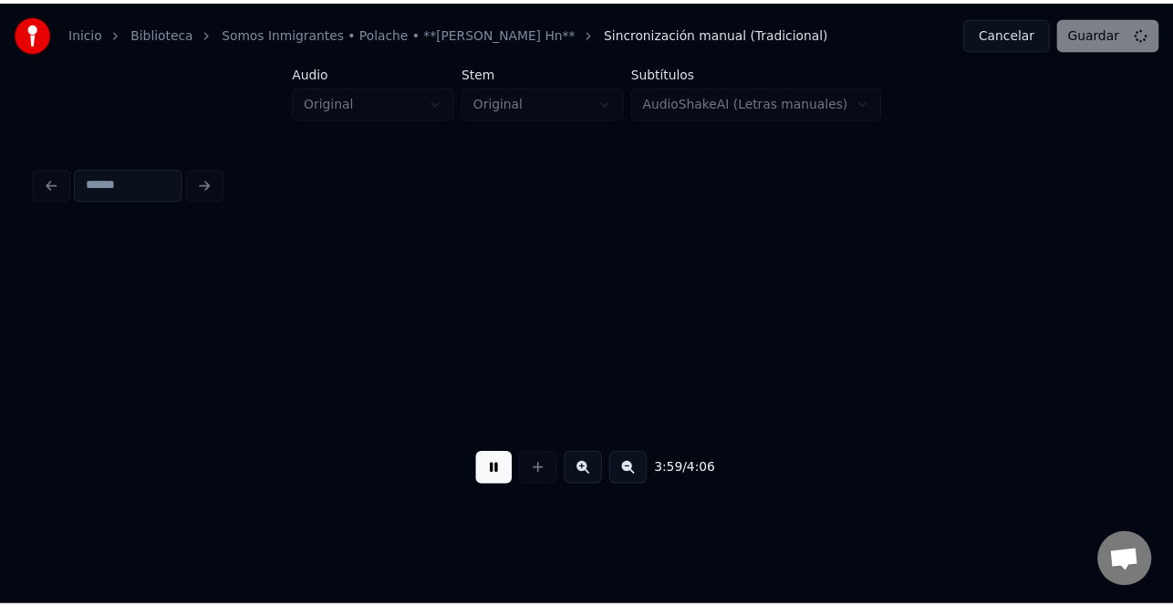
scroll to position [0, 76311]
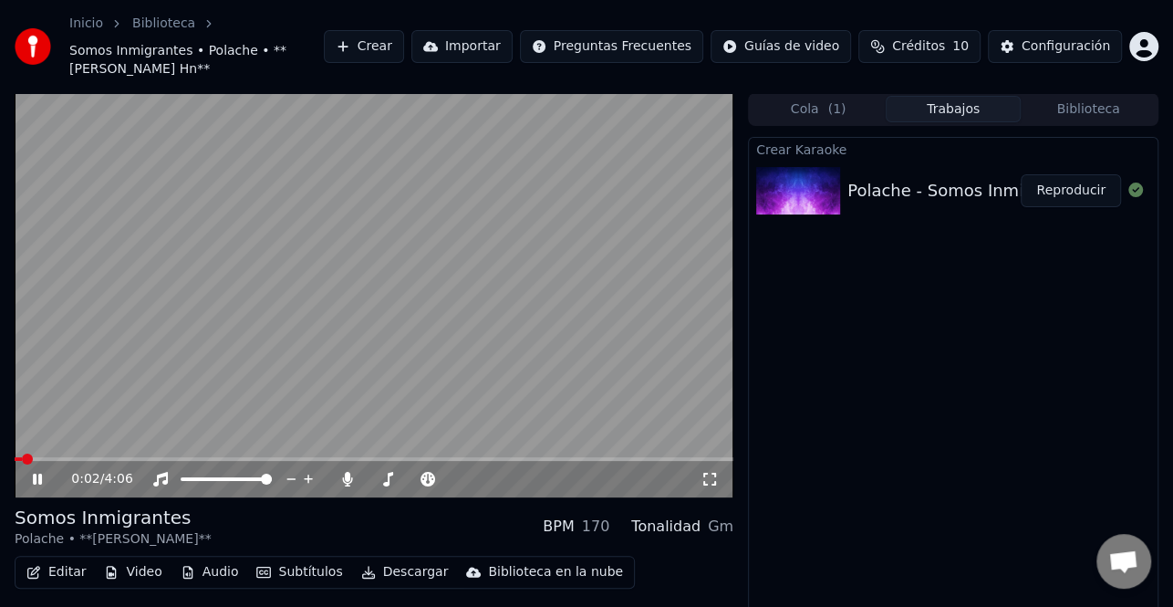
click at [40, 474] on icon at bounding box center [37, 479] width 9 height 11
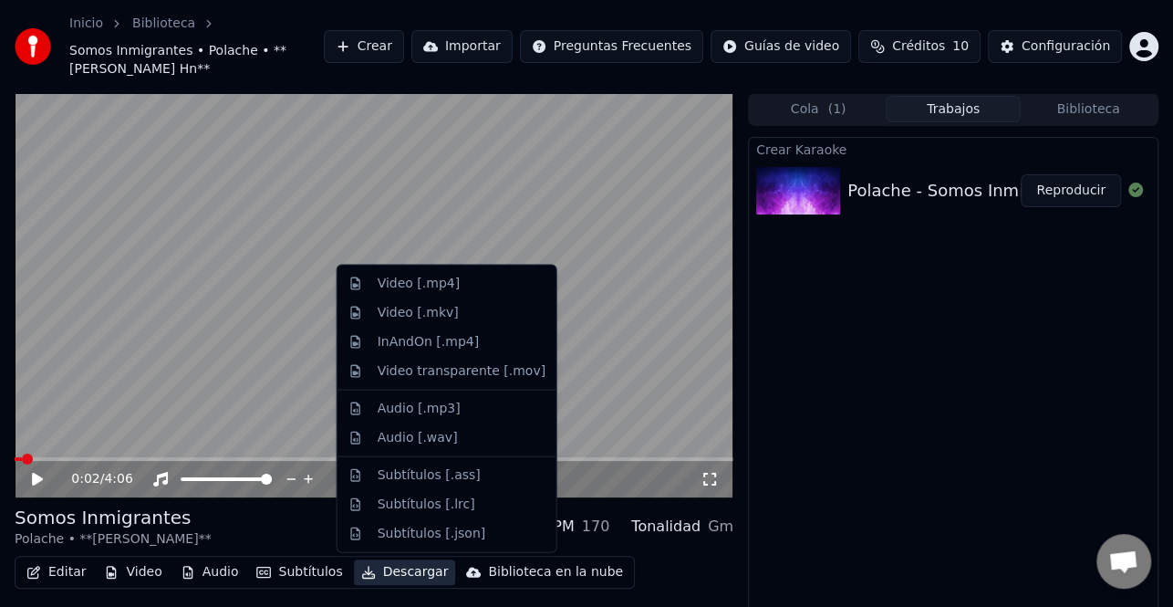
click at [387, 574] on button "Descargar" at bounding box center [405, 572] width 102 height 26
click at [459, 286] on div "Video [.mp4]" at bounding box center [462, 284] width 168 height 18
